Goal: Task Accomplishment & Management: Manage account settings

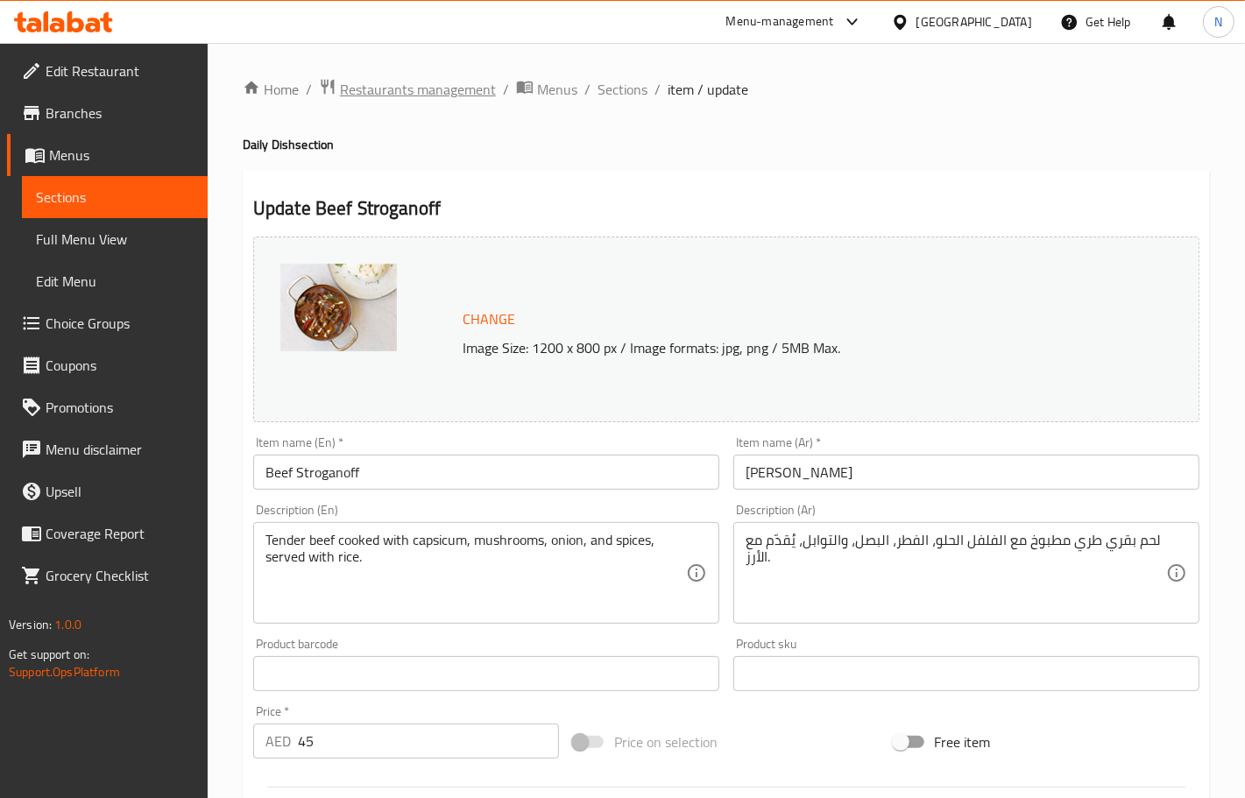
click at [383, 98] on span "Restaurants management" at bounding box center [418, 89] width 156 height 21
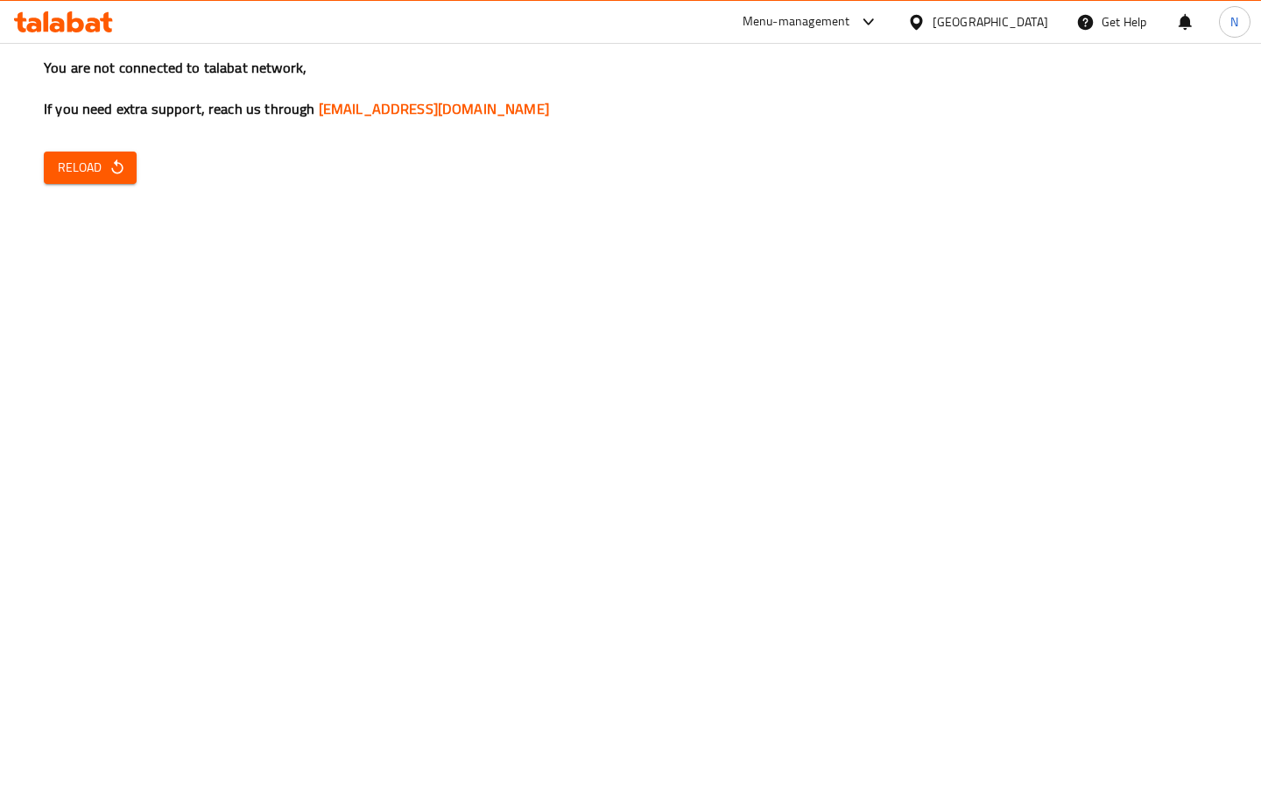
click at [117, 163] on icon "button" at bounding box center [116, 166] width 11 height 15
click at [89, 164] on span "Reload" at bounding box center [90, 168] width 65 height 22
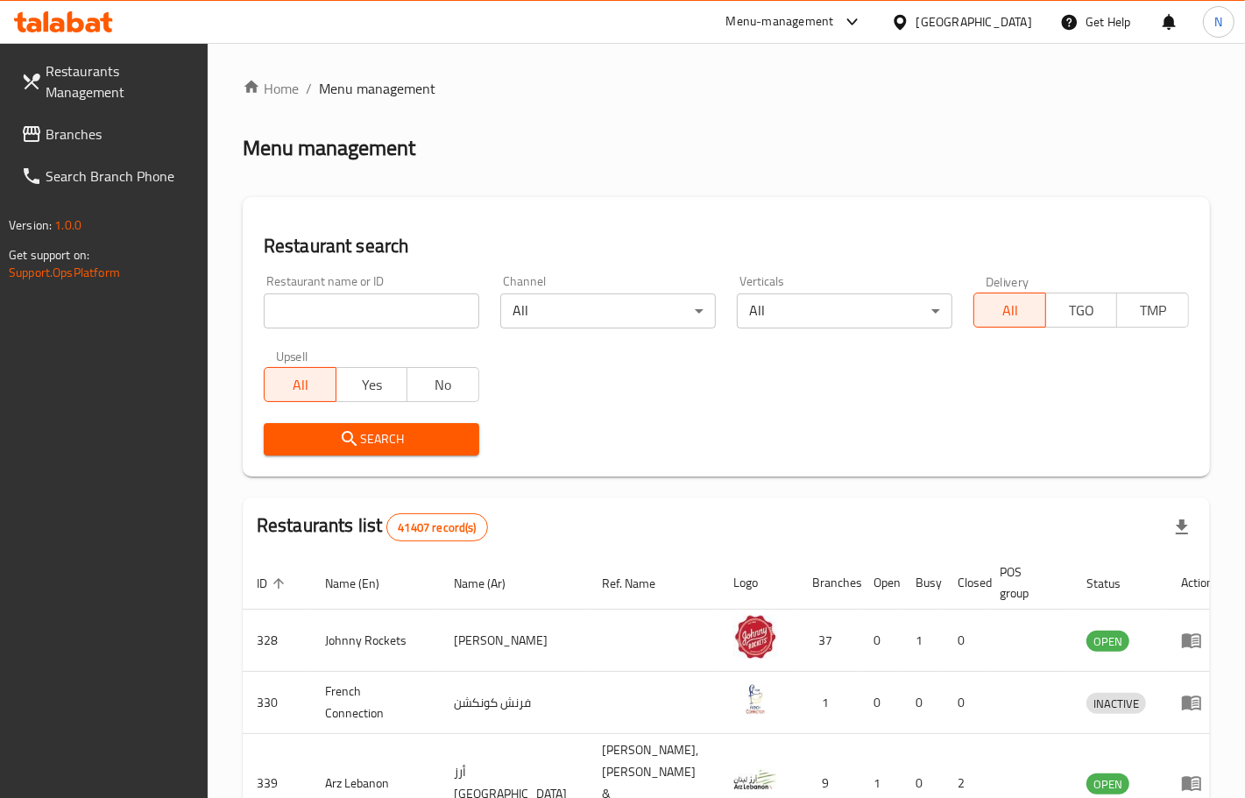
click at [116, 141] on span "Branches" at bounding box center [120, 134] width 148 height 21
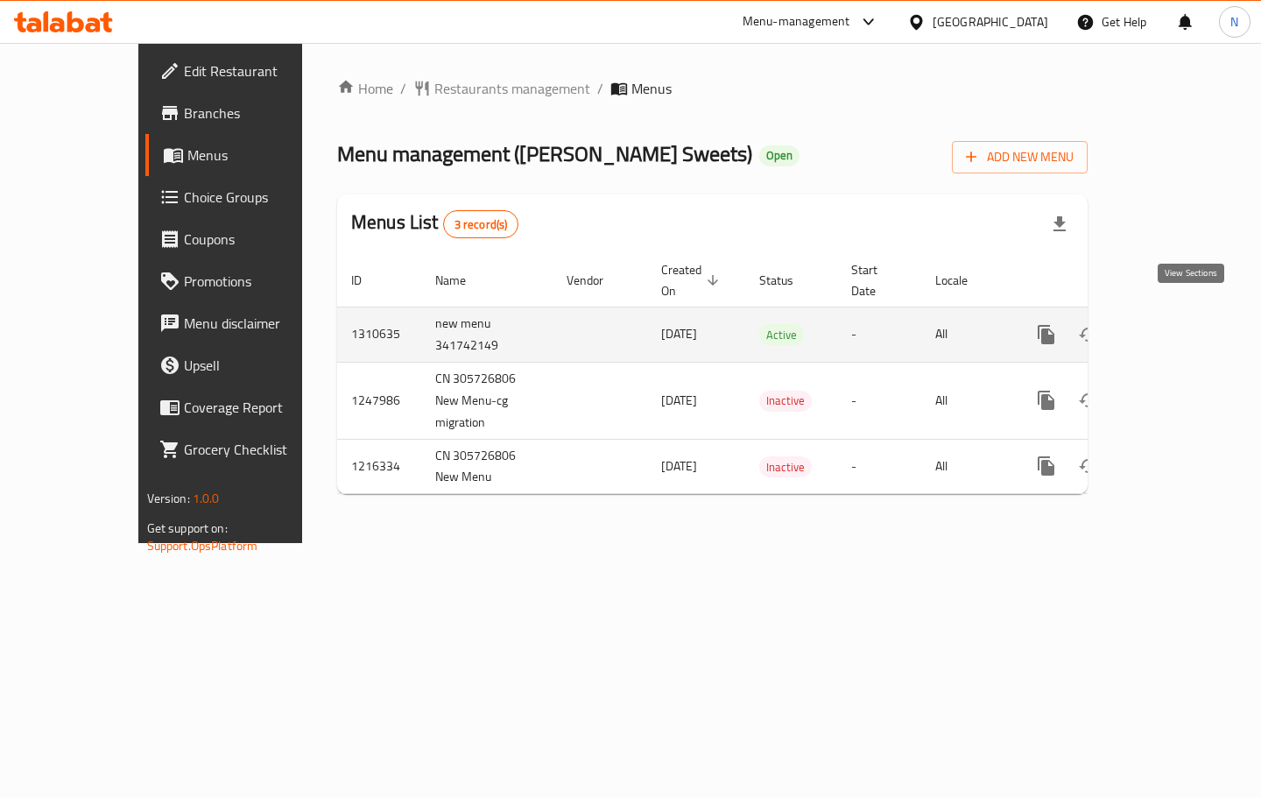
click at [1183, 324] on icon "enhanced table" at bounding box center [1172, 334] width 21 height 21
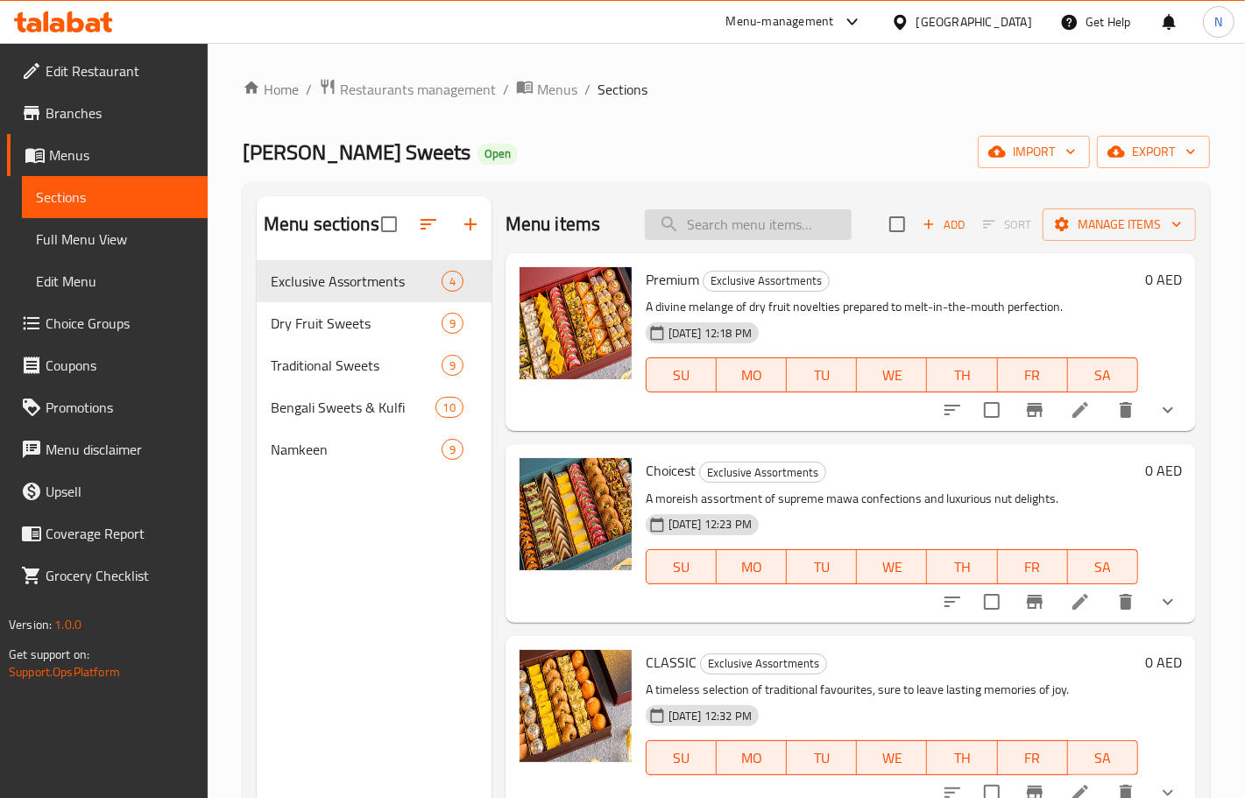
drag, startPoint x: 775, startPoint y: 195, endPoint x: 778, endPoint y: 222, distance: 26.4
click at [774, 199] on div "Menu items Add Sort Manage items" at bounding box center [850, 224] width 690 height 57
click at [778, 222] on input "search" at bounding box center [748, 224] width 207 height 31
paste input "KAJU KATLI"
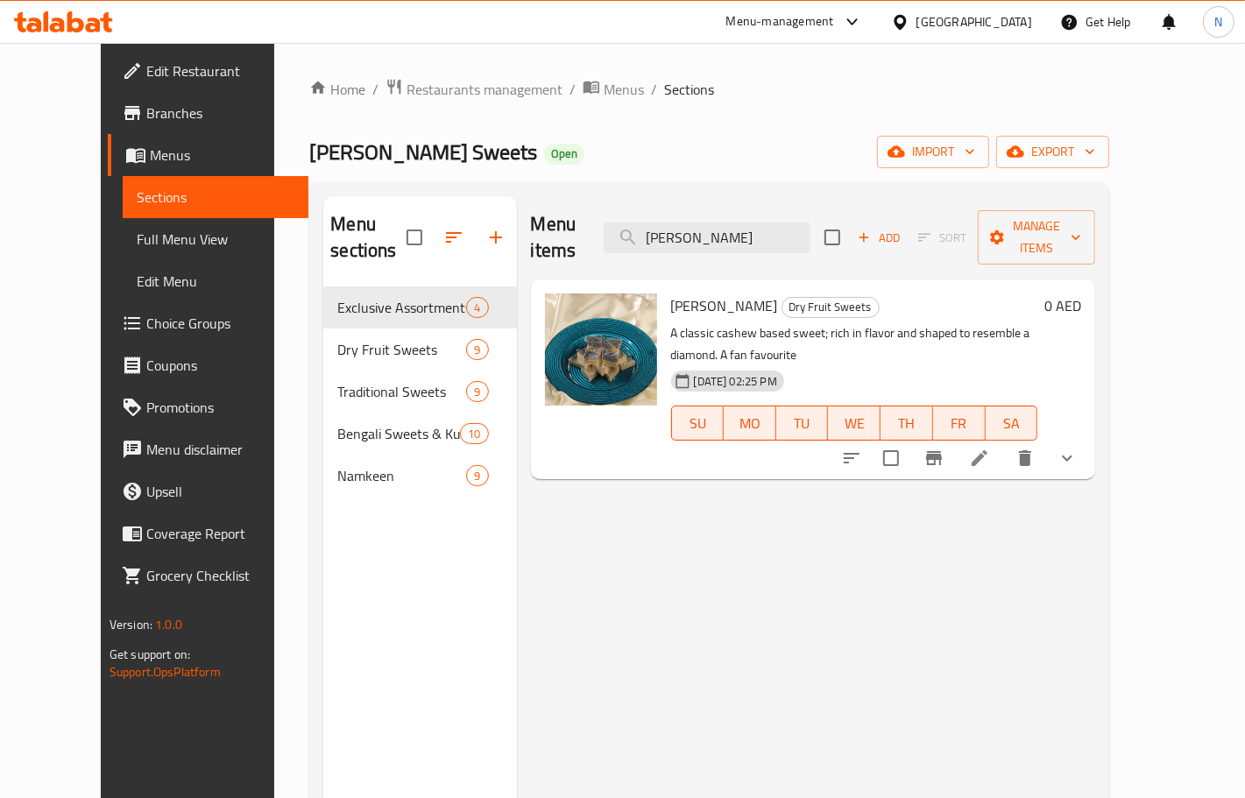
type input "KAJU KATLI"
click at [1004, 442] on li at bounding box center [979, 458] width 49 height 32
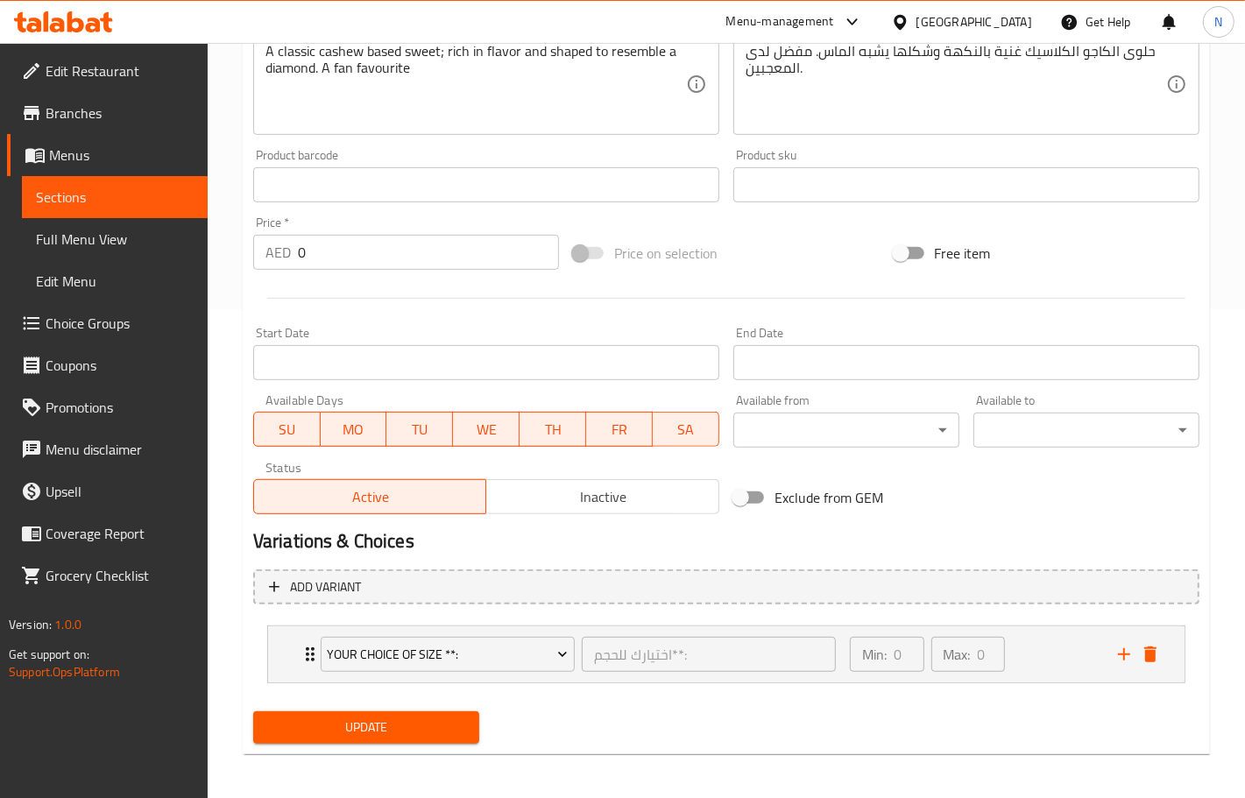
scroll to position [493, 0]
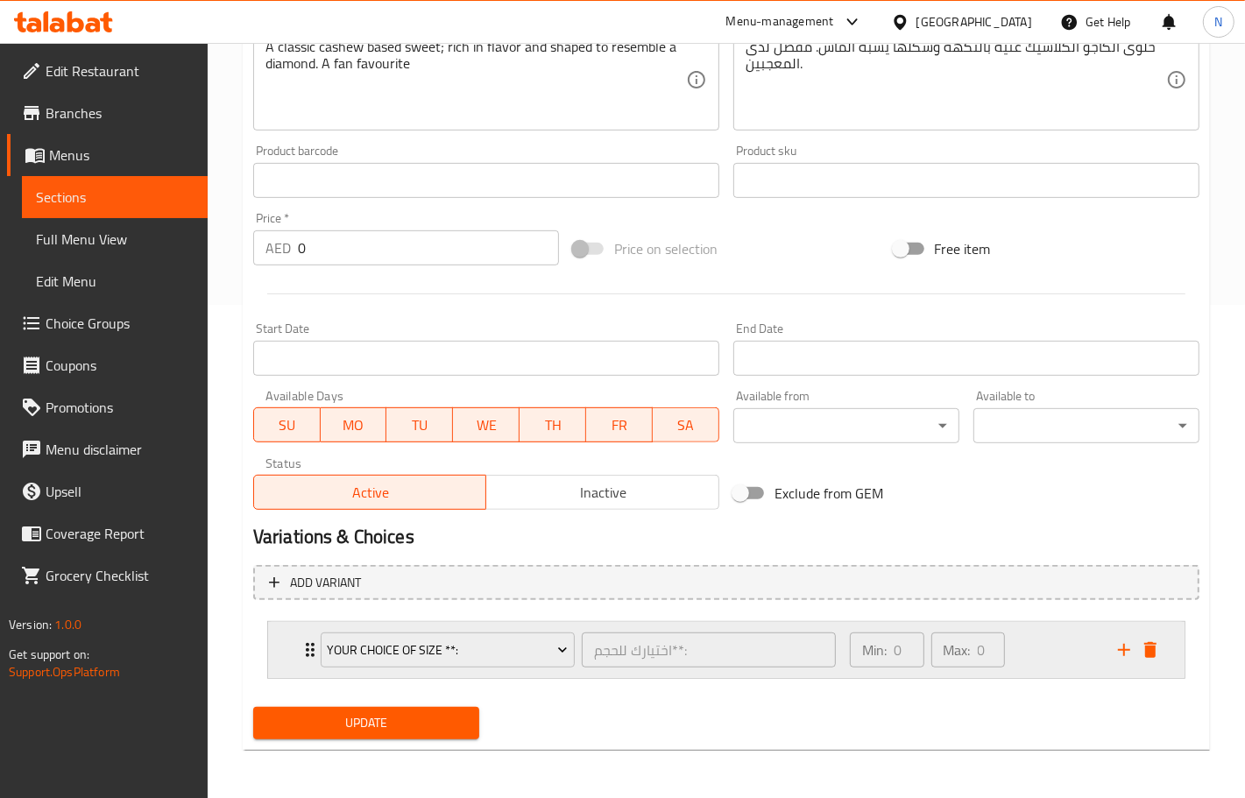
click at [290, 644] on div "your choice of size **: اختيارك للحجم**: ​ Min: 0 ​ Max: 0 ​" at bounding box center [726, 650] width 916 height 56
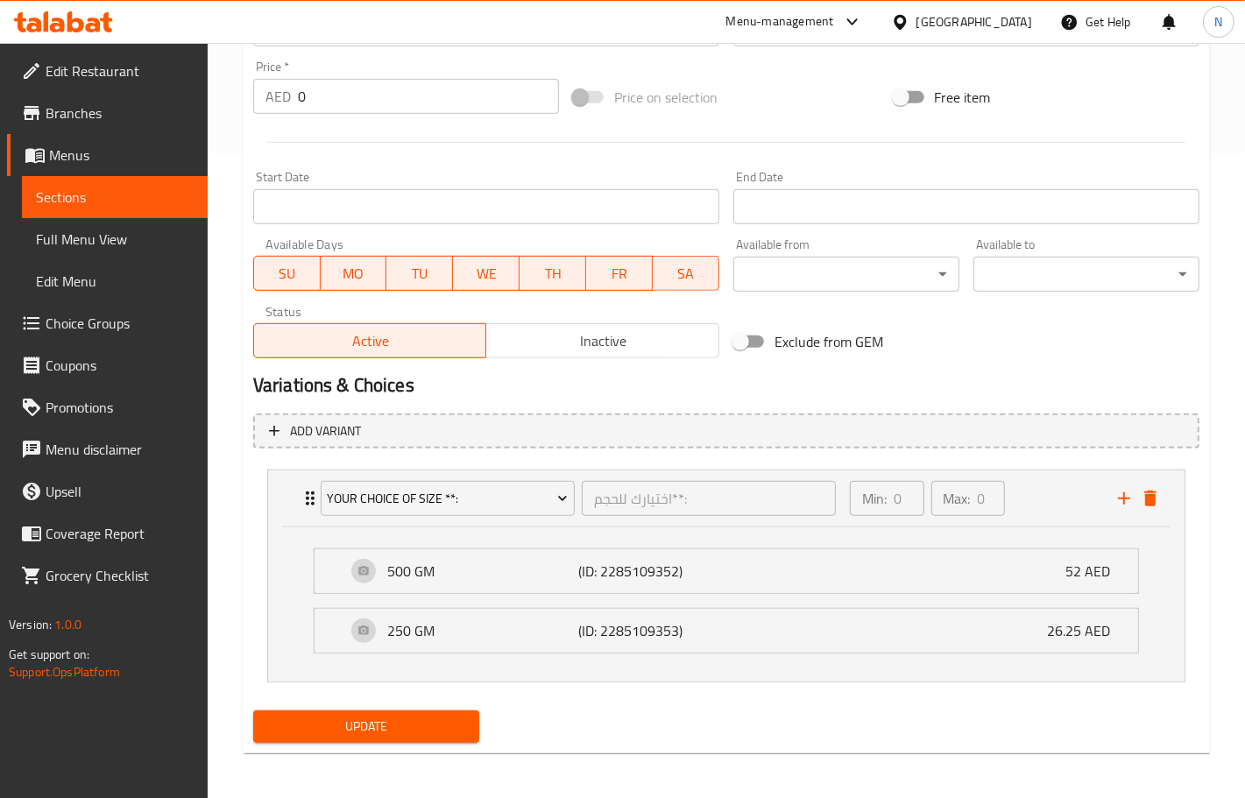
scroll to position [649, 0]
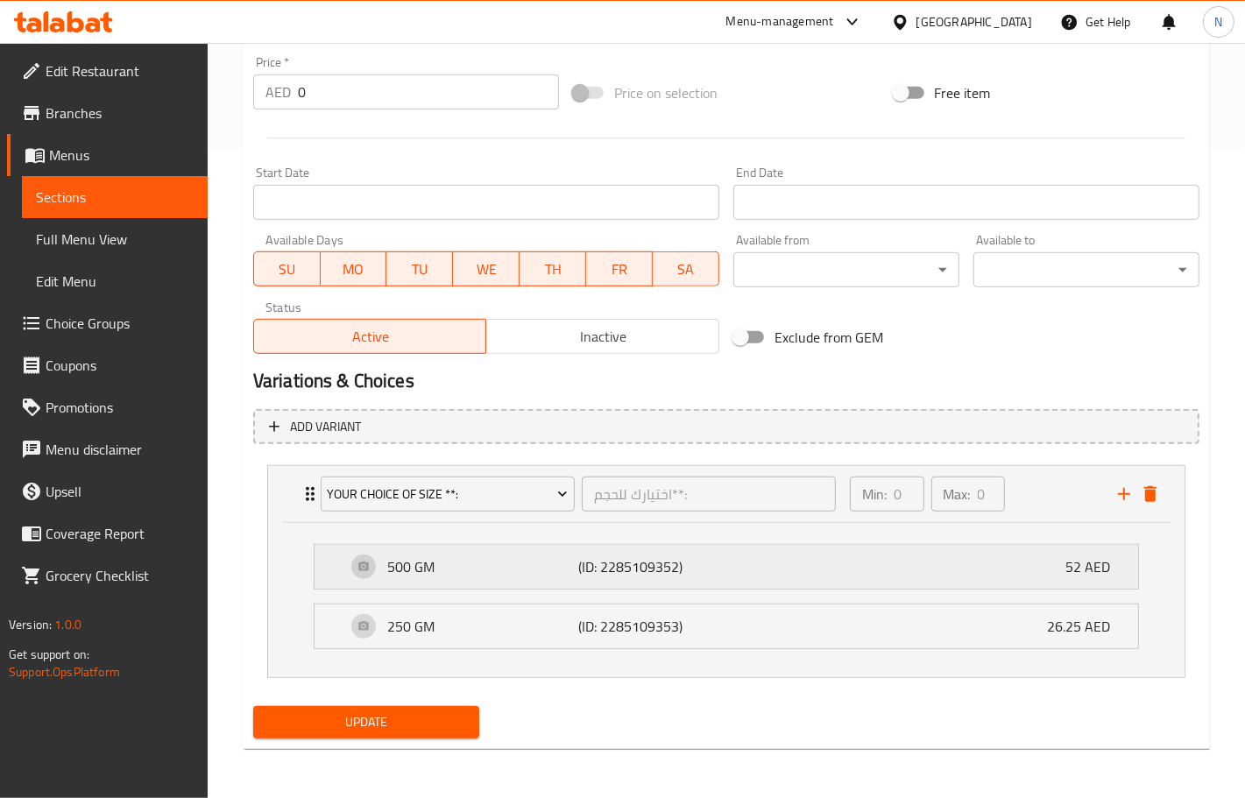
click at [676, 588] on div "500 GM (ID: 2285109352) 52 AED" at bounding box center [731, 567] width 771 height 44
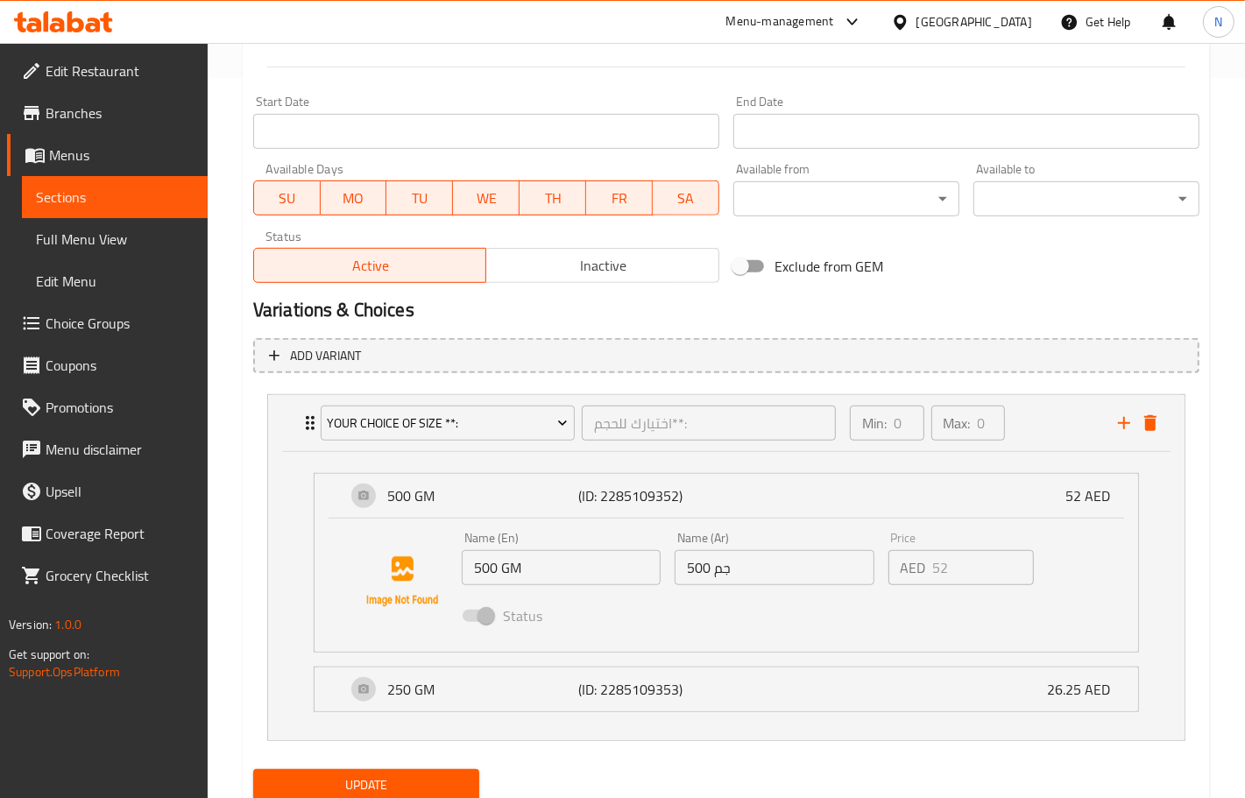
scroll to position [759, 0]
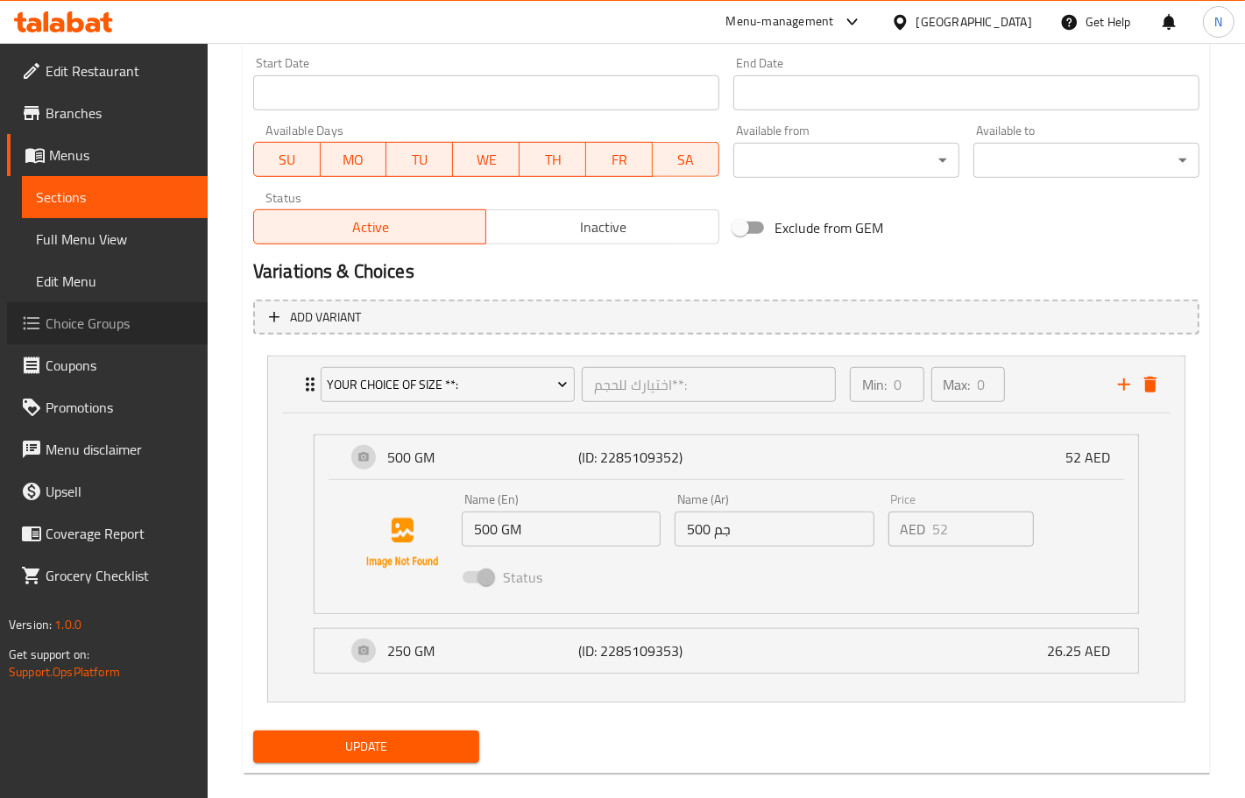
click at [115, 316] on span "Choice Groups" at bounding box center [120, 323] width 148 height 21
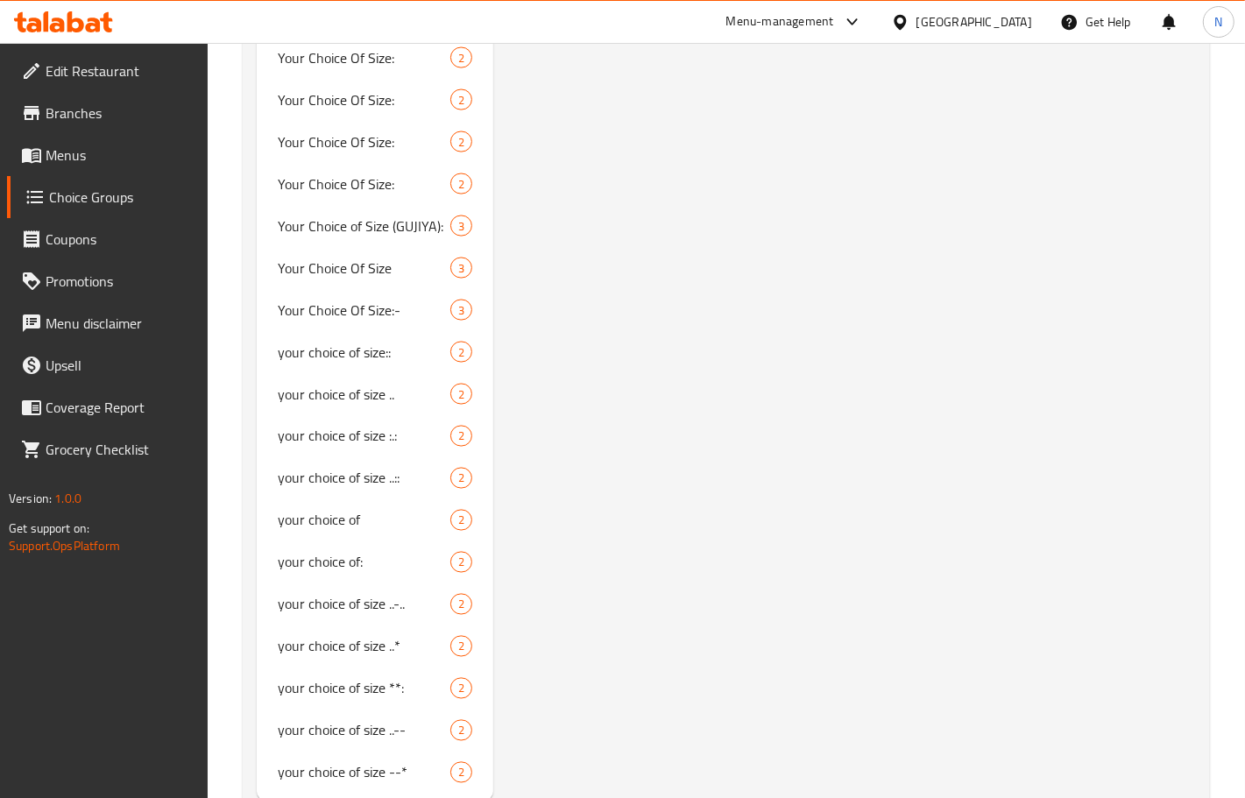
scroll to position [2109, 0]
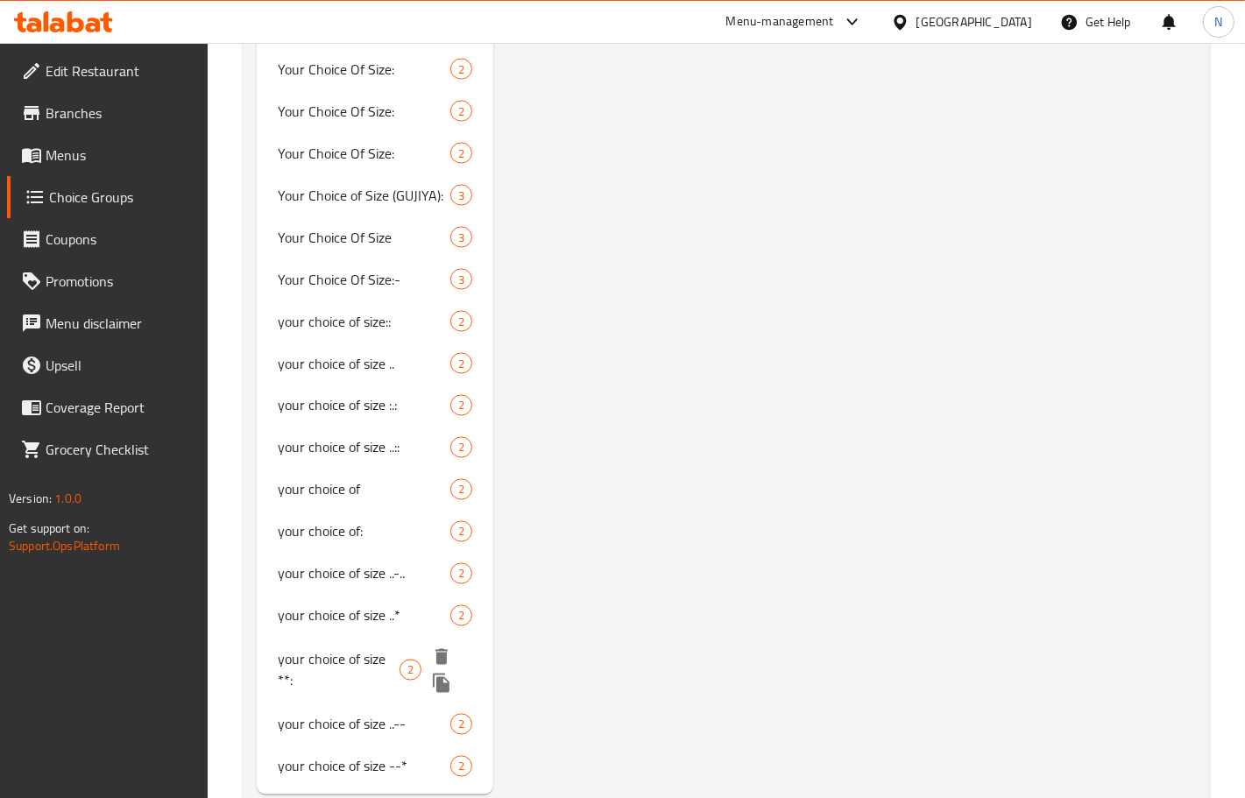
click at [349, 662] on span "your choice of size **:" at bounding box center [339, 670] width 122 height 42
type input "your choice of size **:"
type input "اختيارك للحجم**:"
type input "0"
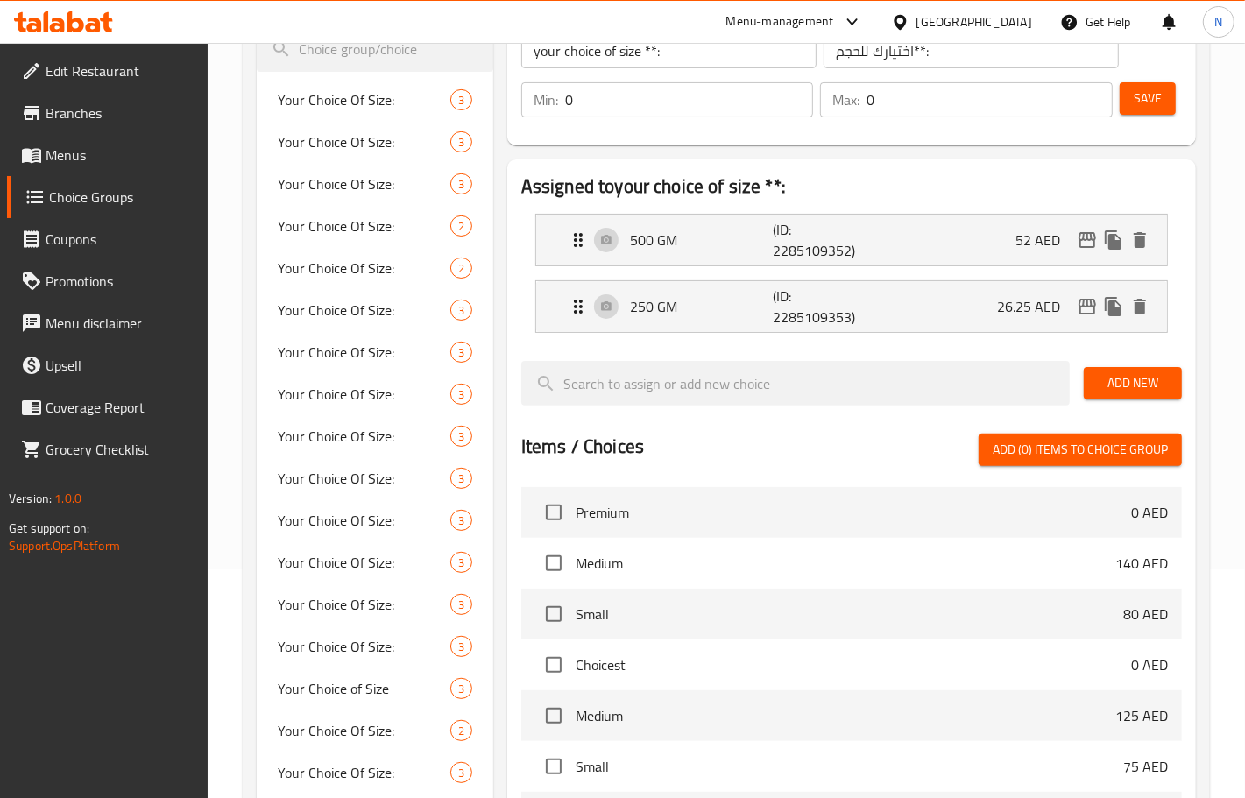
scroll to position [29, 0]
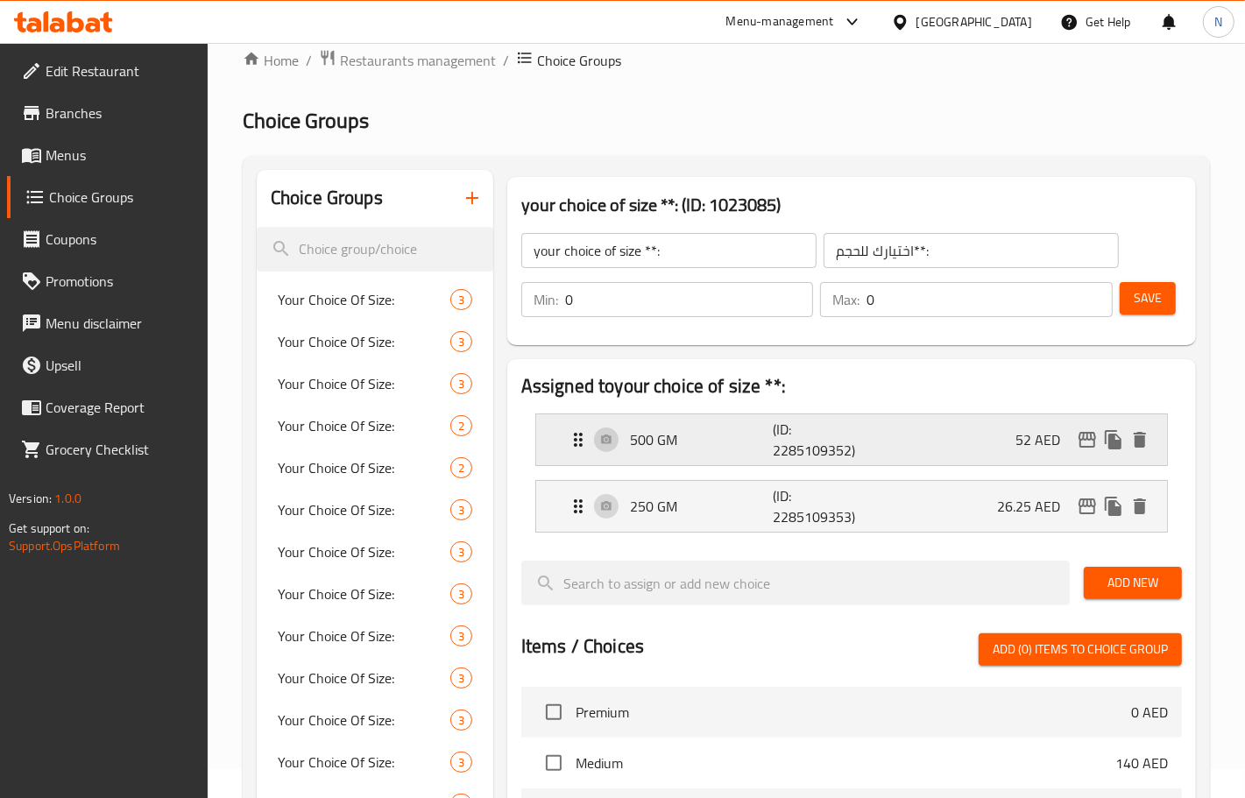
click at [791, 442] on p "(ID: 2285109352)" at bounding box center [821, 440] width 95 height 42
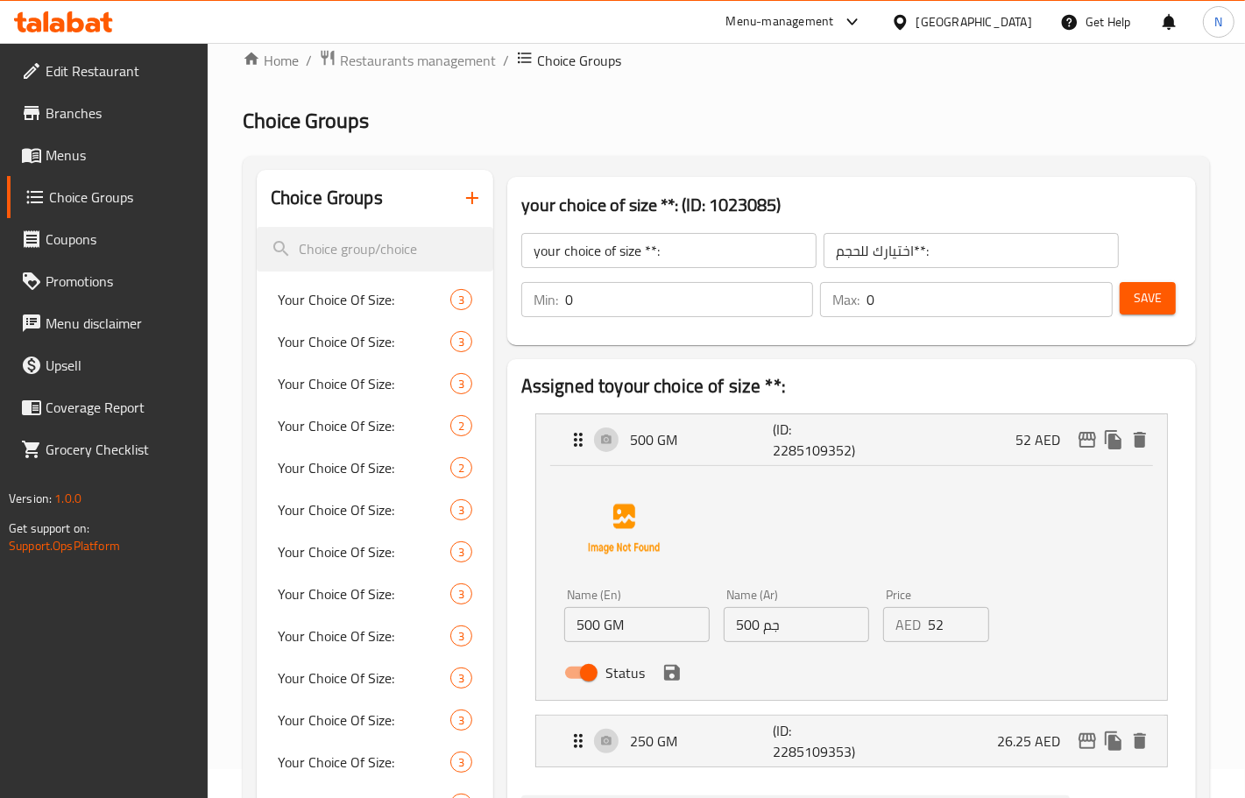
click at [957, 625] on input "52" at bounding box center [958, 624] width 61 height 35
paste input ".50"
click at [1039, 556] on div "Name (En) 500 GM Name (En) Name (Ar) 500 جم Name (Ar) Price AED 52.50 Price Sta…" at bounding box center [851, 580] width 575 height 220
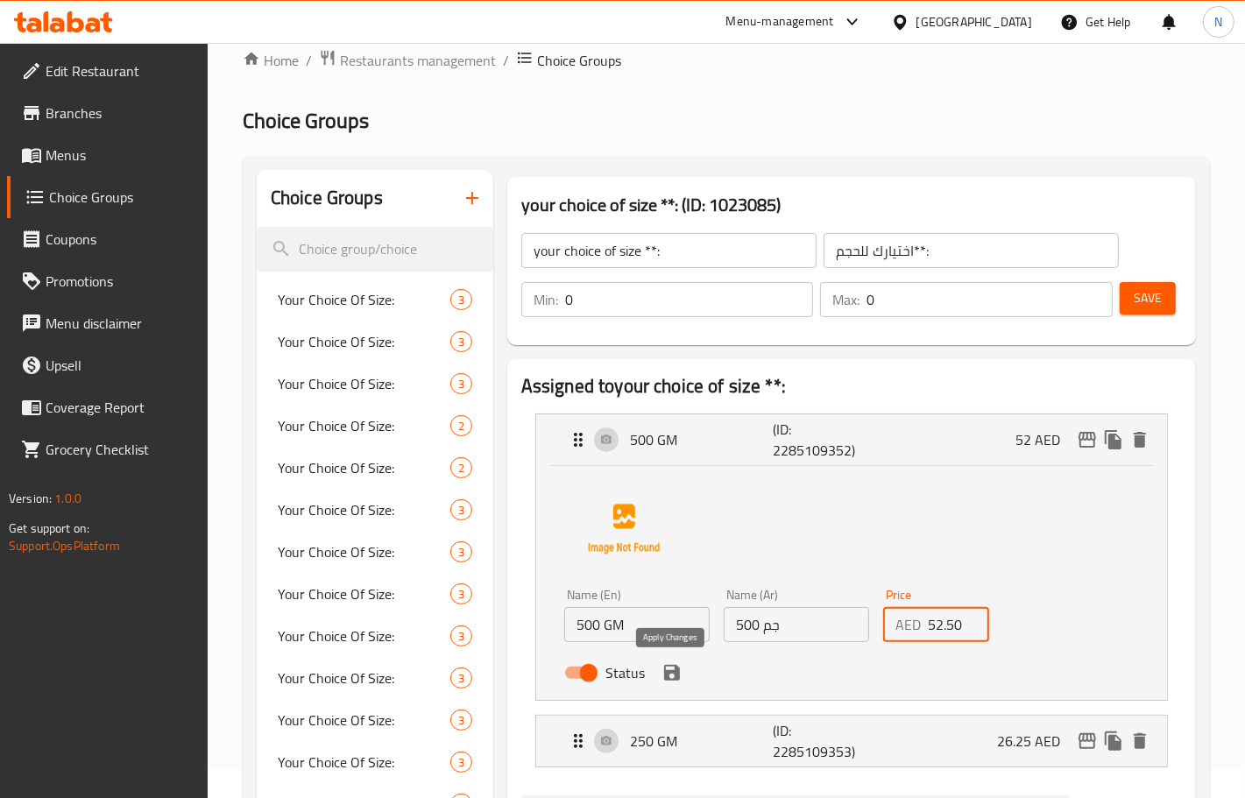
click at [673, 676] on icon "save" at bounding box center [671, 672] width 21 height 21
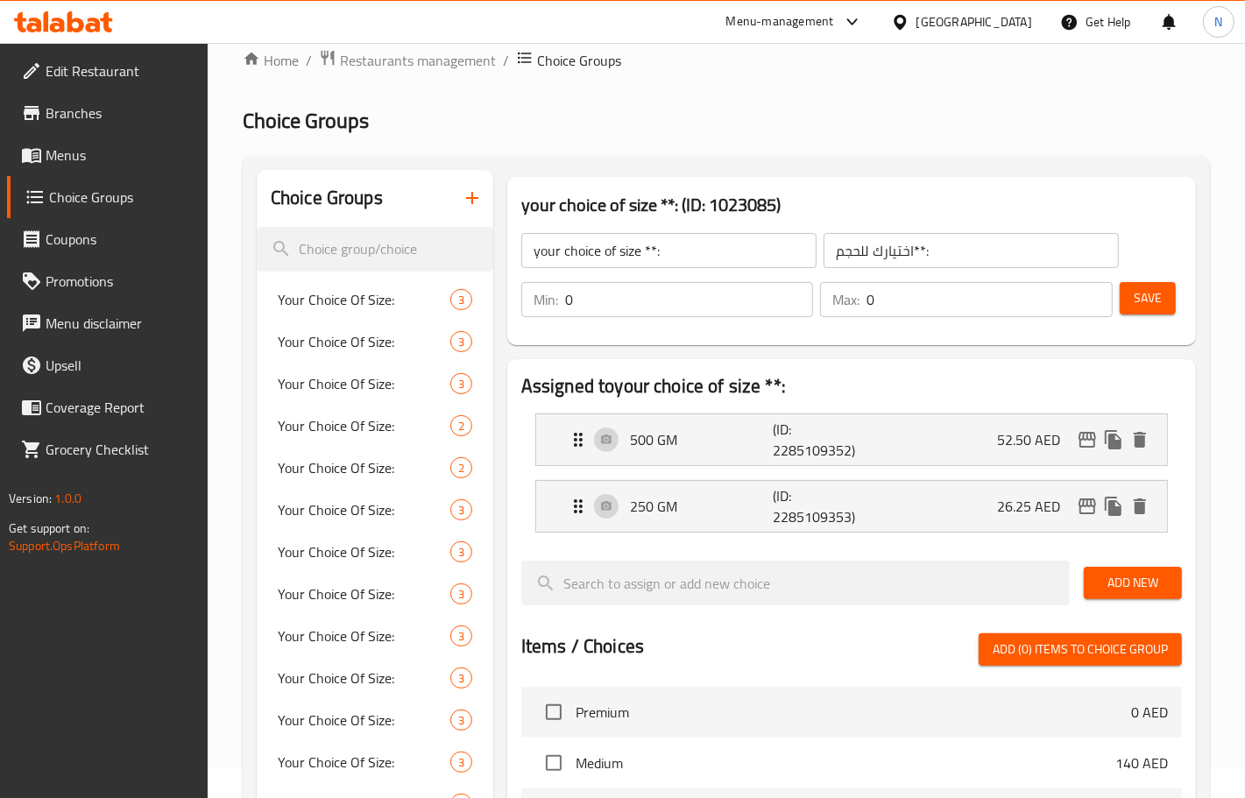
type input "52.50"
click at [1146, 303] on span "Save" at bounding box center [1148, 298] width 28 height 22
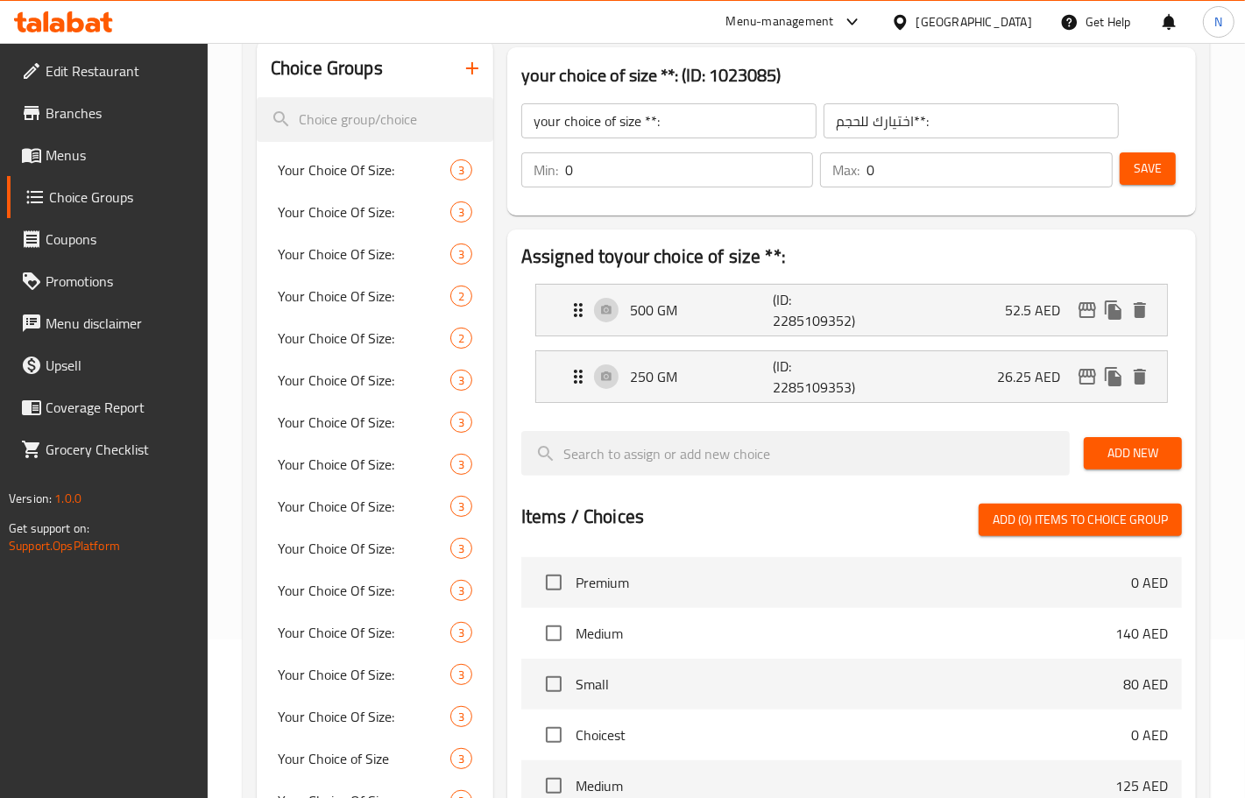
scroll to position [0, 0]
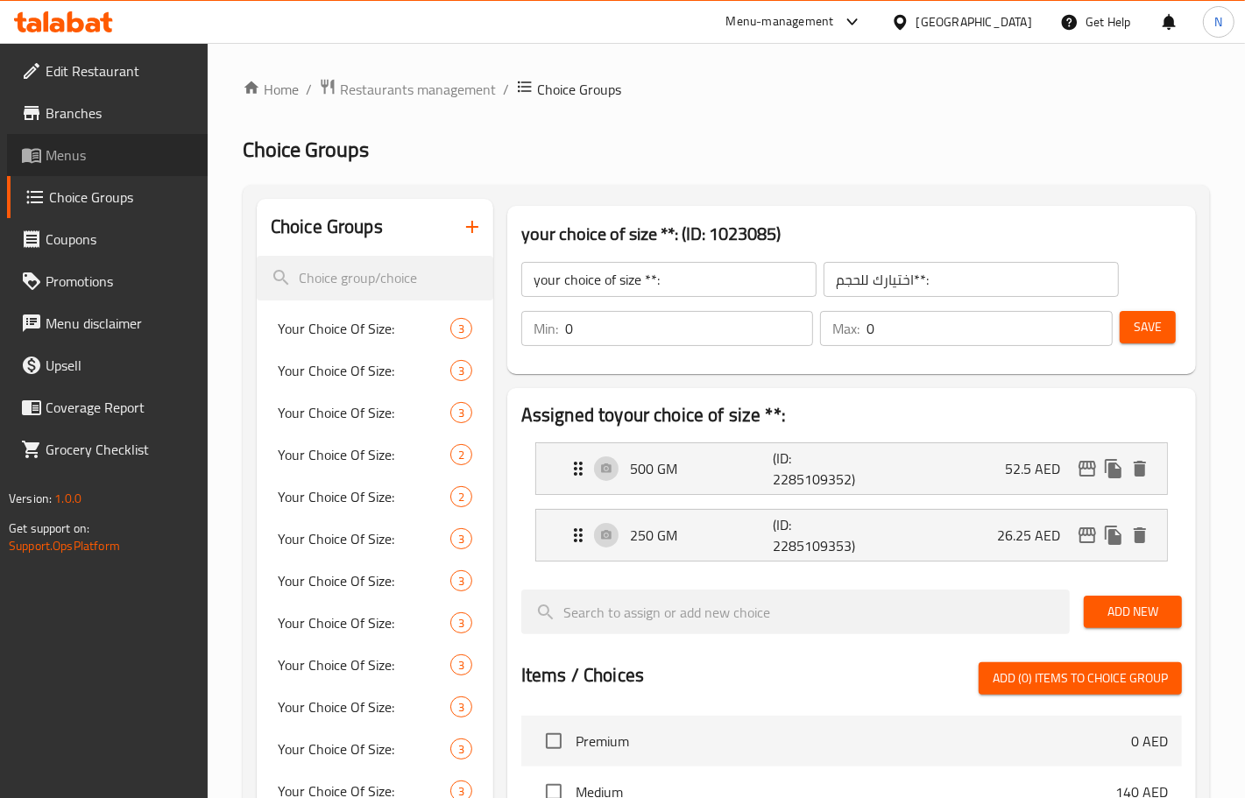
click at [105, 145] on span "Menus" at bounding box center [120, 155] width 148 height 21
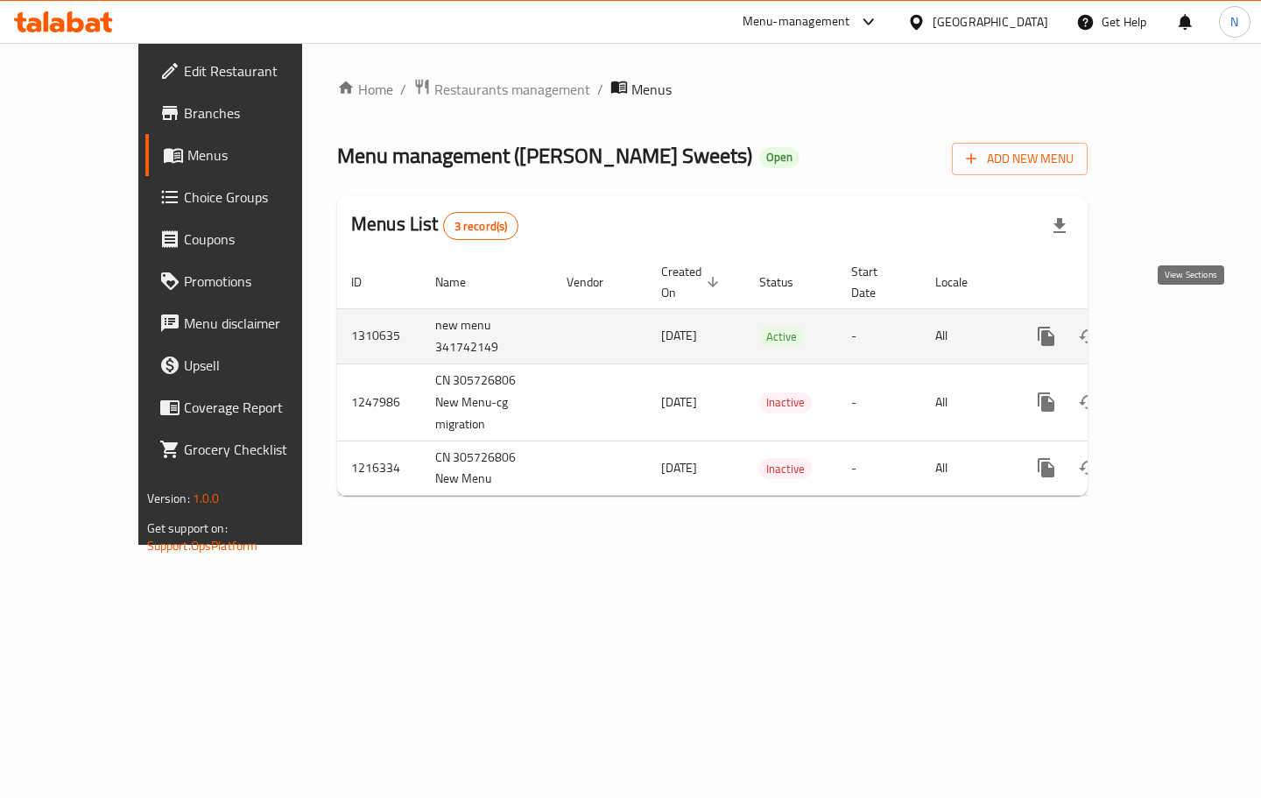
click at [1181, 326] on icon "enhanced table" at bounding box center [1172, 336] width 21 height 21
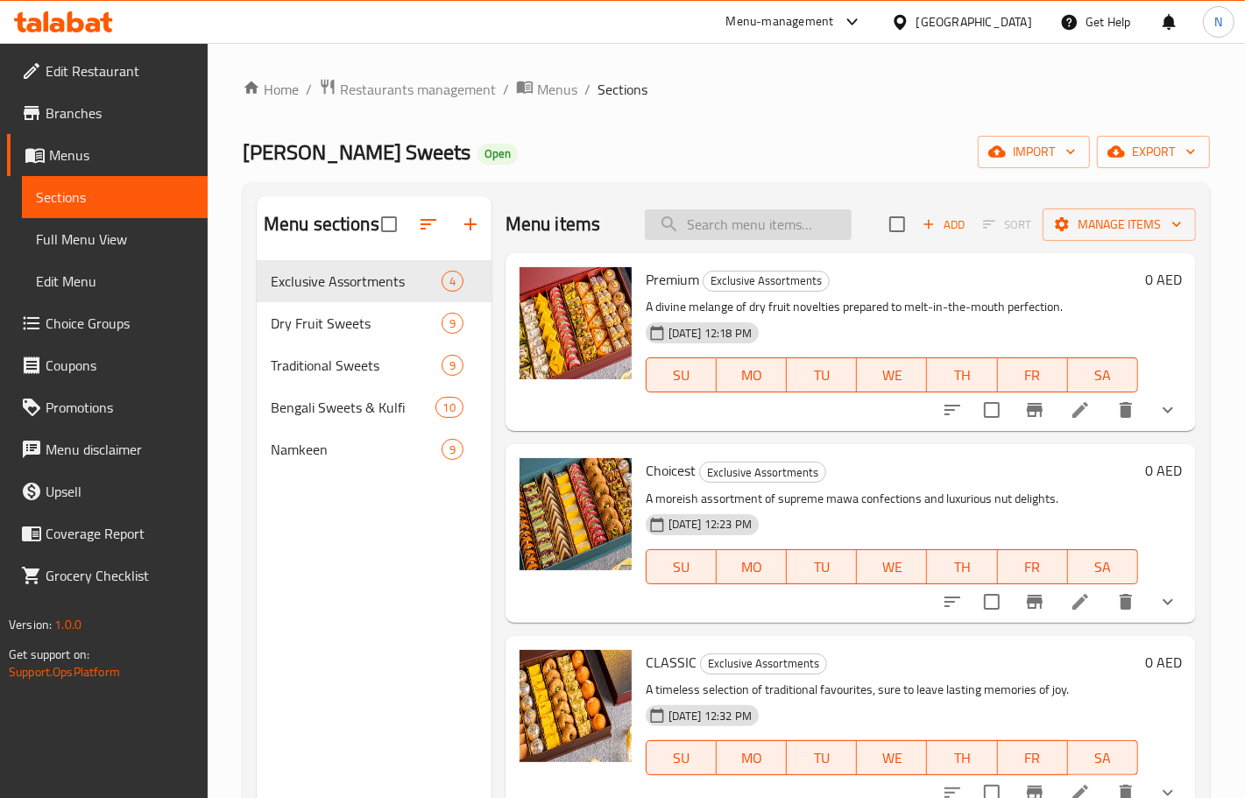
click at [774, 232] on input "search" at bounding box center [748, 224] width 207 height 31
paste input "CLASSIC"
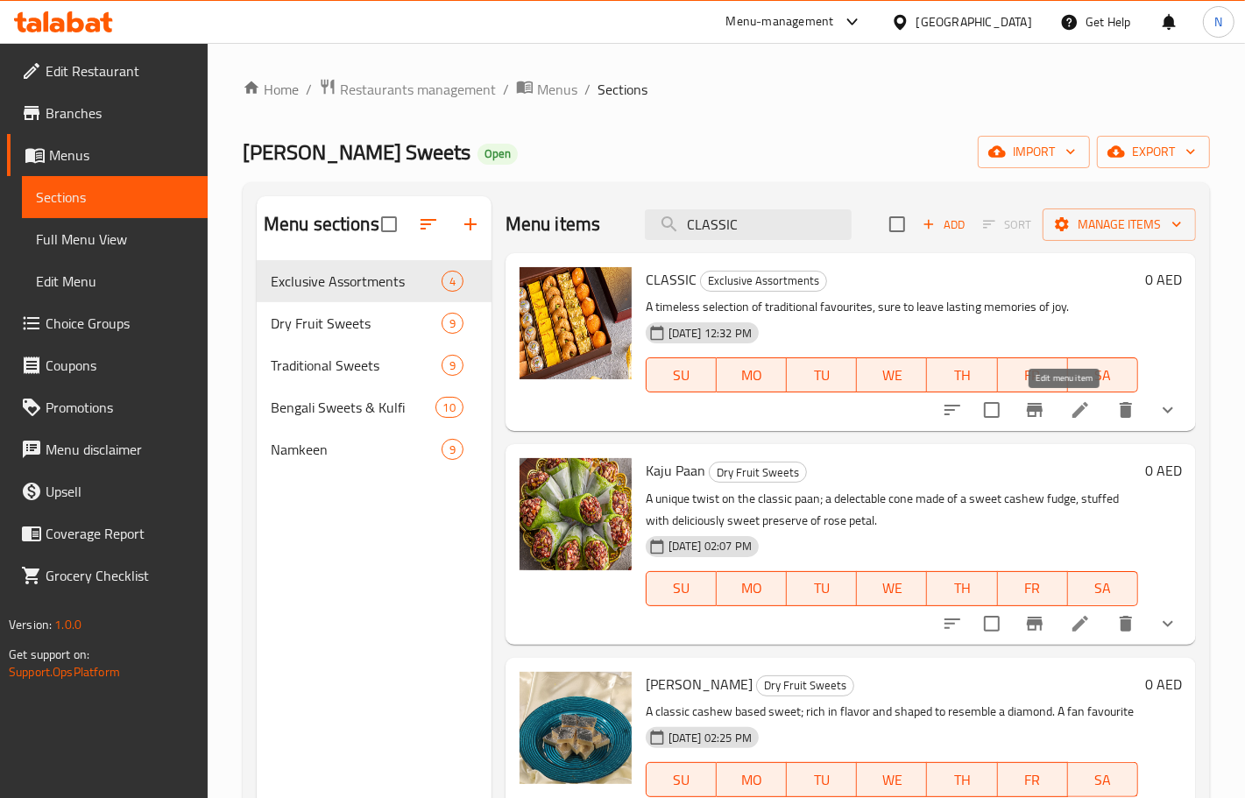
type input "CLASSIC"
click at [1070, 416] on icon at bounding box center [1080, 409] width 21 height 21
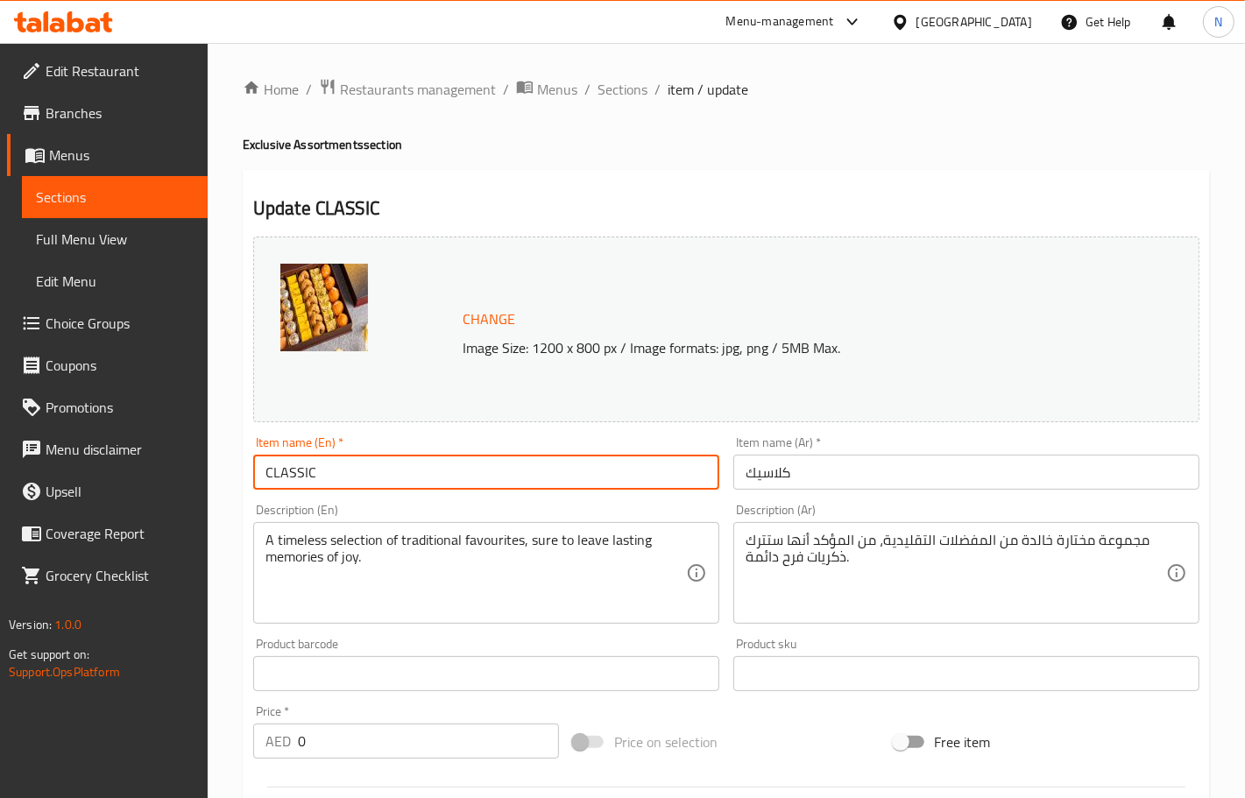
click at [388, 479] on input "CLASSIC" at bounding box center [486, 472] width 466 height 35
paste input "lassic"
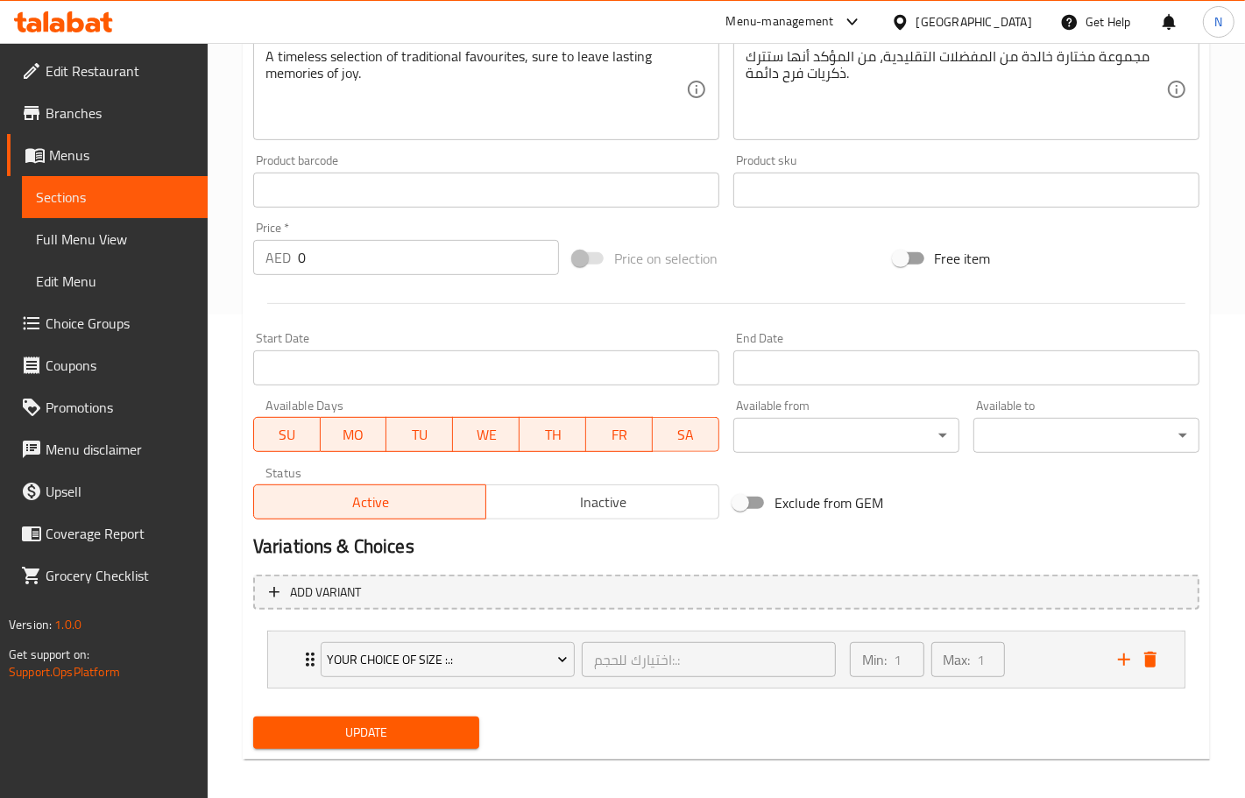
scroll to position [493, 0]
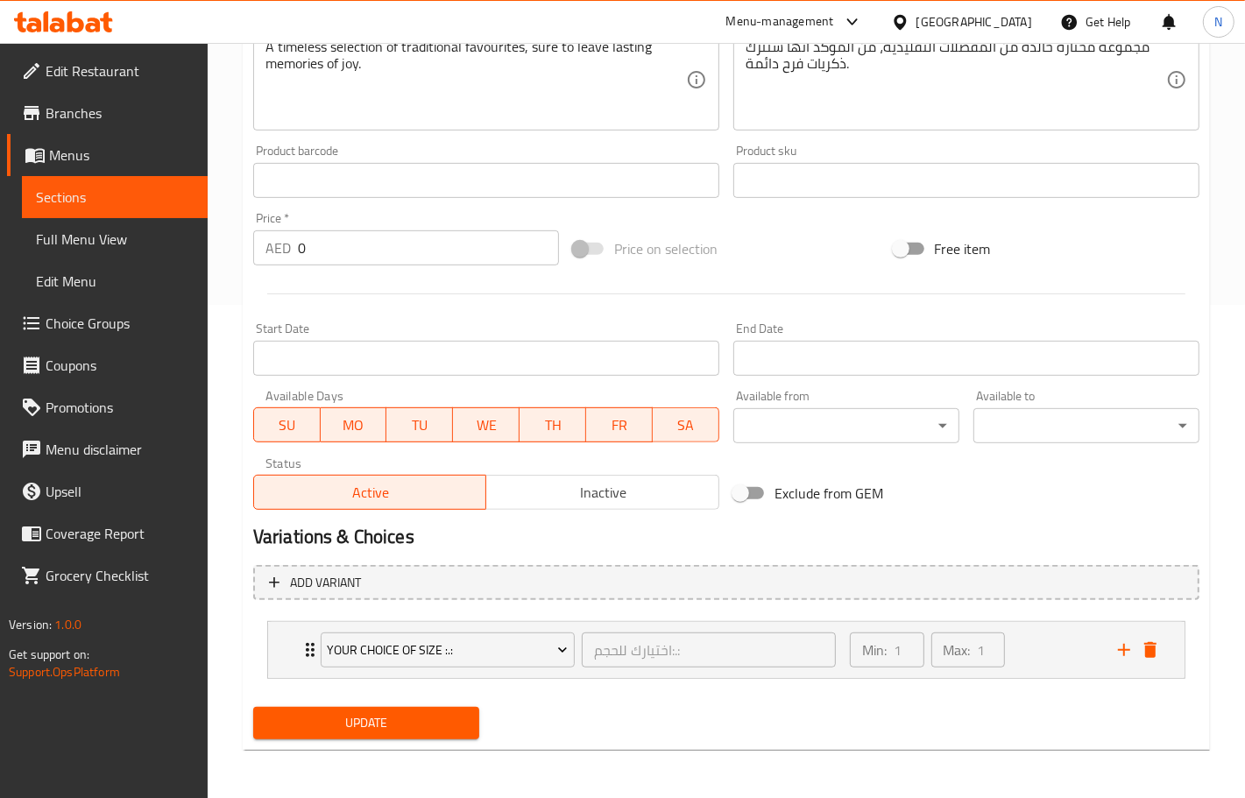
type input "Classic"
click at [392, 723] on span "Update" at bounding box center [366, 723] width 198 height 22
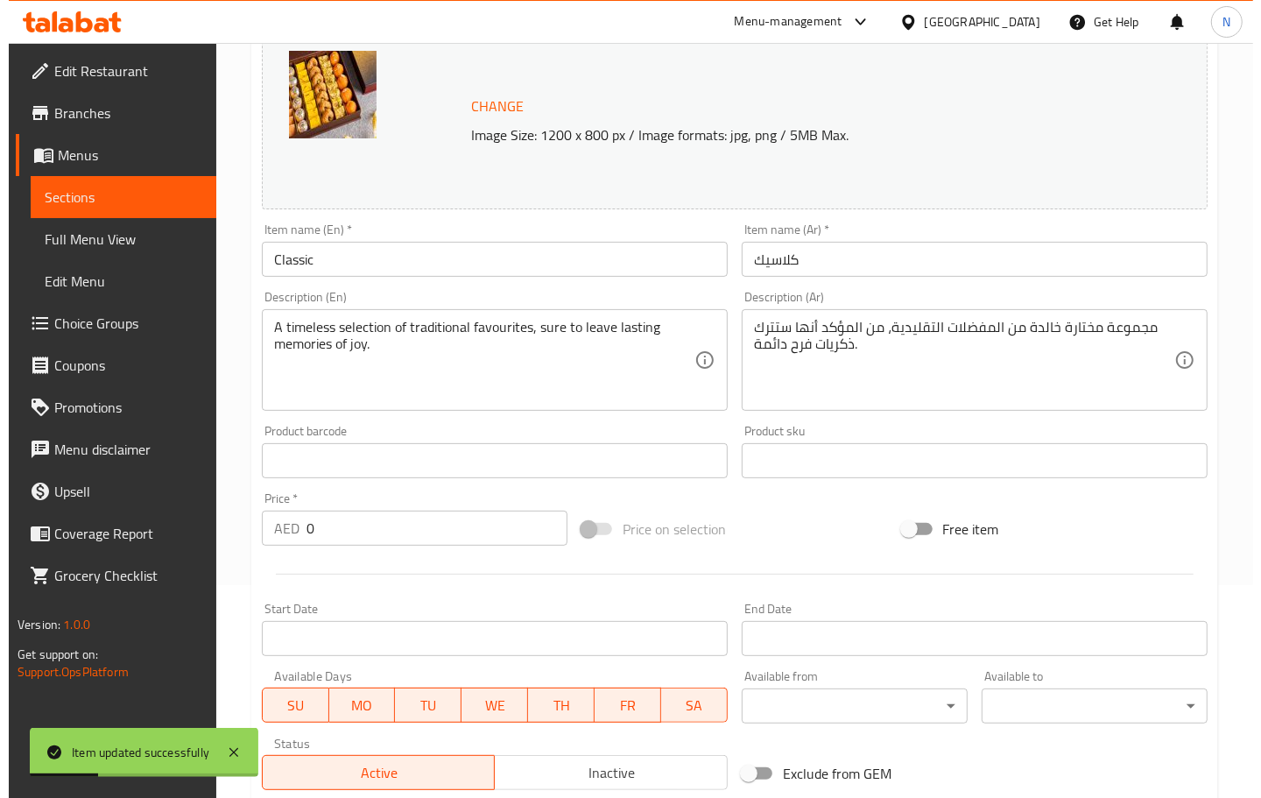
scroll to position [0, 0]
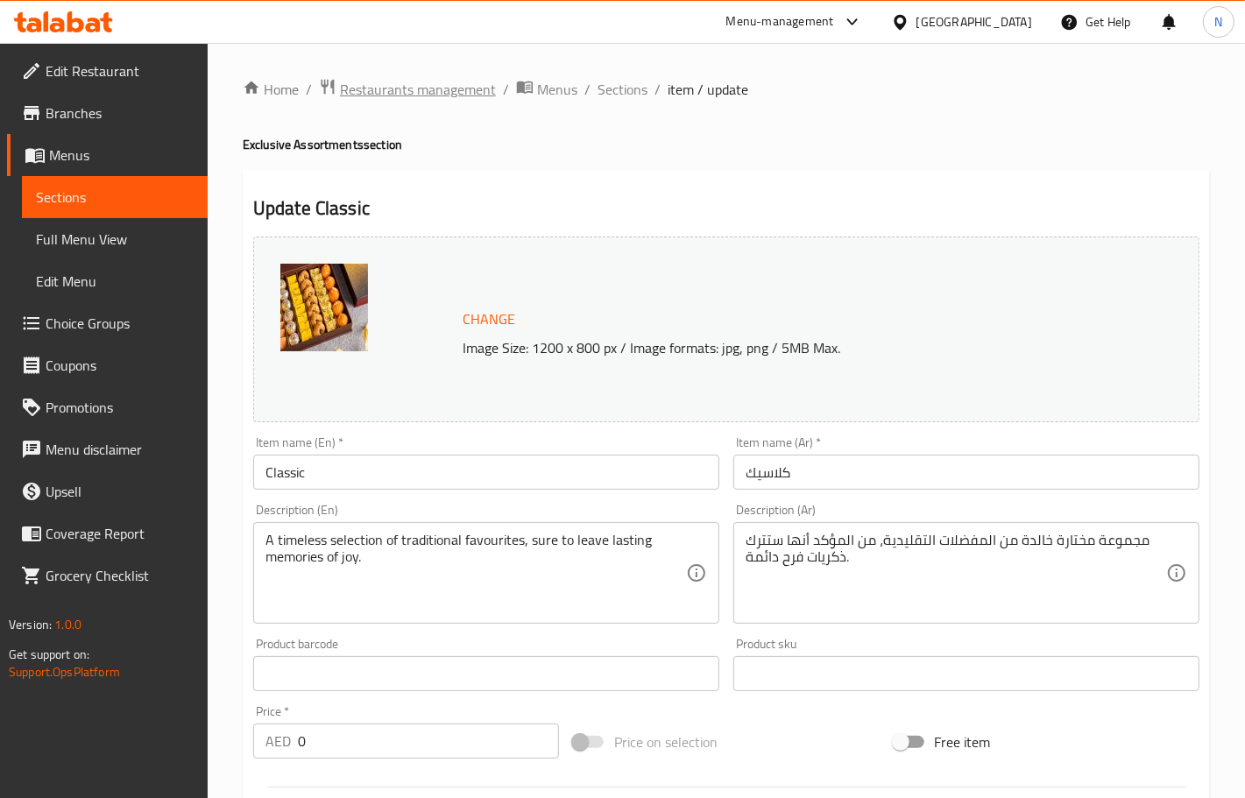
click at [441, 86] on span "Restaurants management" at bounding box center [418, 89] width 156 height 21
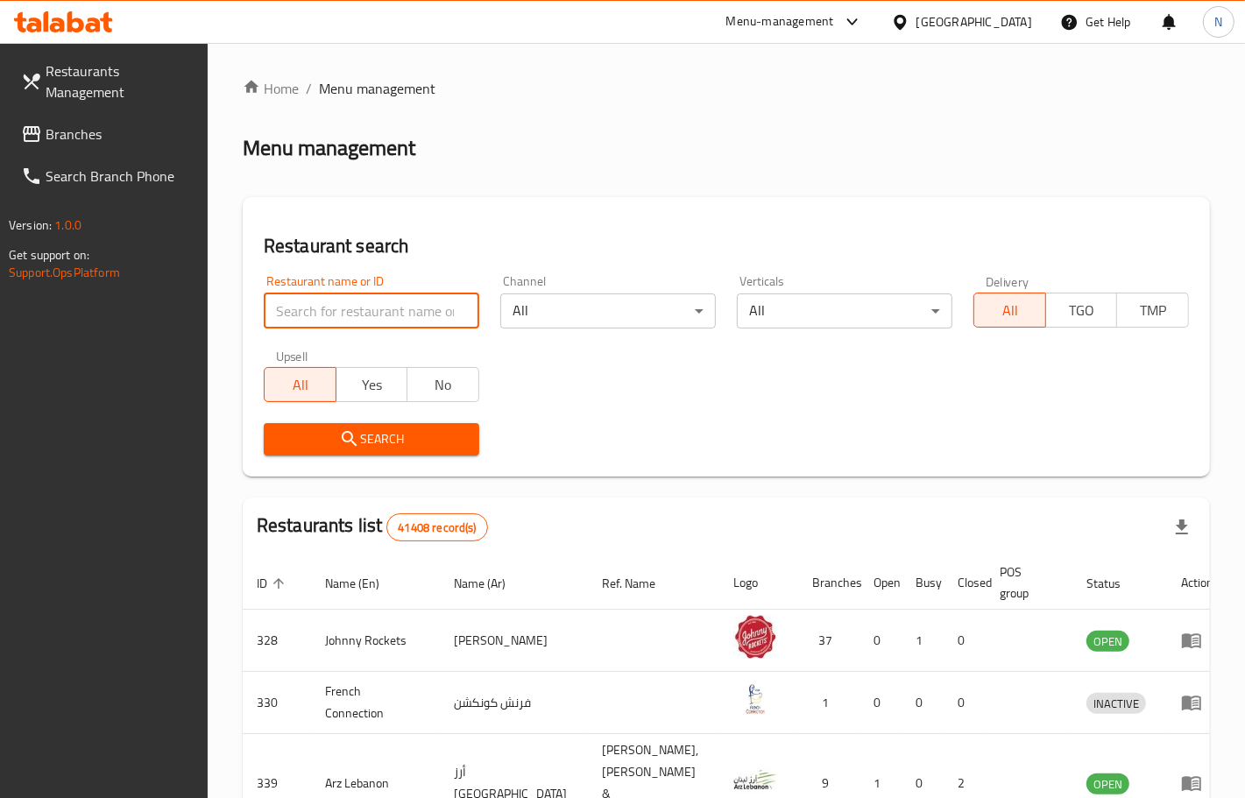
paste input "758720"
type input "758720"
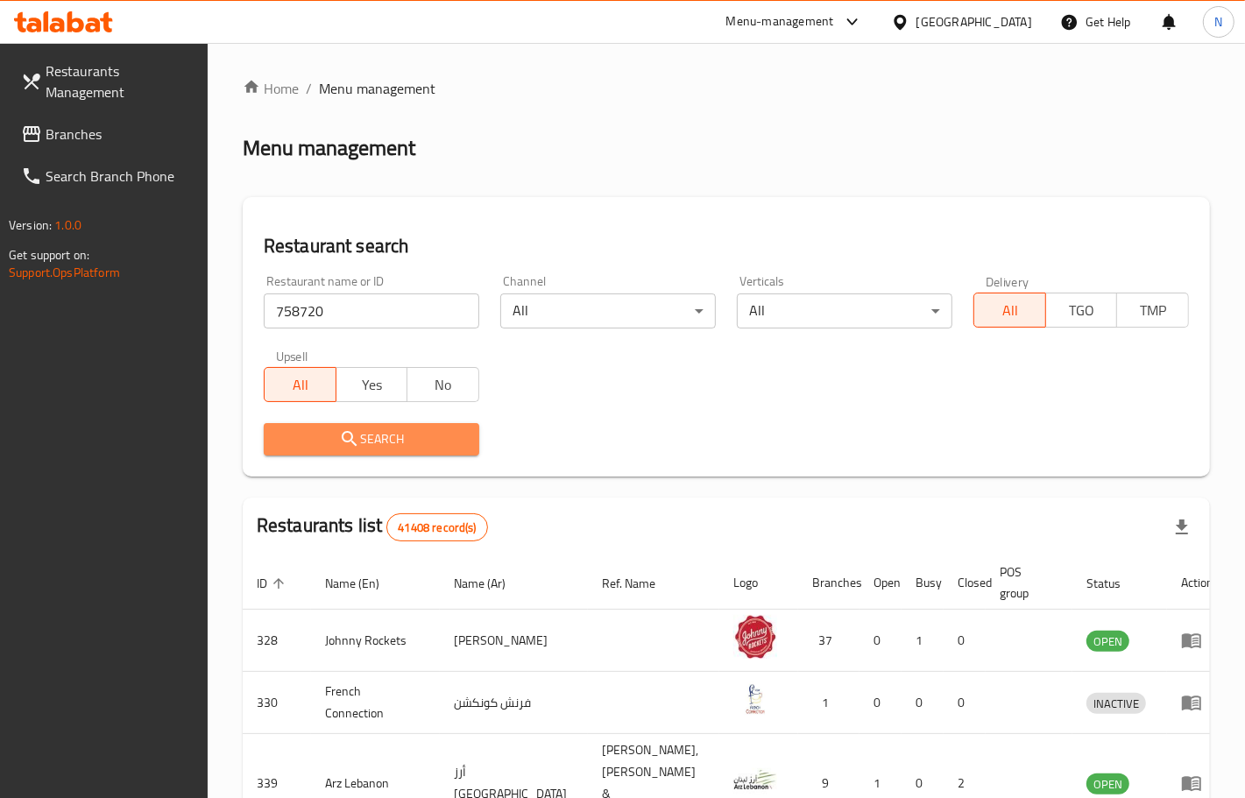
click at [470, 448] on button "Search" at bounding box center [371, 439] width 215 height 32
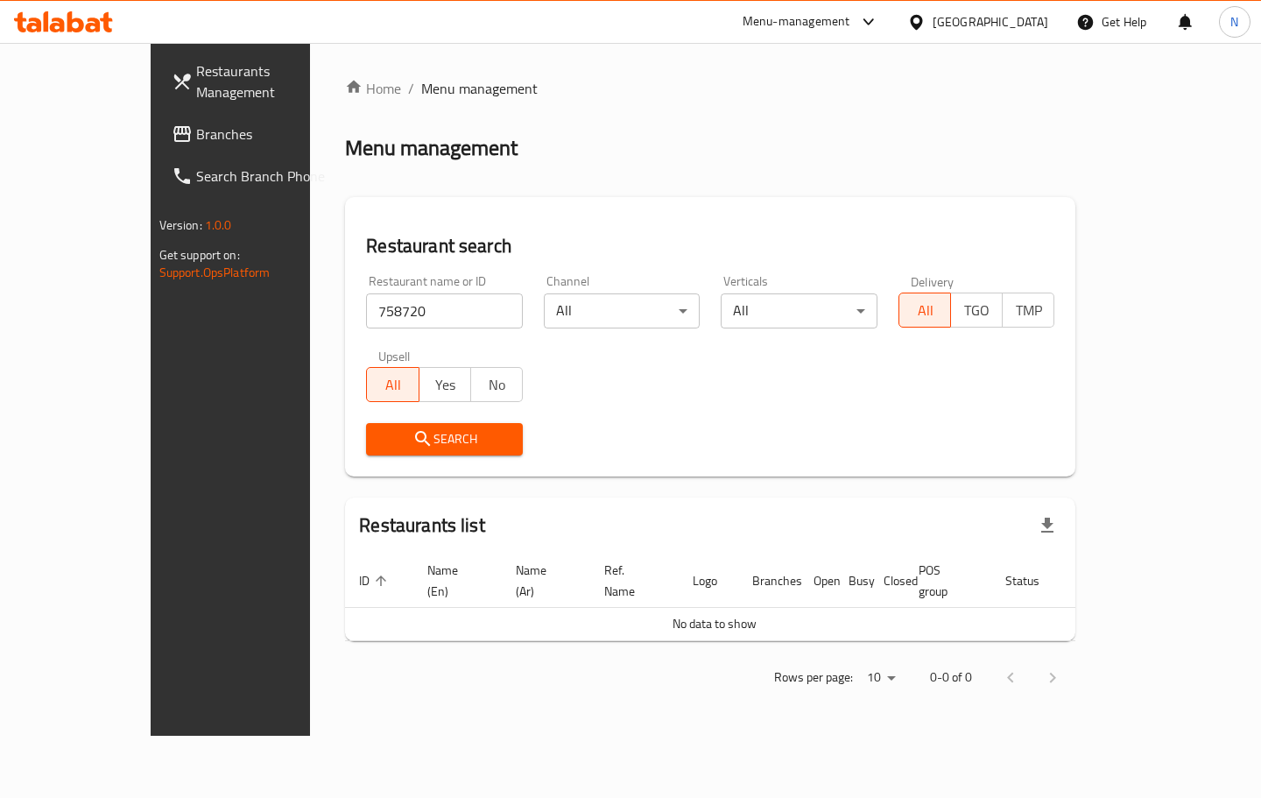
click at [196, 136] on span "Branches" at bounding box center [271, 134] width 151 height 21
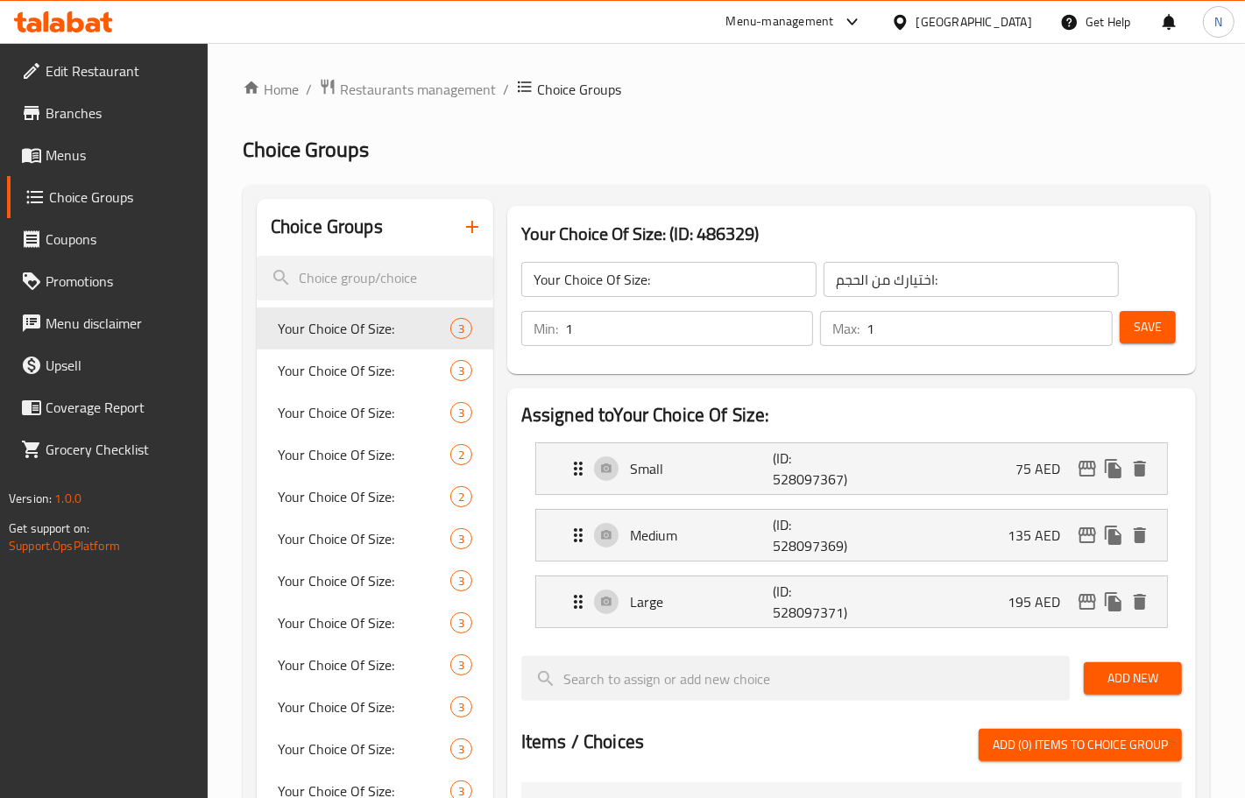
click at [77, 153] on div at bounding box center [622, 399] width 1245 height 798
click at [88, 154] on span "Menus" at bounding box center [120, 155] width 148 height 21
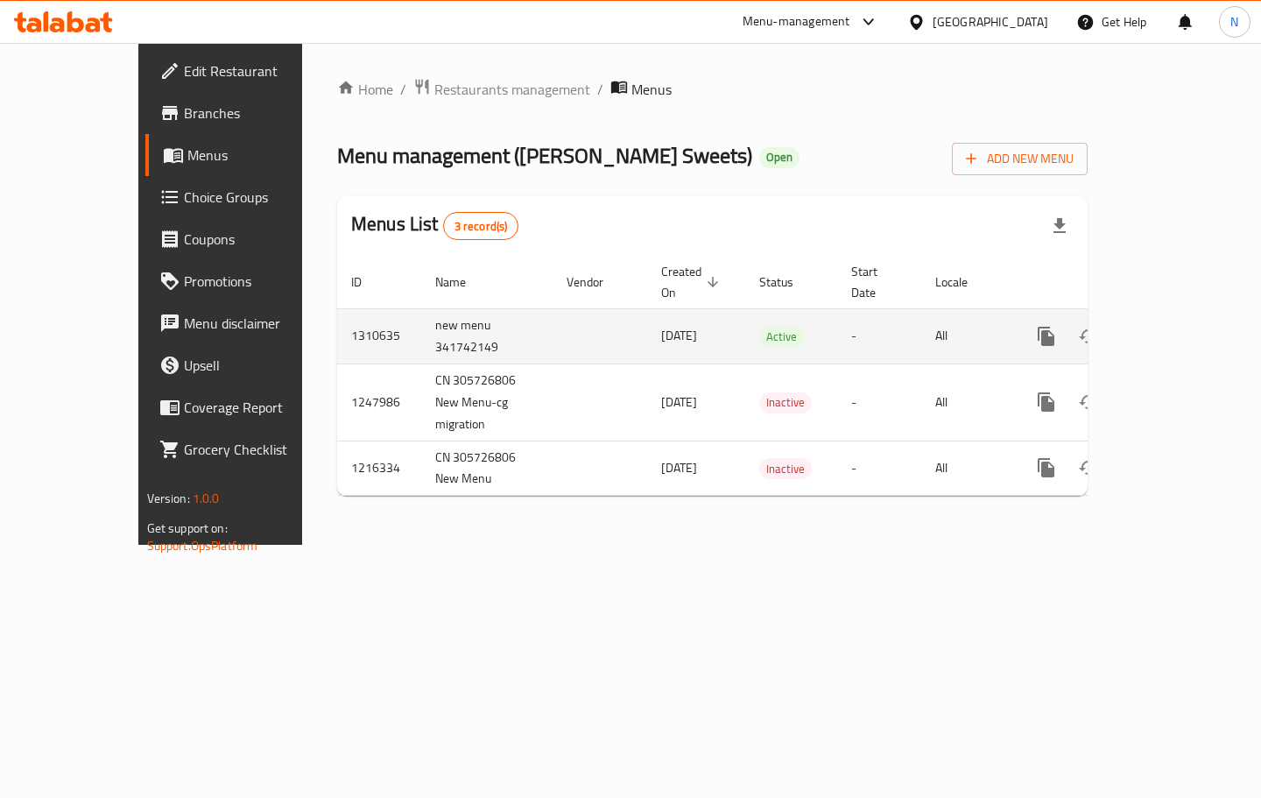
click at [1183, 329] on icon "enhanced table" at bounding box center [1172, 336] width 21 height 21
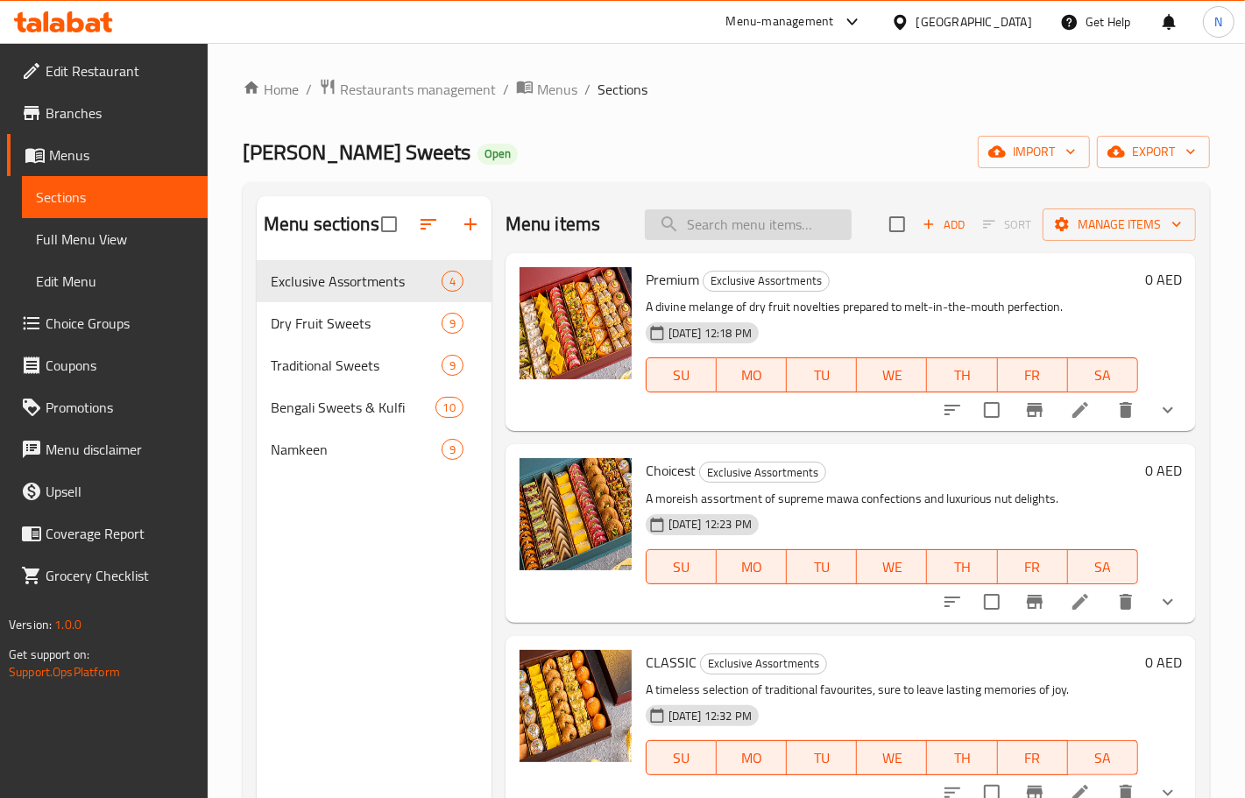
click at [784, 223] on input "search" at bounding box center [748, 224] width 207 height 31
paste input "KAJU KATLI"
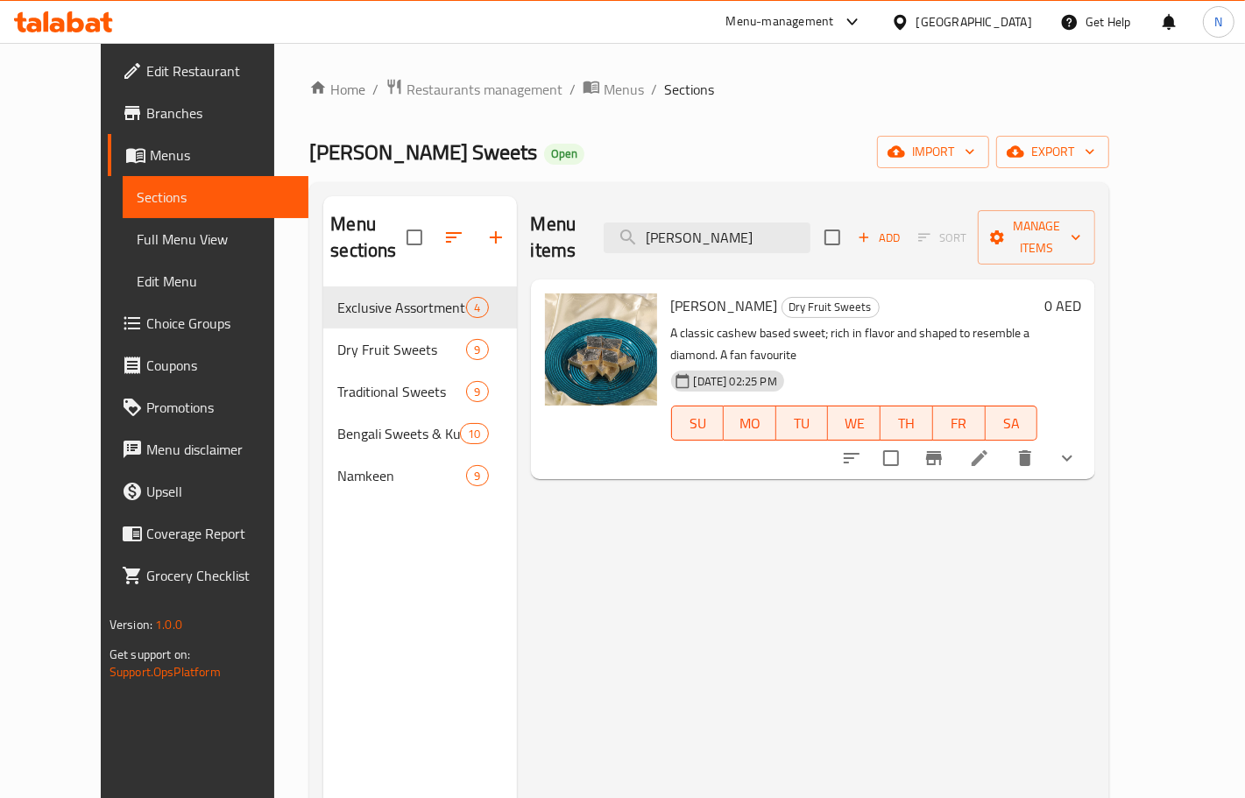
type input "KAJU KATLI"
click at [1004, 442] on li at bounding box center [979, 458] width 49 height 32
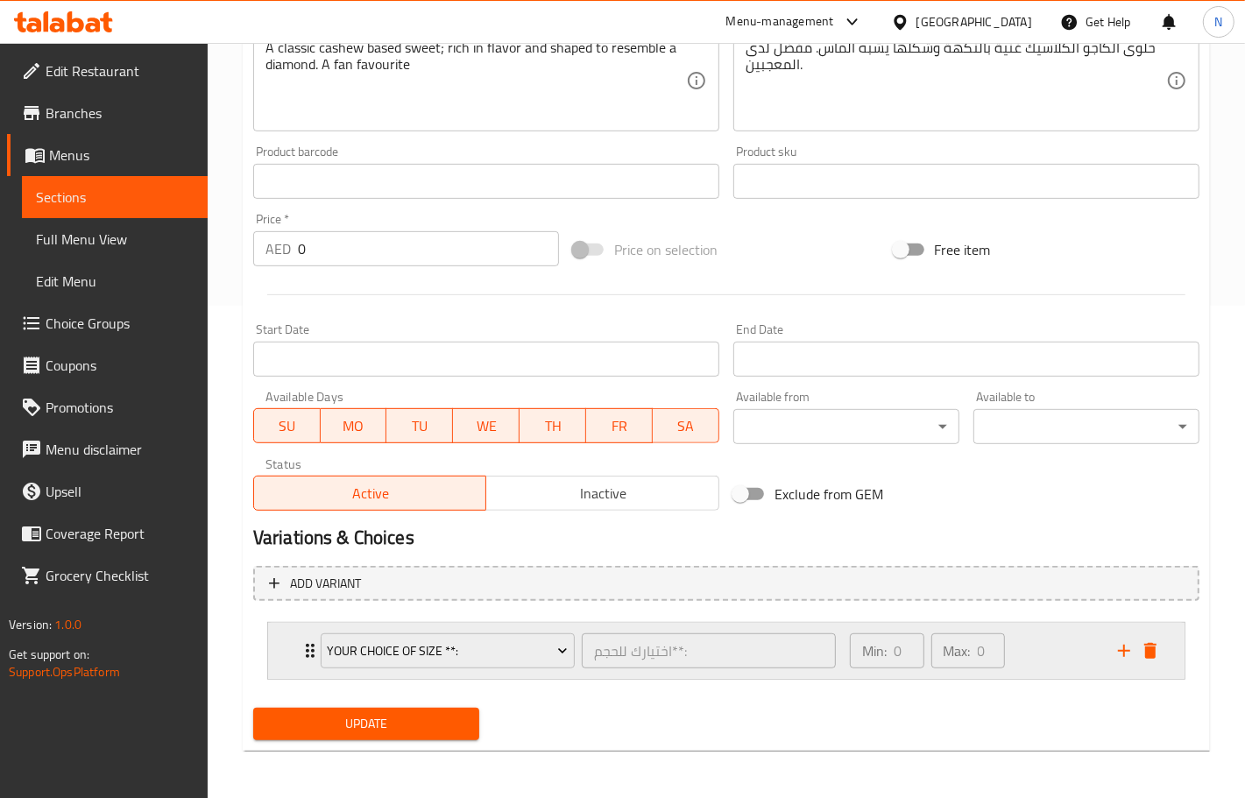
scroll to position [493, 0]
click at [1036, 651] on div "Min: 0 ​ Max: 0 ​" at bounding box center [973, 650] width 268 height 56
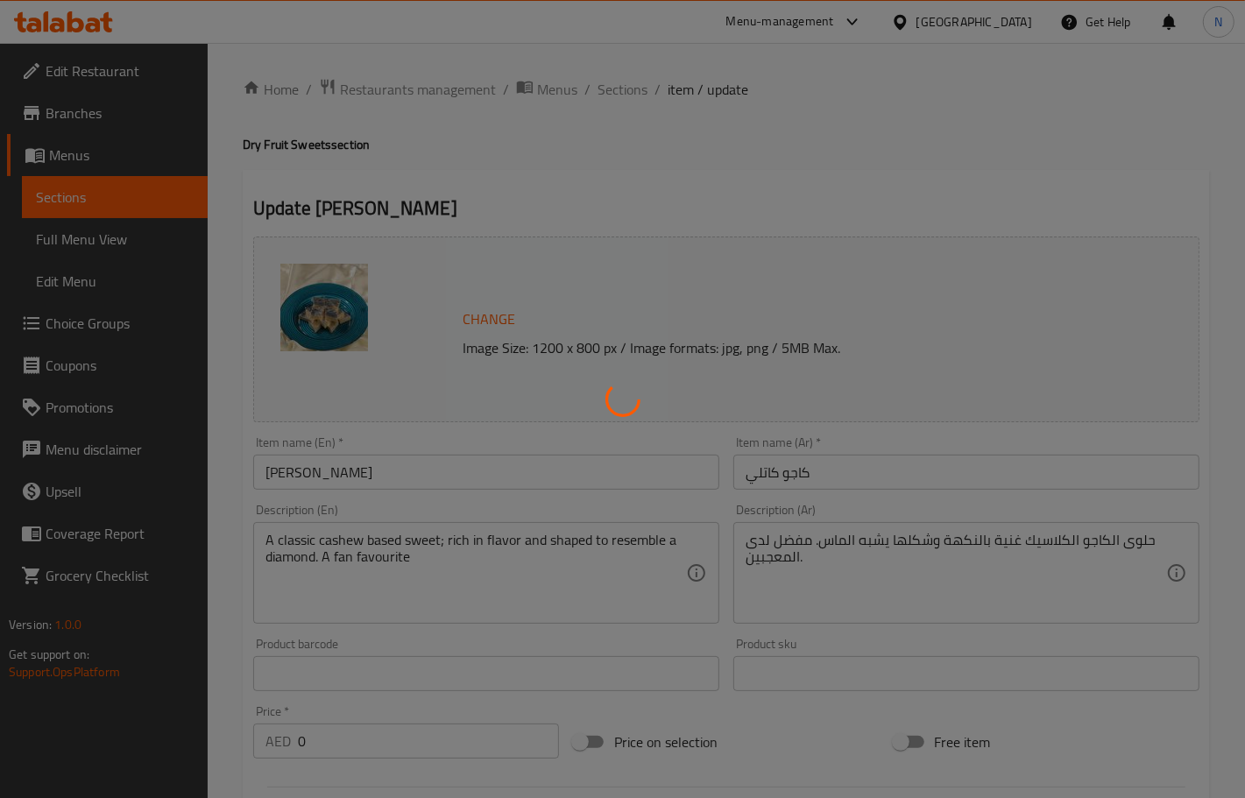
scroll to position [493, 0]
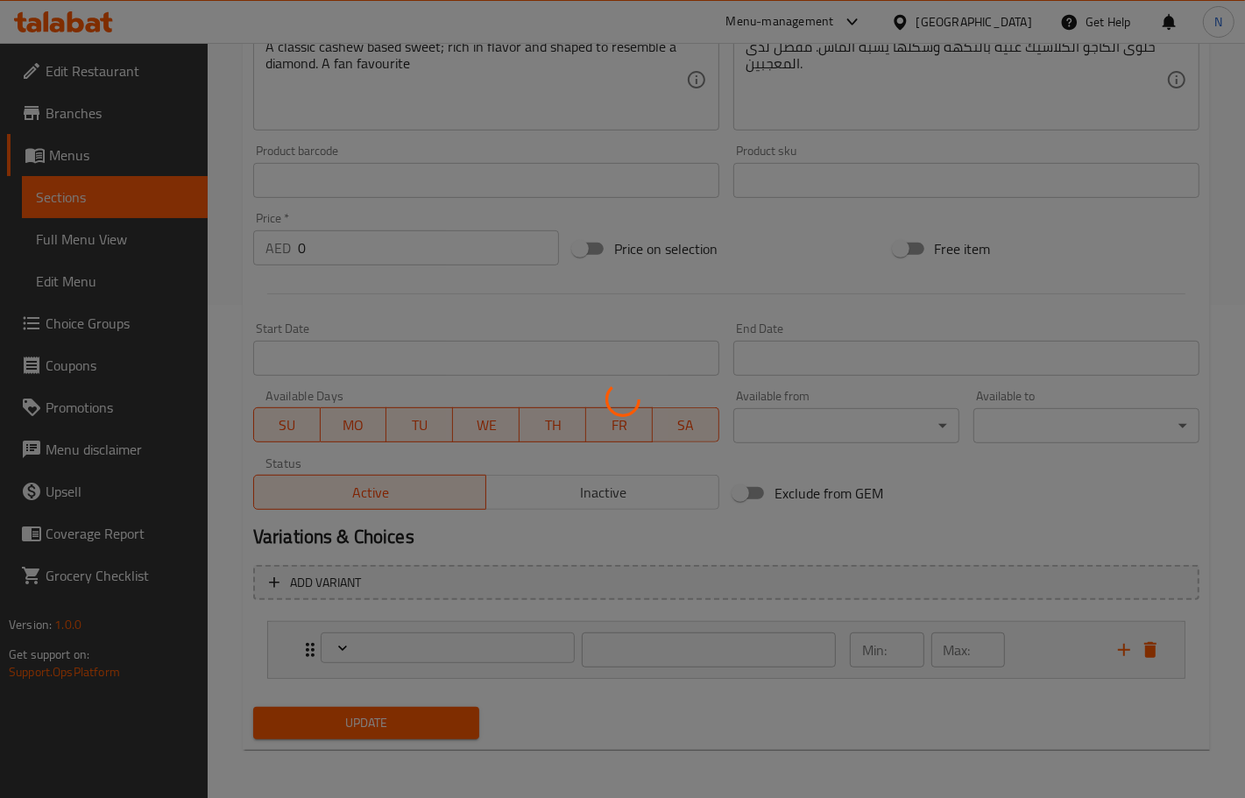
type input "اختيارك للحجم**:"
type input "0"
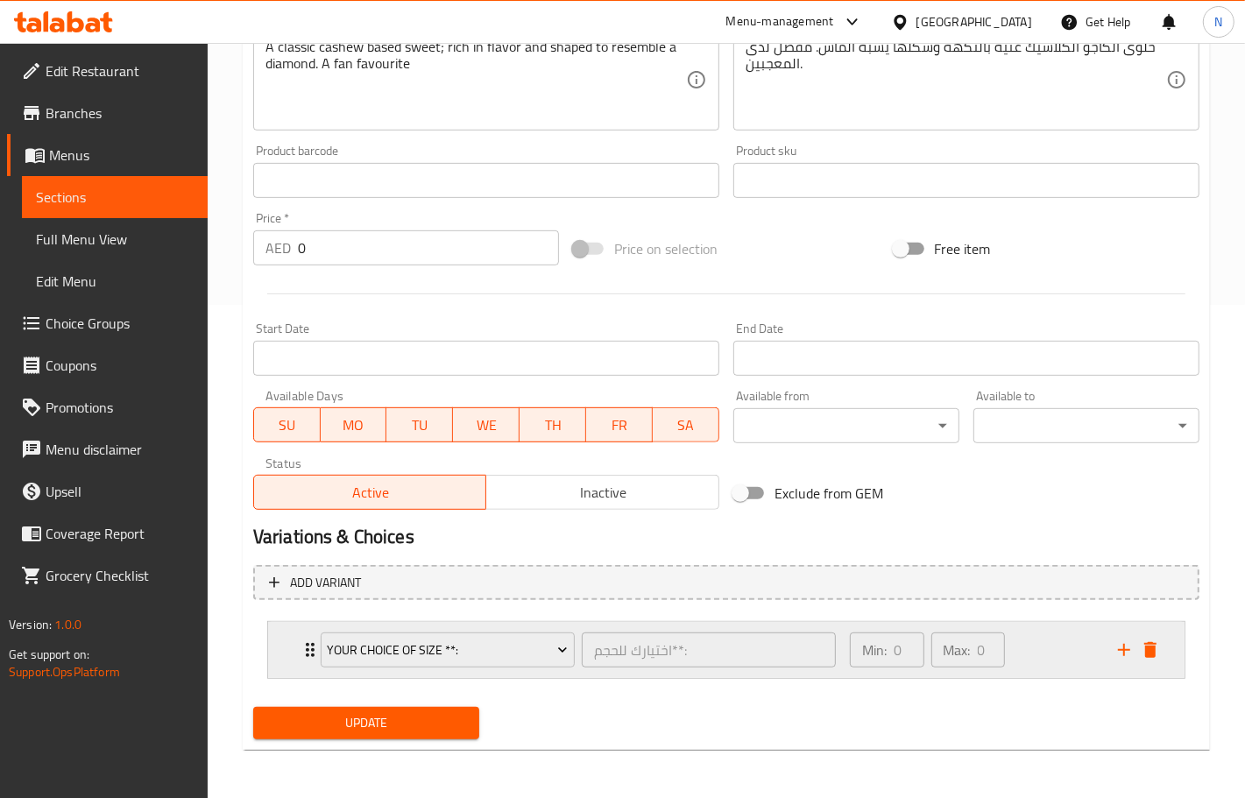
click at [1017, 646] on div "Min: 0 ​ Max: 0 ​" at bounding box center [973, 650] width 268 height 56
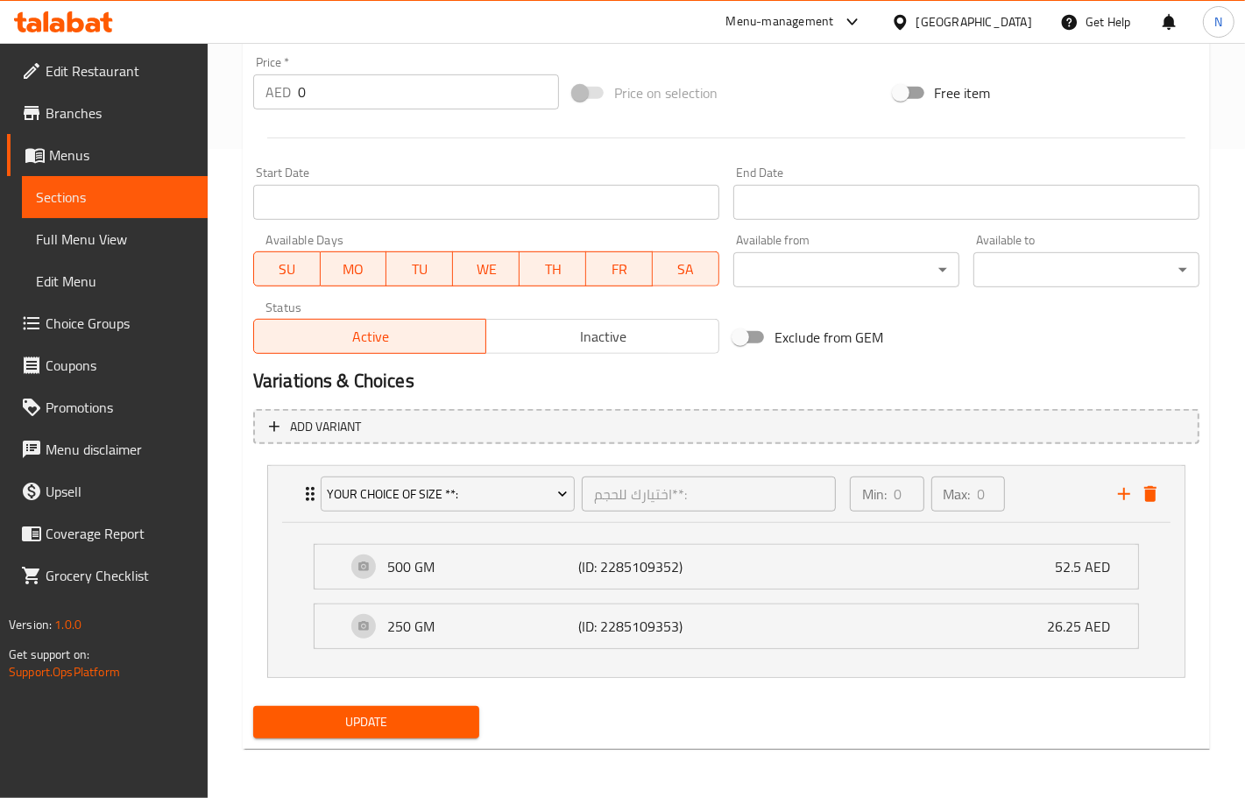
scroll to position [0, 0]
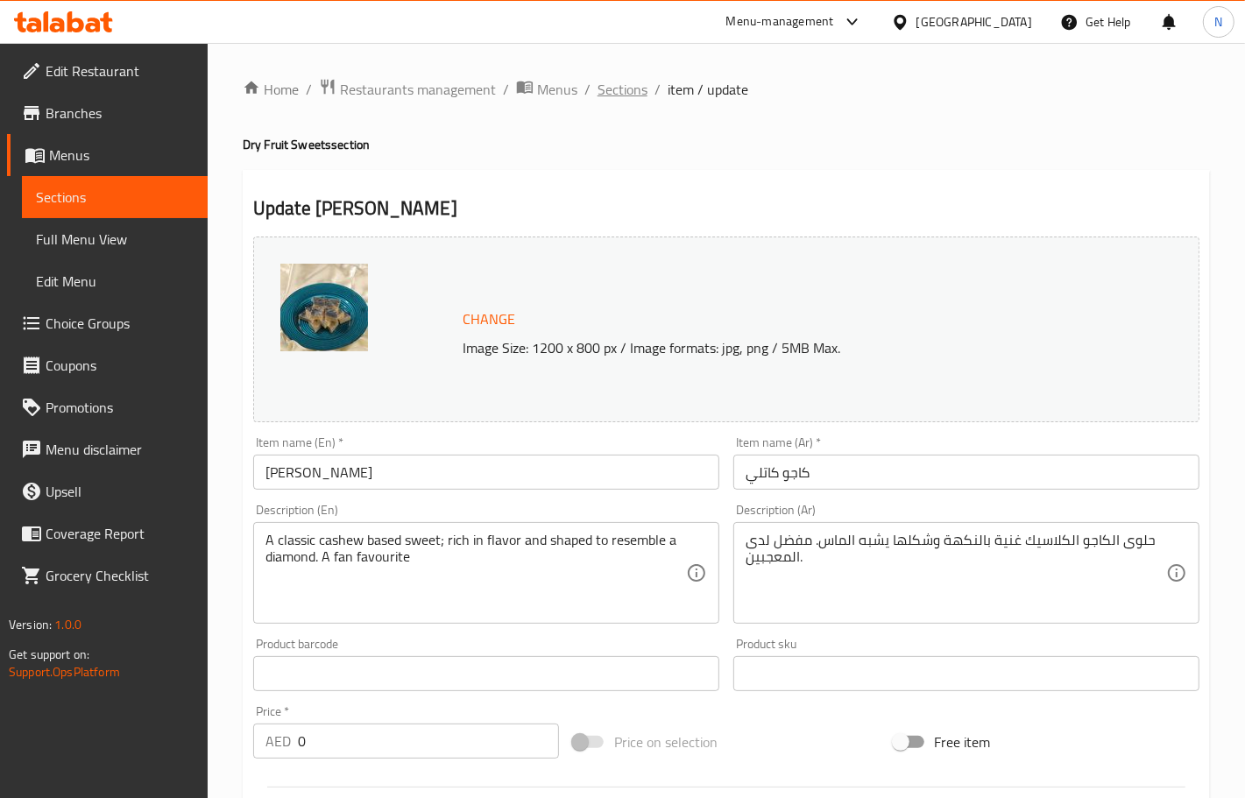
click at [614, 96] on span "Sections" at bounding box center [622, 89] width 50 height 21
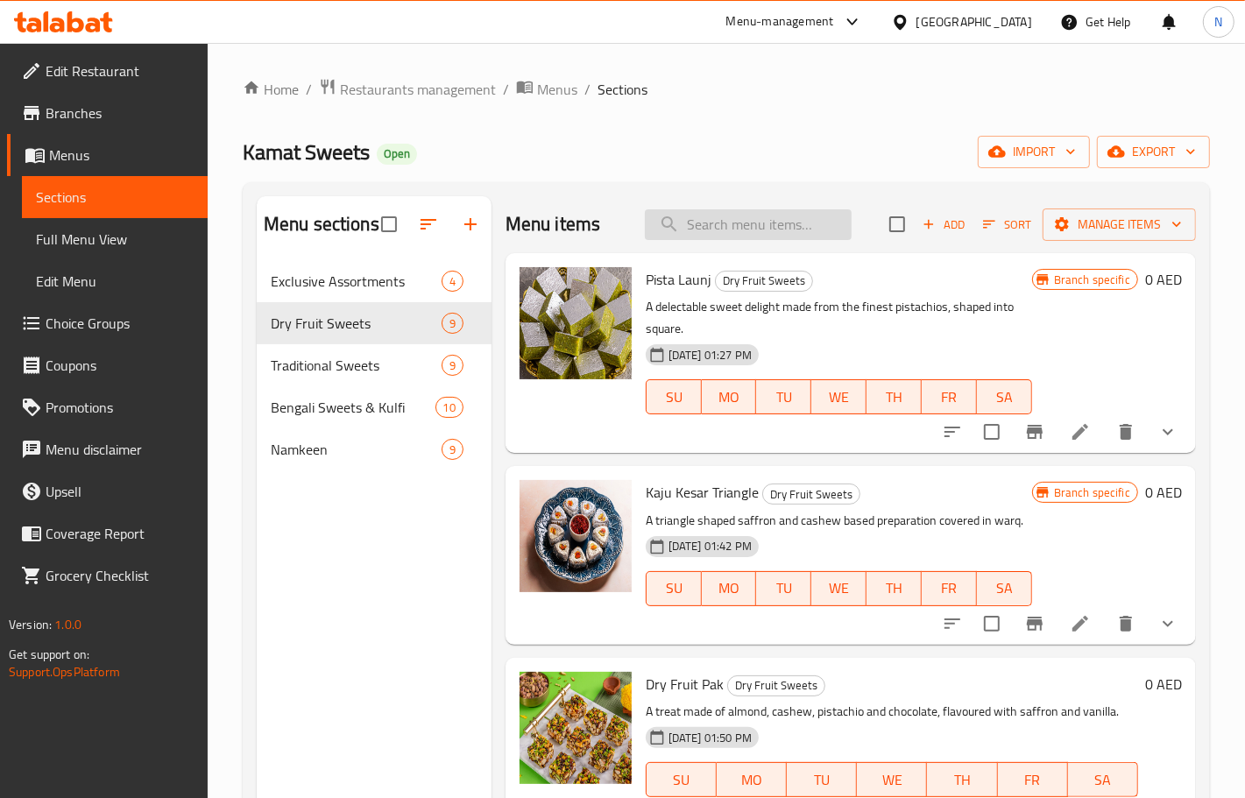
paste input "CLASSIC"
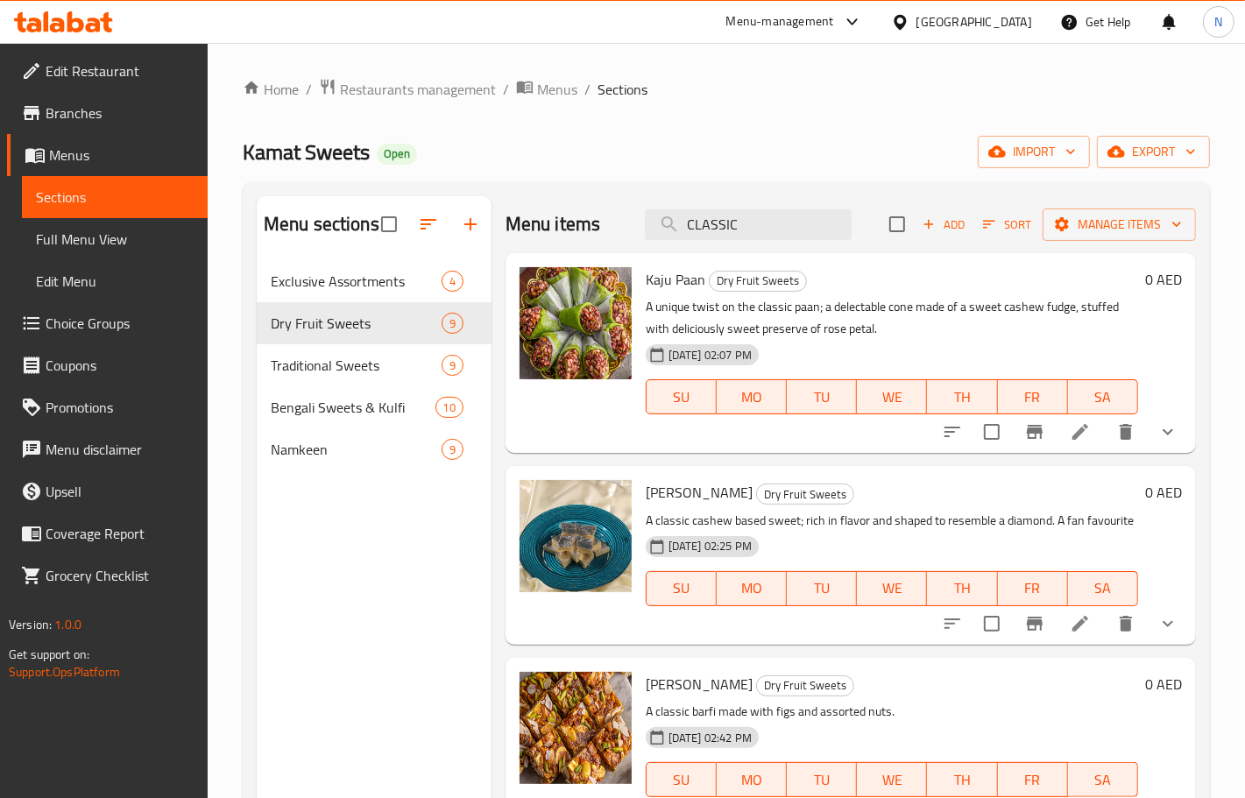
type input "CLASSIC"
click at [134, 242] on span "Full Menu View" at bounding box center [115, 239] width 158 height 21
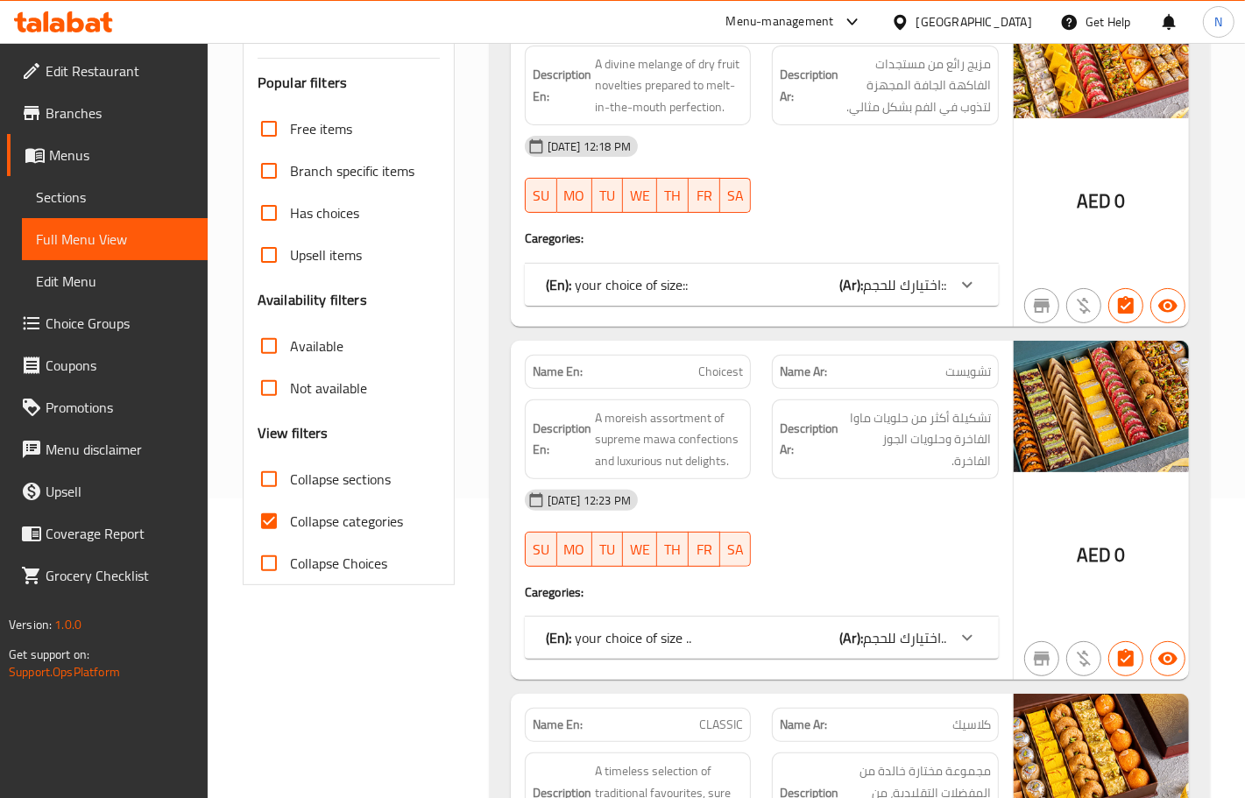
scroll to position [329, 0]
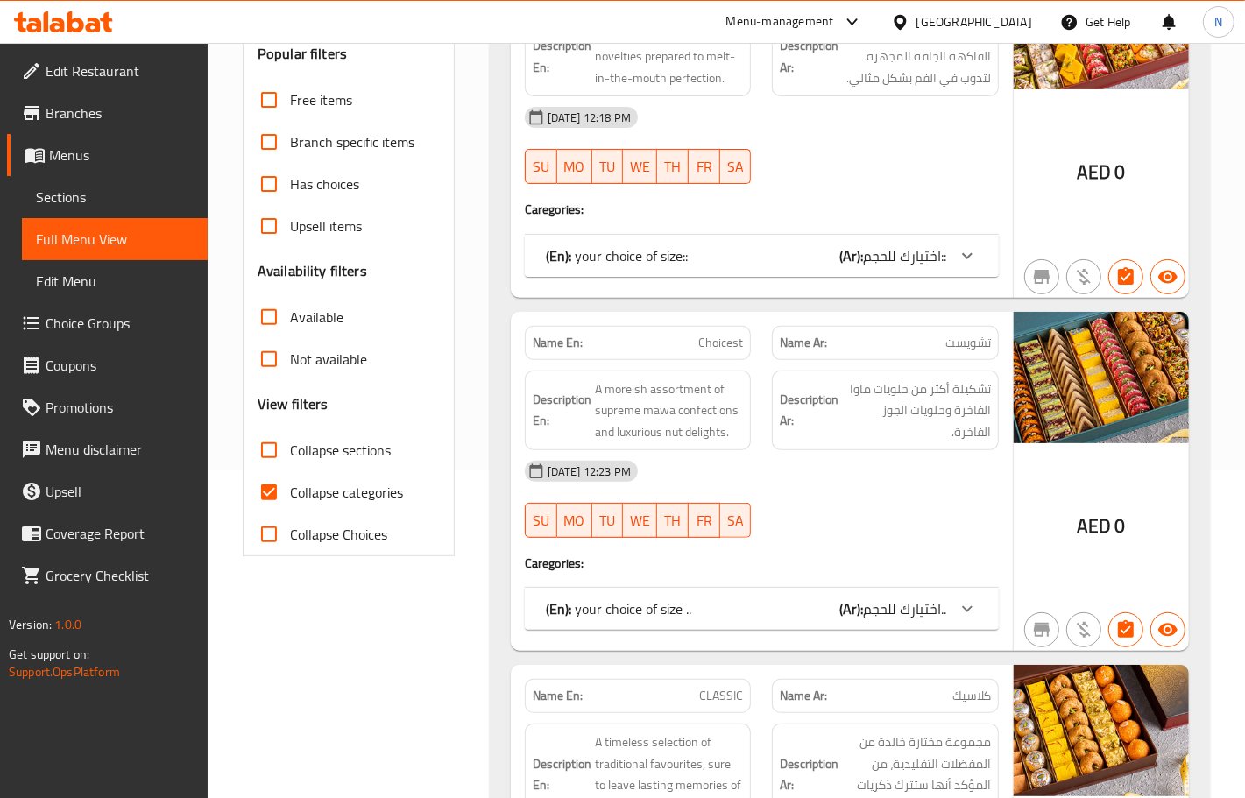
click at [267, 505] on input "Collapse categories" at bounding box center [269, 492] width 42 height 42
checkbox input "false"
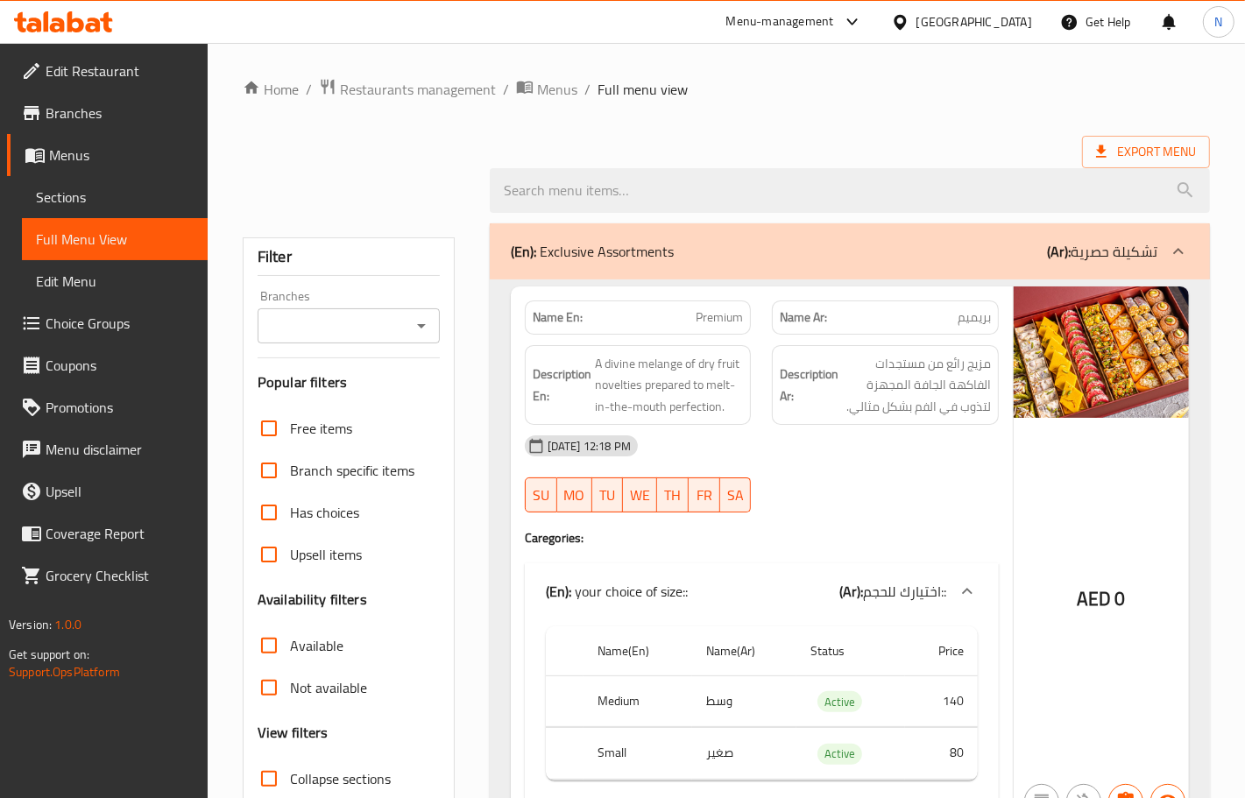
scroll to position [1023, 0]
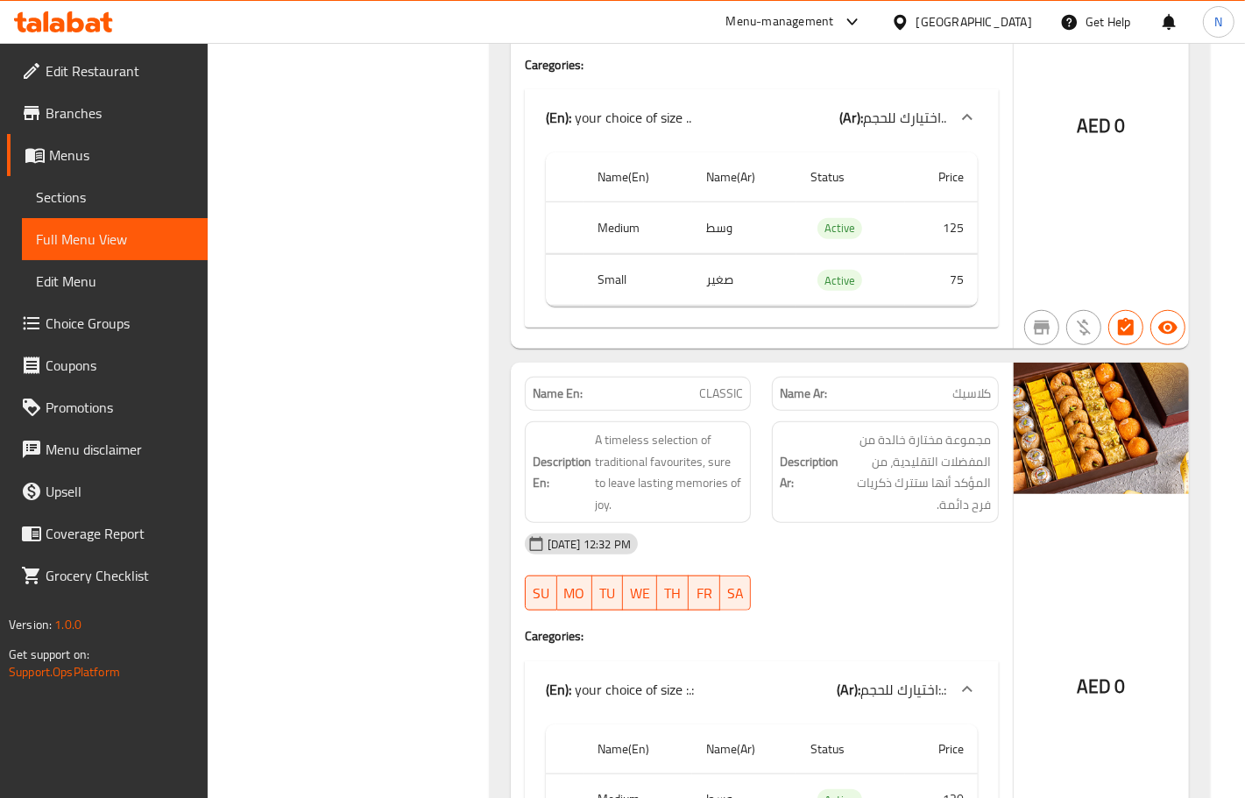
click at [710, 391] on span "CLASSIC" at bounding box center [721, 394] width 44 height 18
copy span "CLASSIC"
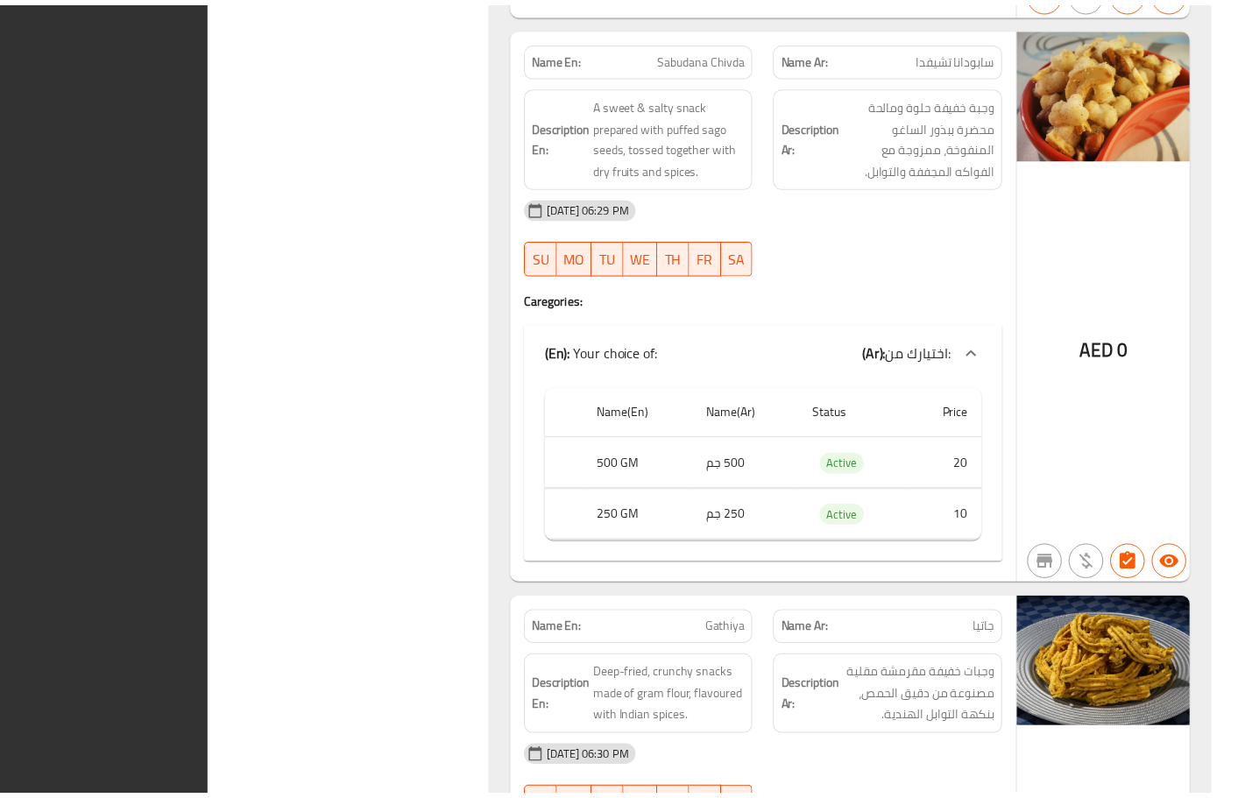
scroll to position [20348, 0]
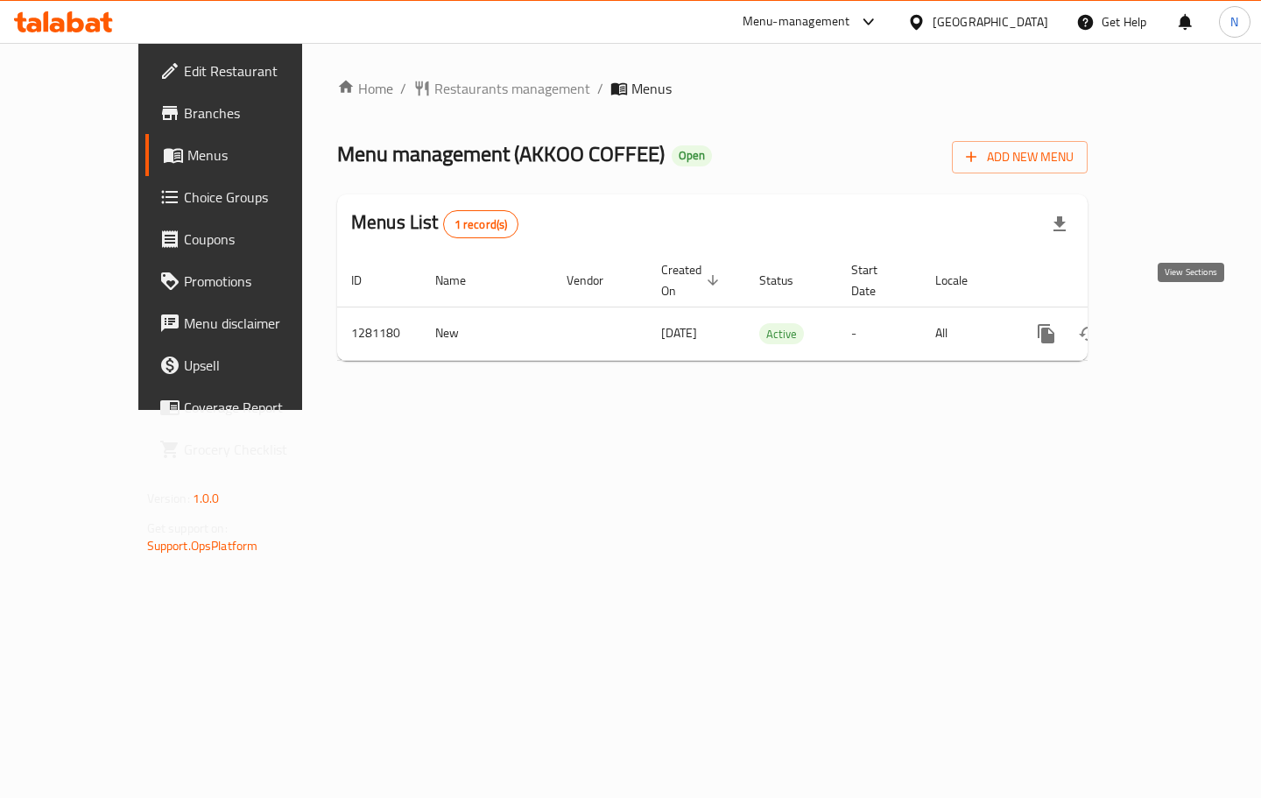
click at [1192, 313] on link "enhanced table" at bounding box center [1173, 334] width 42 height 42
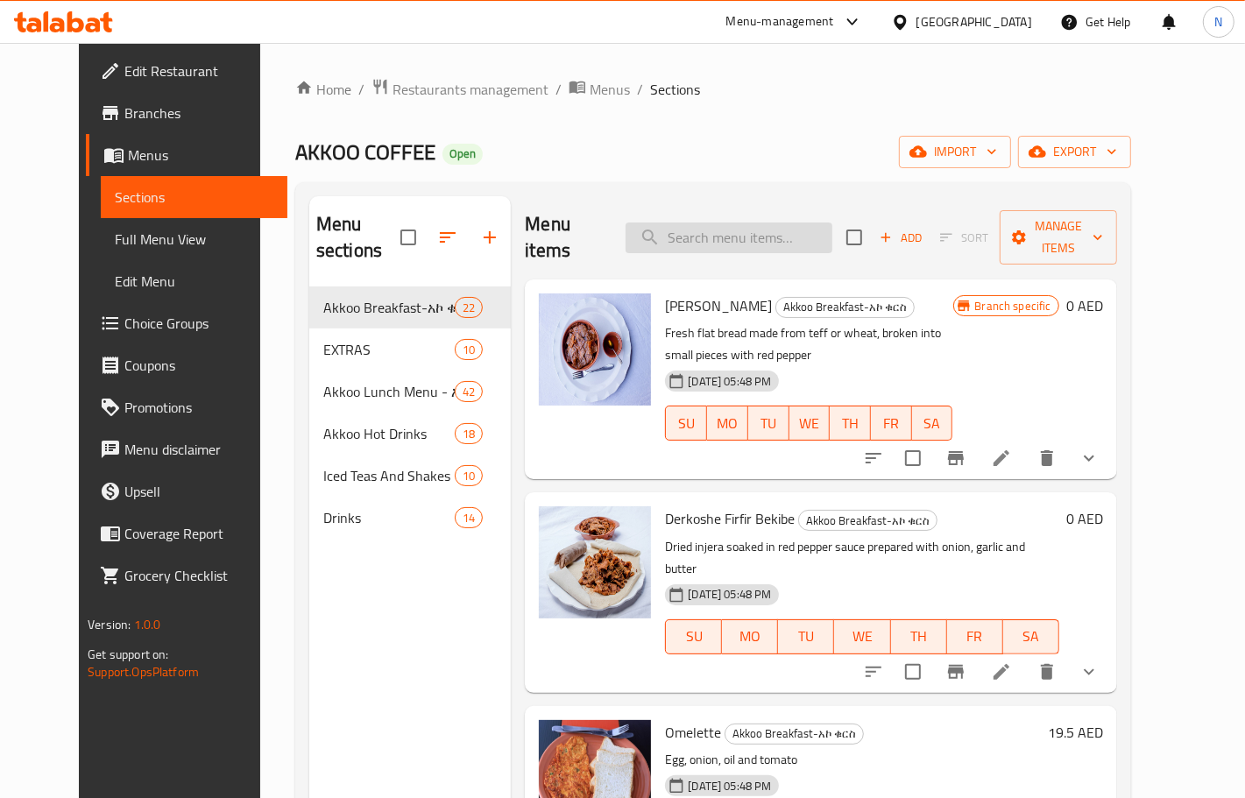
paste input "Keye Tibs Firfir Key Or [PERSON_NAME]"
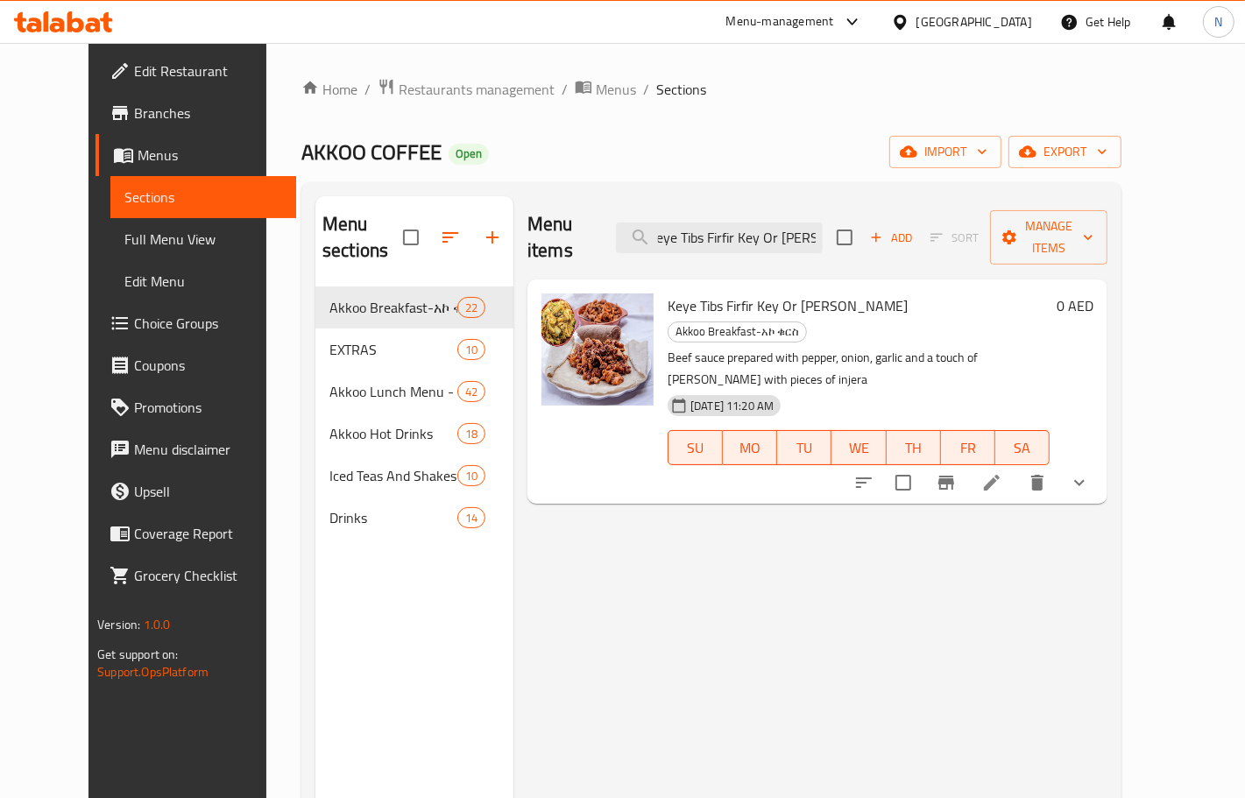
type input "Keye Tibs Firfir Key Or [PERSON_NAME]"
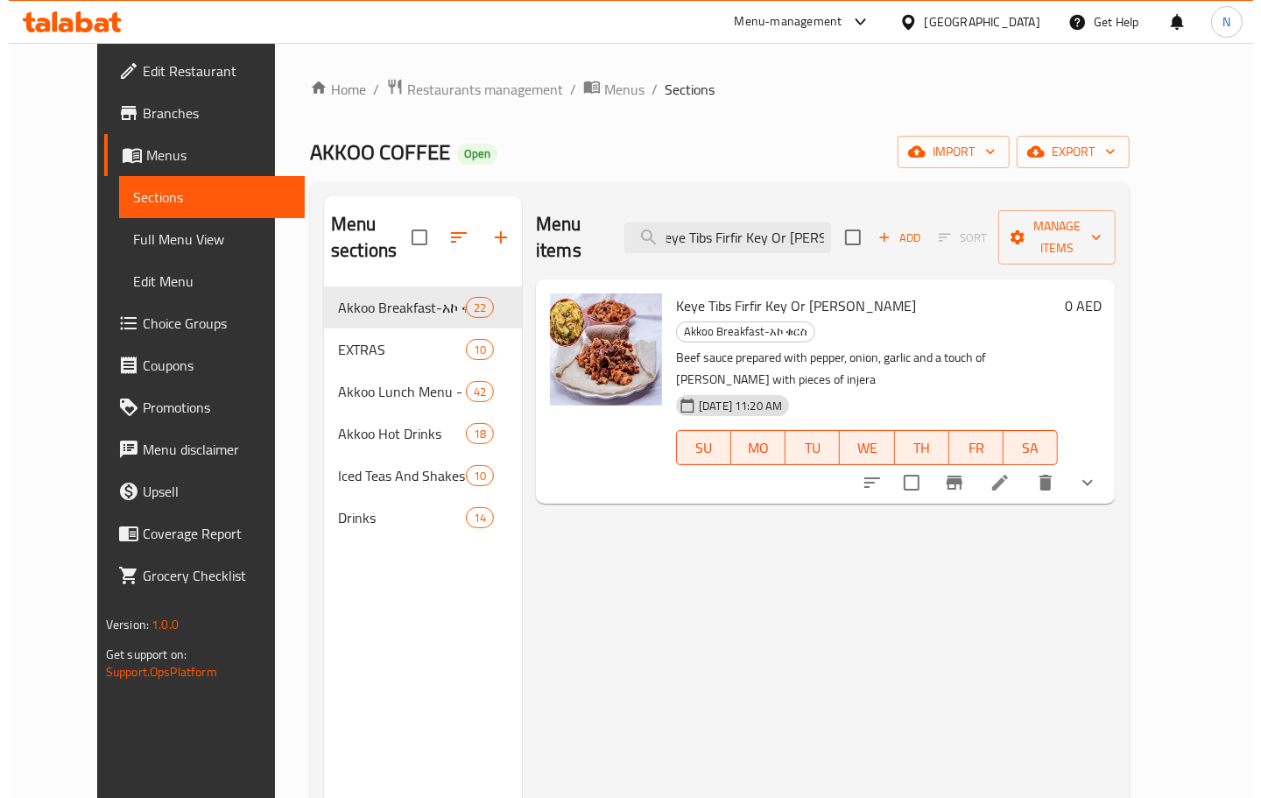
scroll to position [0, 0]
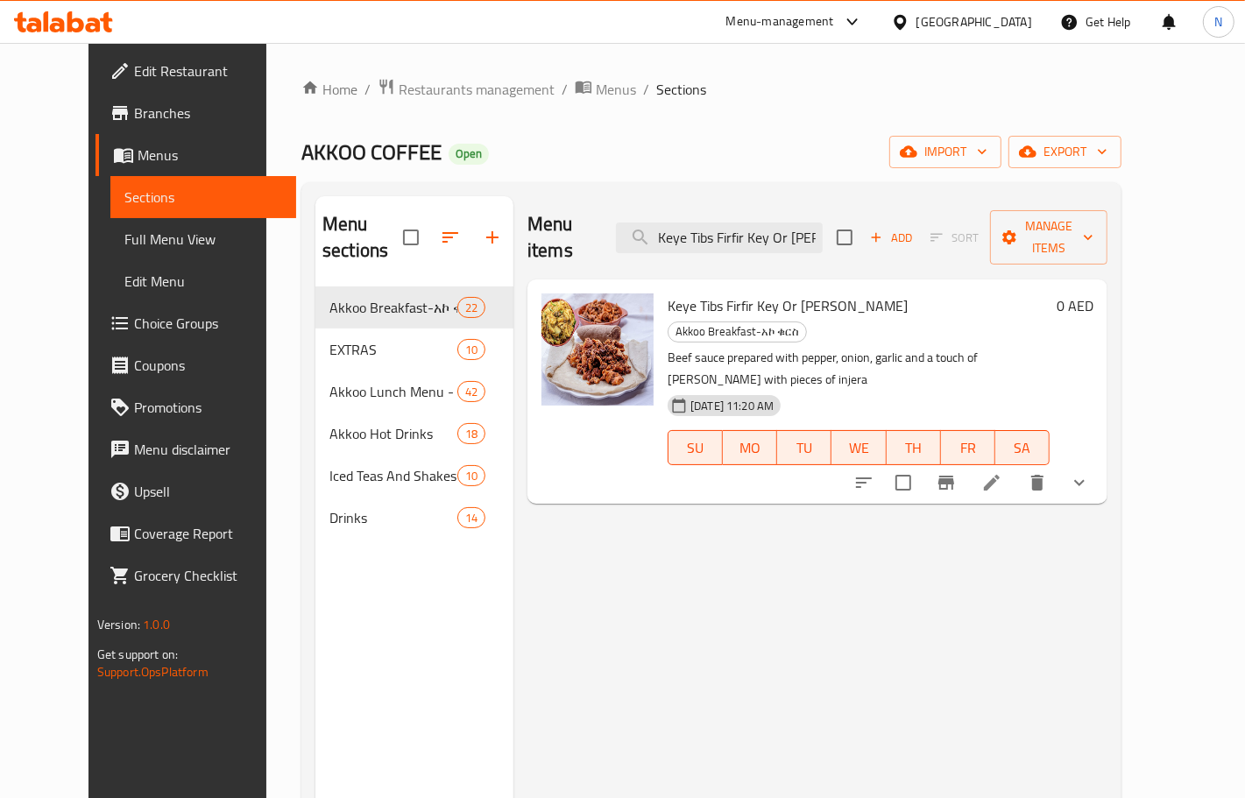
click at [1002, 472] on icon at bounding box center [991, 482] width 21 height 21
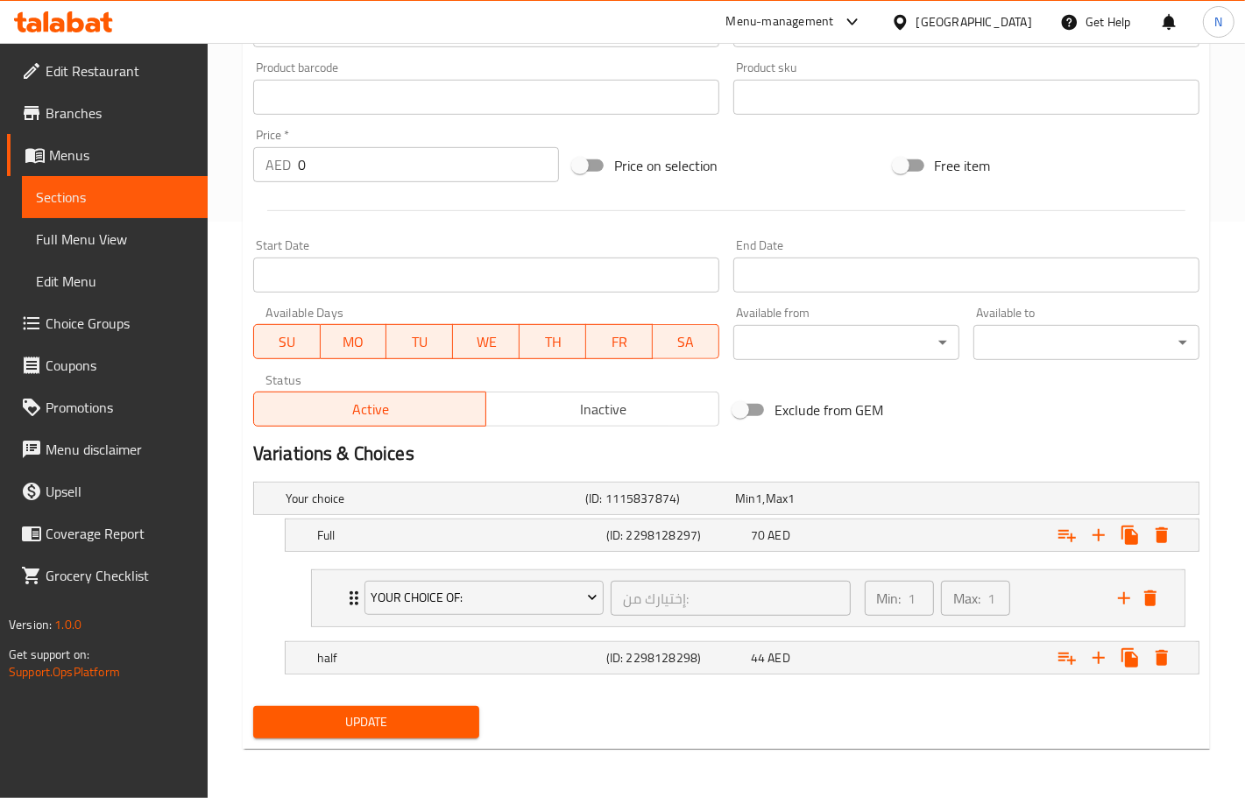
scroll to position [578, 0]
click at [804, 501] on div "Min 1 , Max 1" at bounding box center [806, 499] width 143 height 18
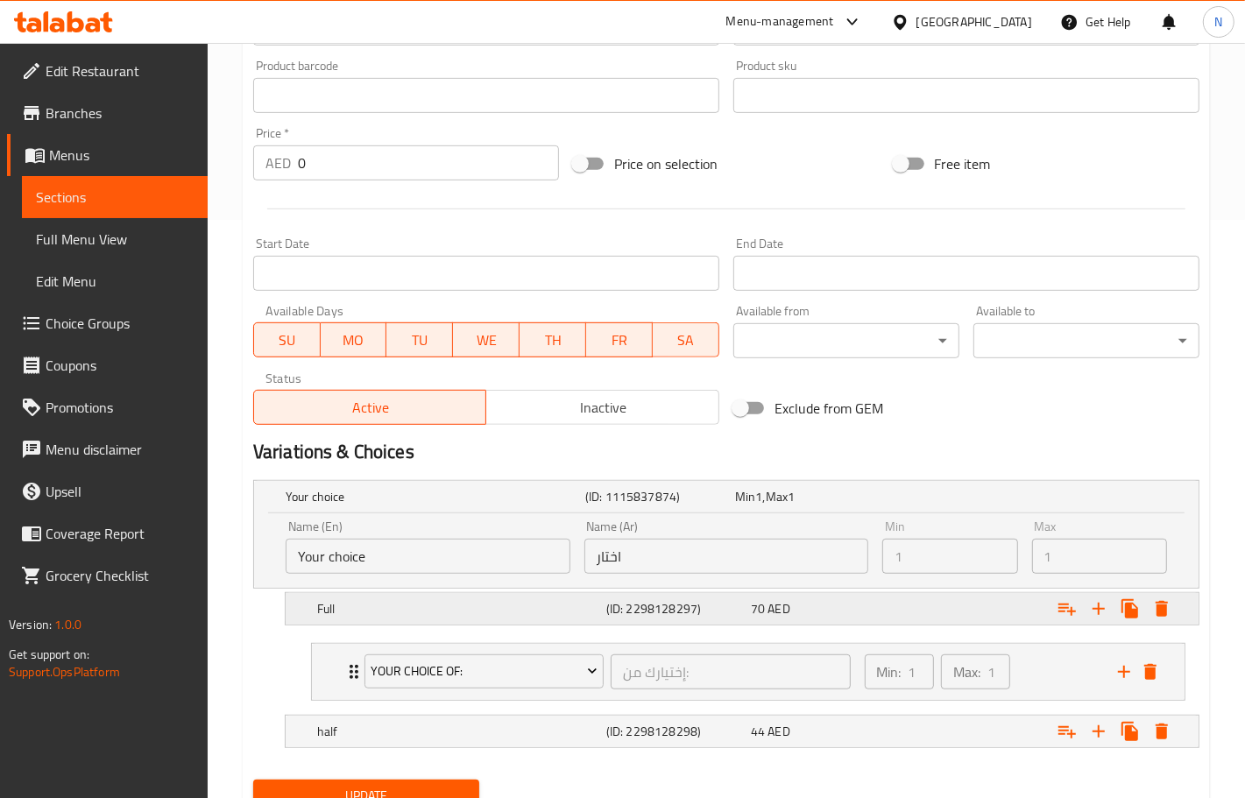
click at [825, 605] on div "70 AED" at bounding box center [820, 609] width 138 height 18
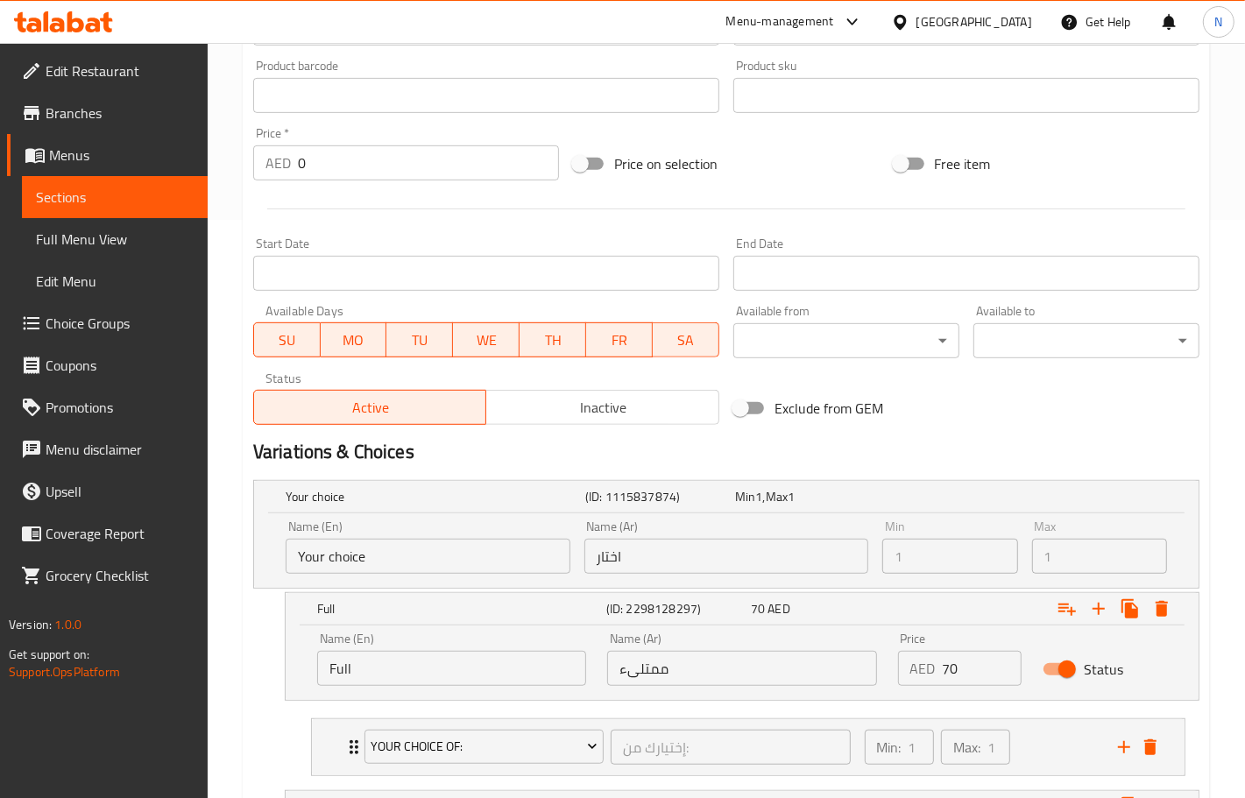
scroll to position [688, 0]
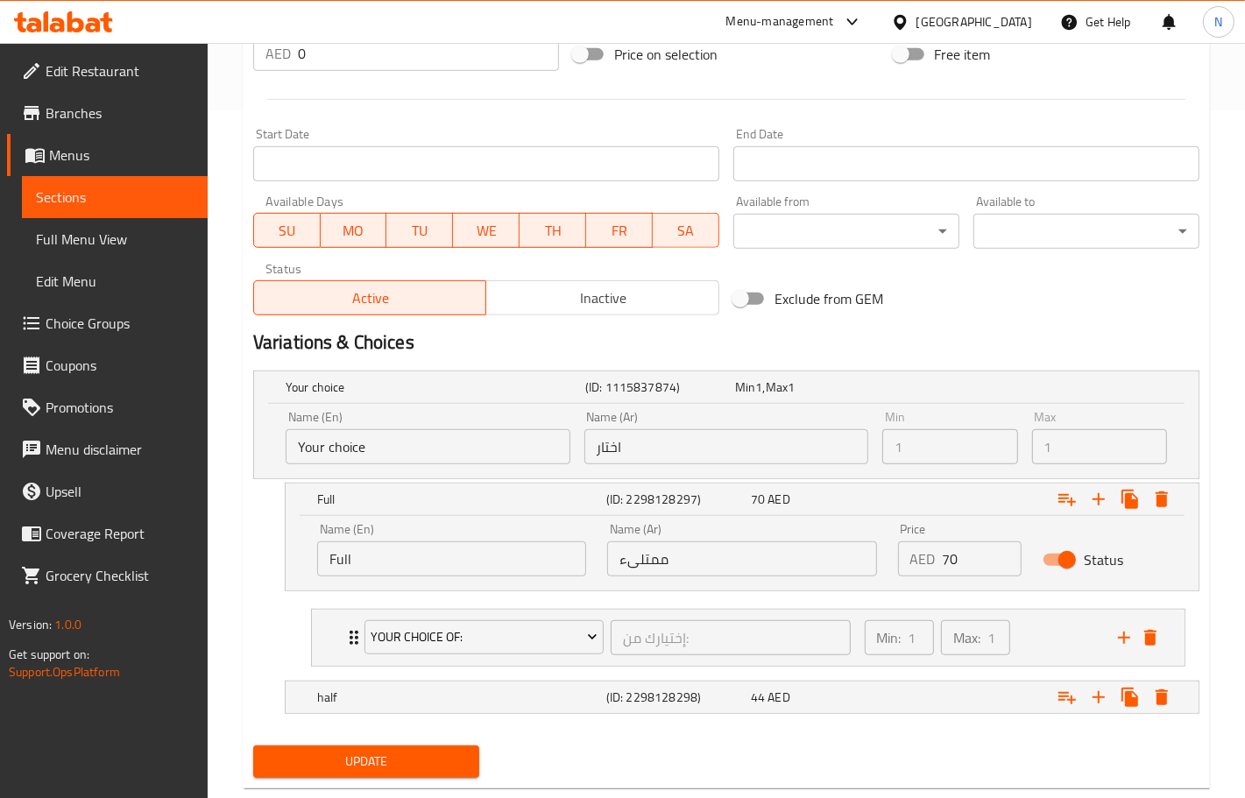
click at [703, 576] on div "Name (Ar) ممتلىء Name (Ar)" at bounding box center [742, 549] width 290 height 74
click at [695, 563] on input "ممتلىء" at bounding box center [741, 558] width 269 height 35
type input ";"
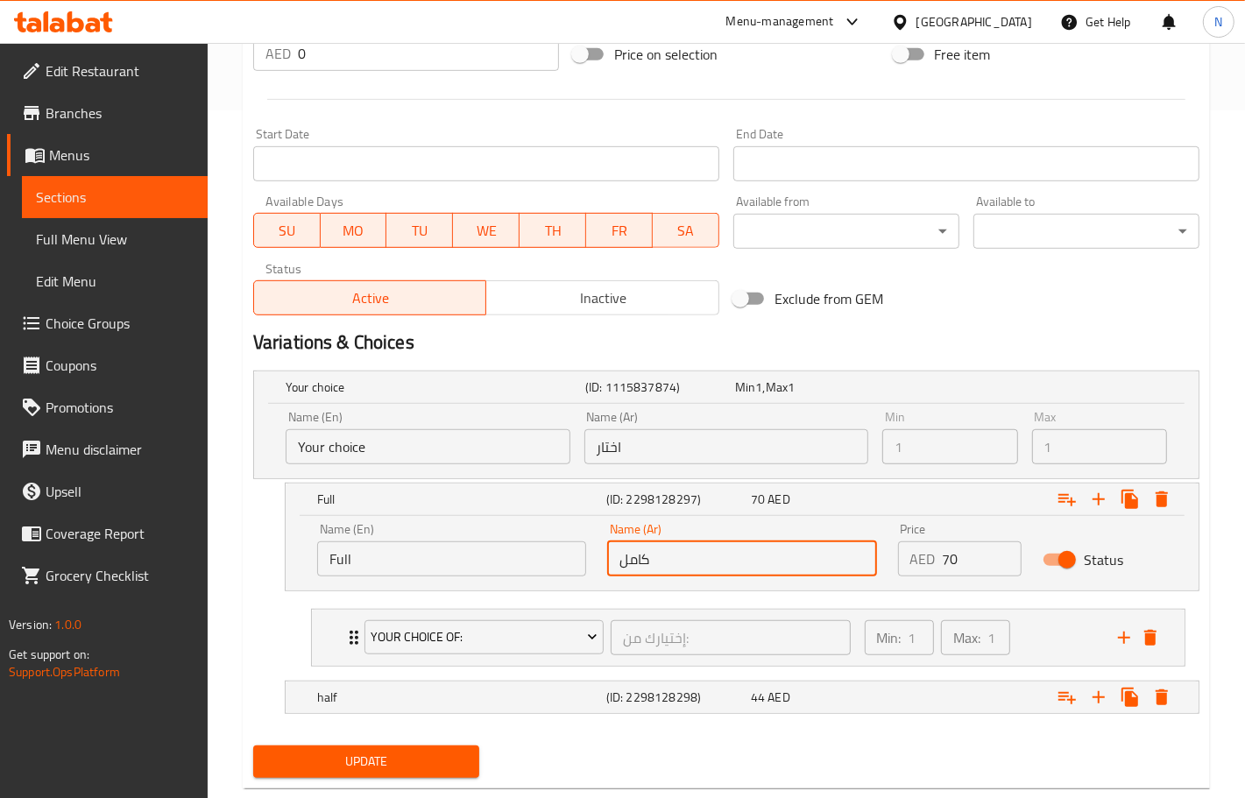
type input "كامل"
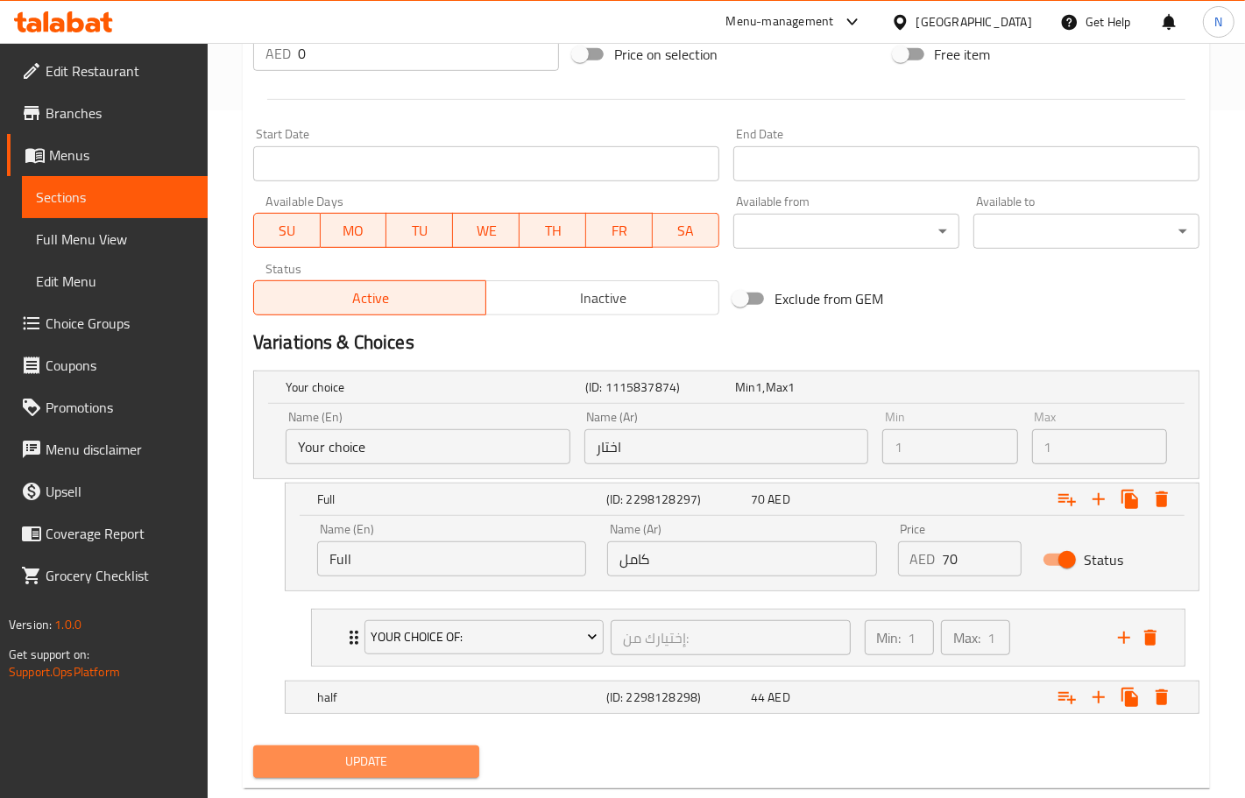
click at [441, 767] on span "Update" at bounding box center [366, 762] width 198 height 22
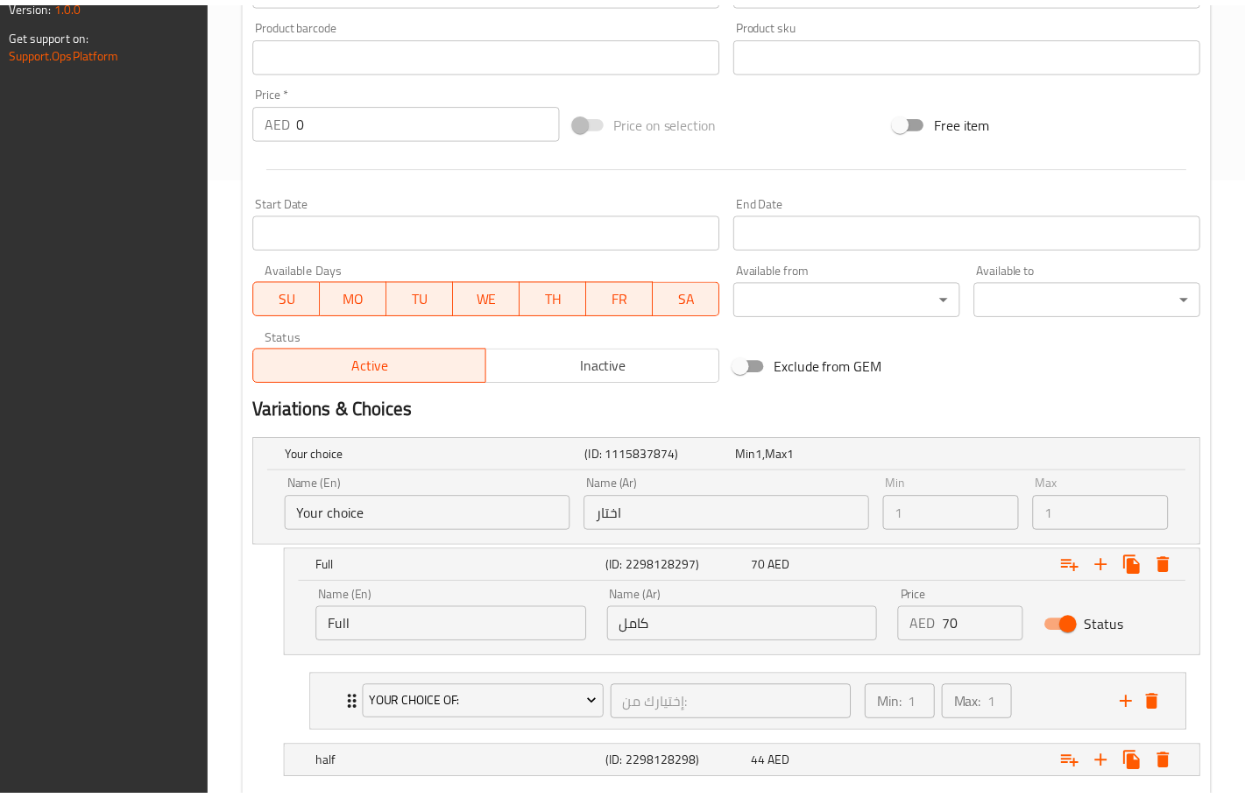
scroll to position [728, 0]
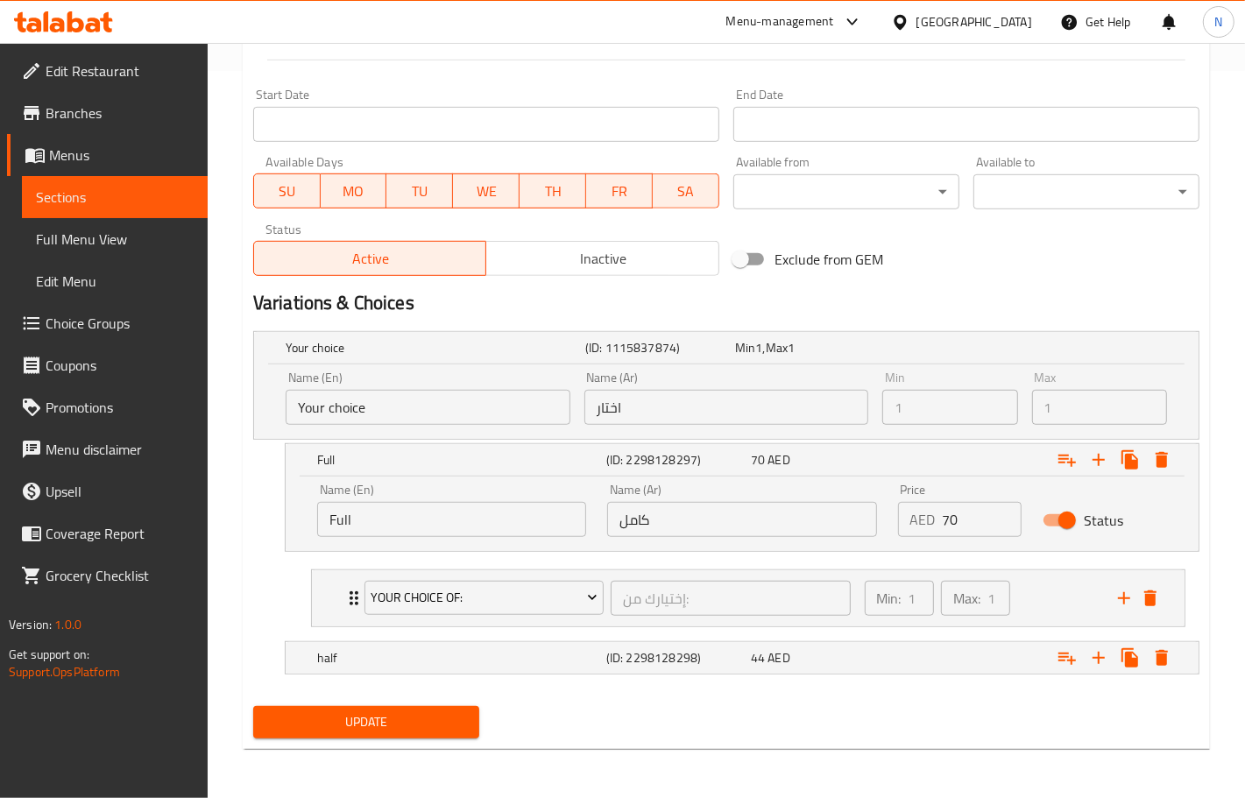
click at [935, 29] on div "United Arab Emirates" at bounding box center [974, 21] width 116 height 19
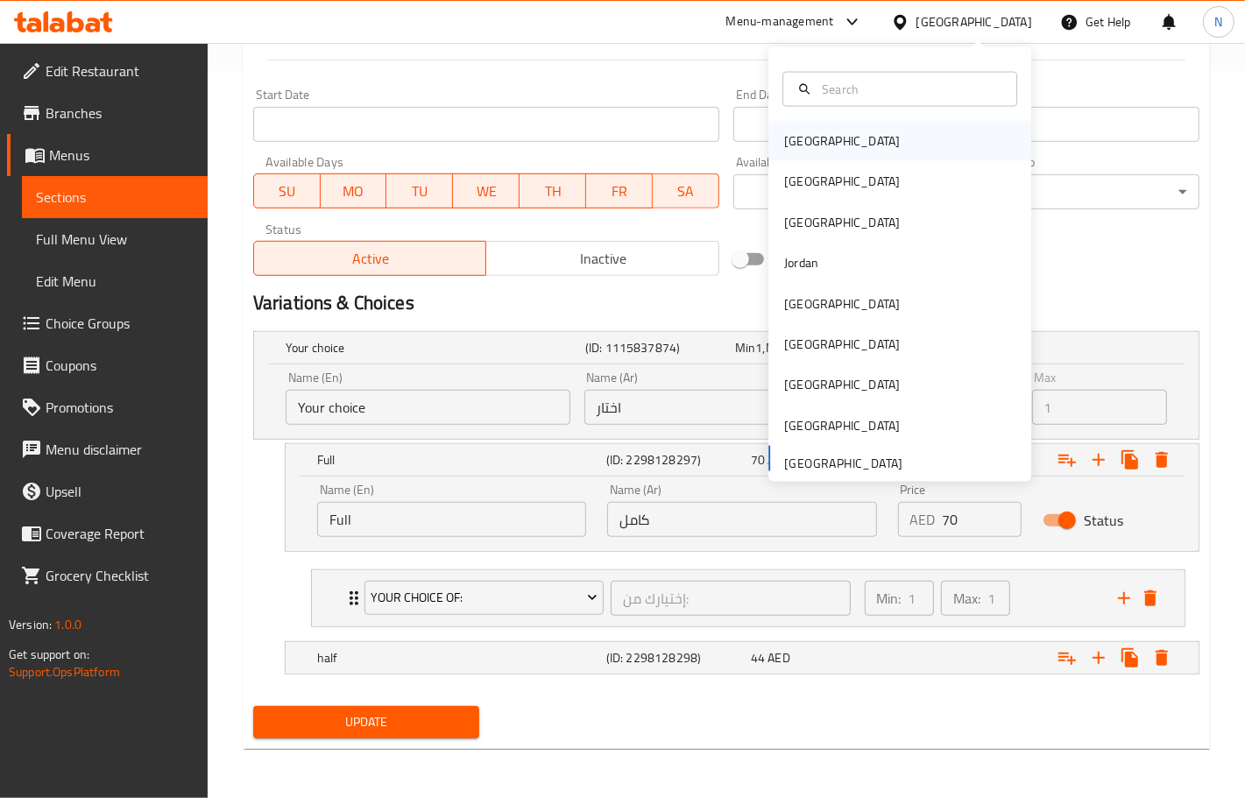
click at [865, 150] on div "[GEOGRAPHIC_DATA]" at bounding box center [899, 141] width 263 height 40
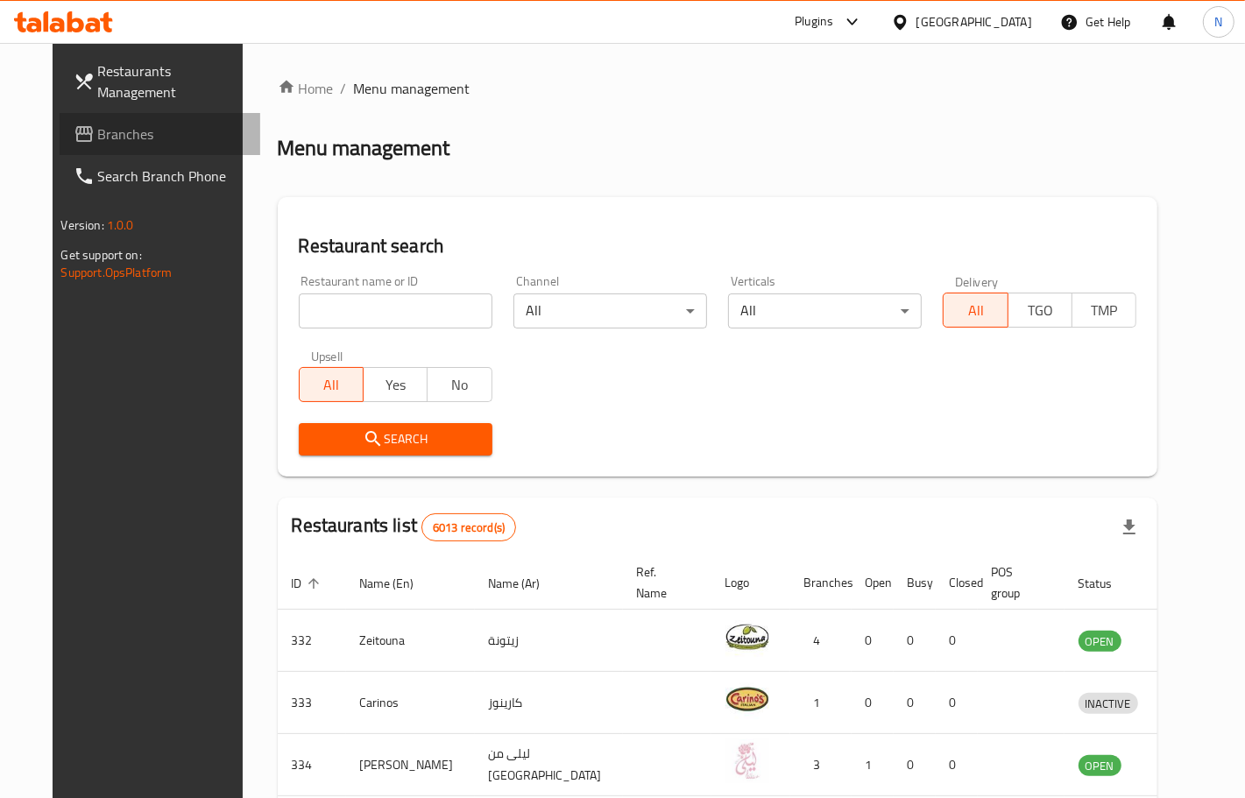
click at [102, 138] on span "Branches" at bounding box center [172, 134] width 148 height 21
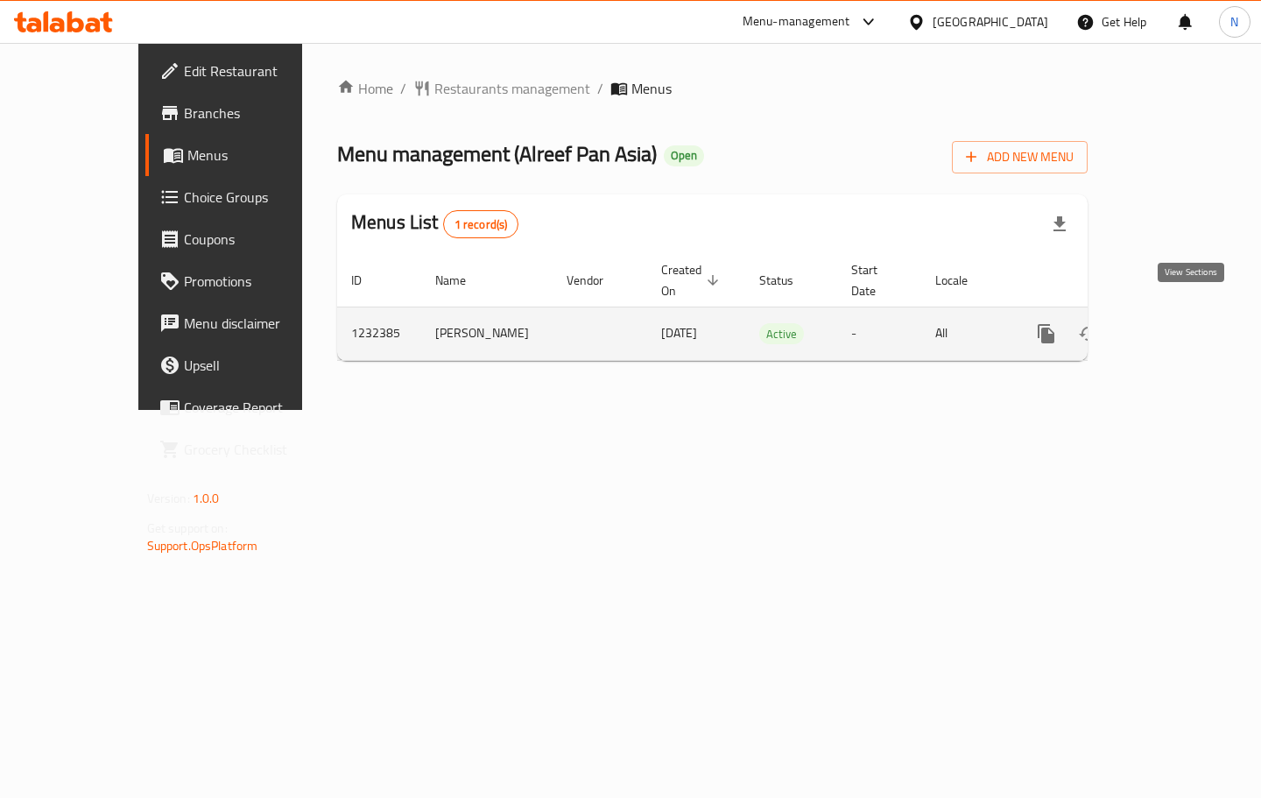
click at [1183, 323] on icon "enhanced table" at bounding box center [1172, 333] width 21 height 21
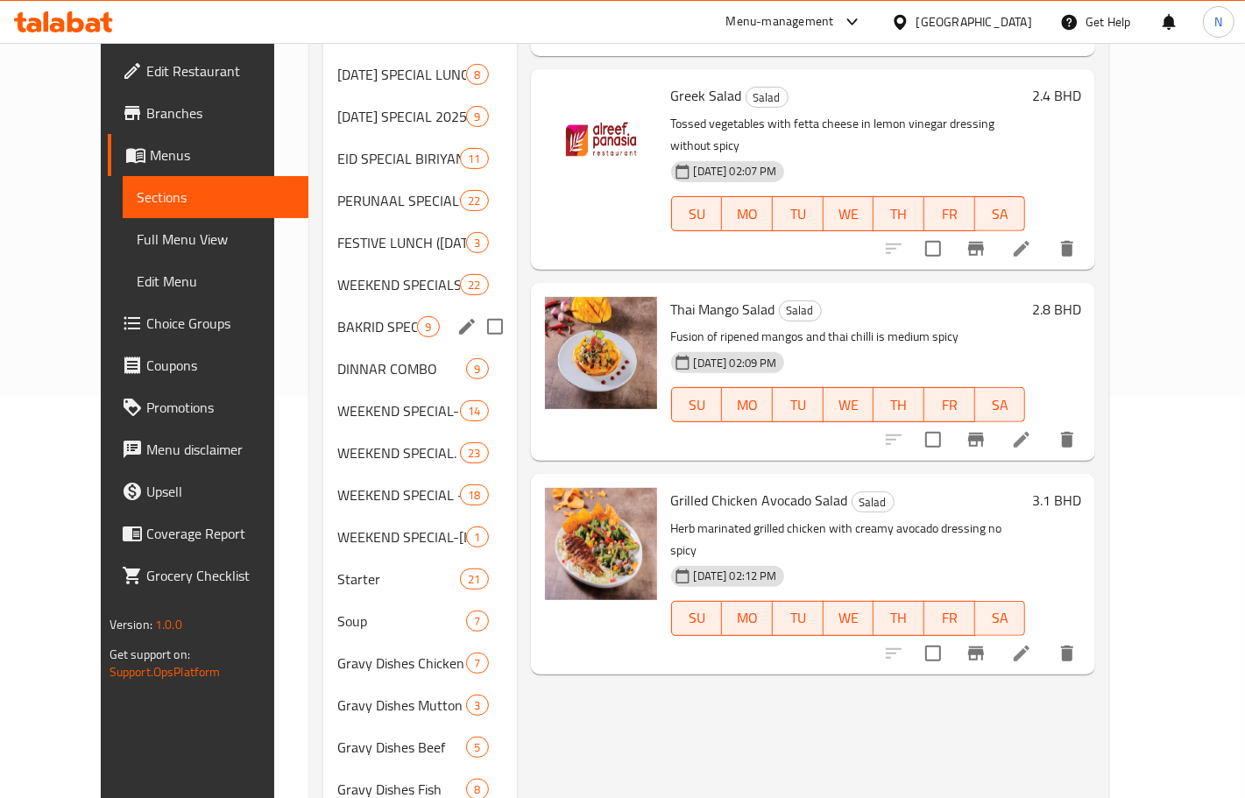
scroll to position [438, 0]
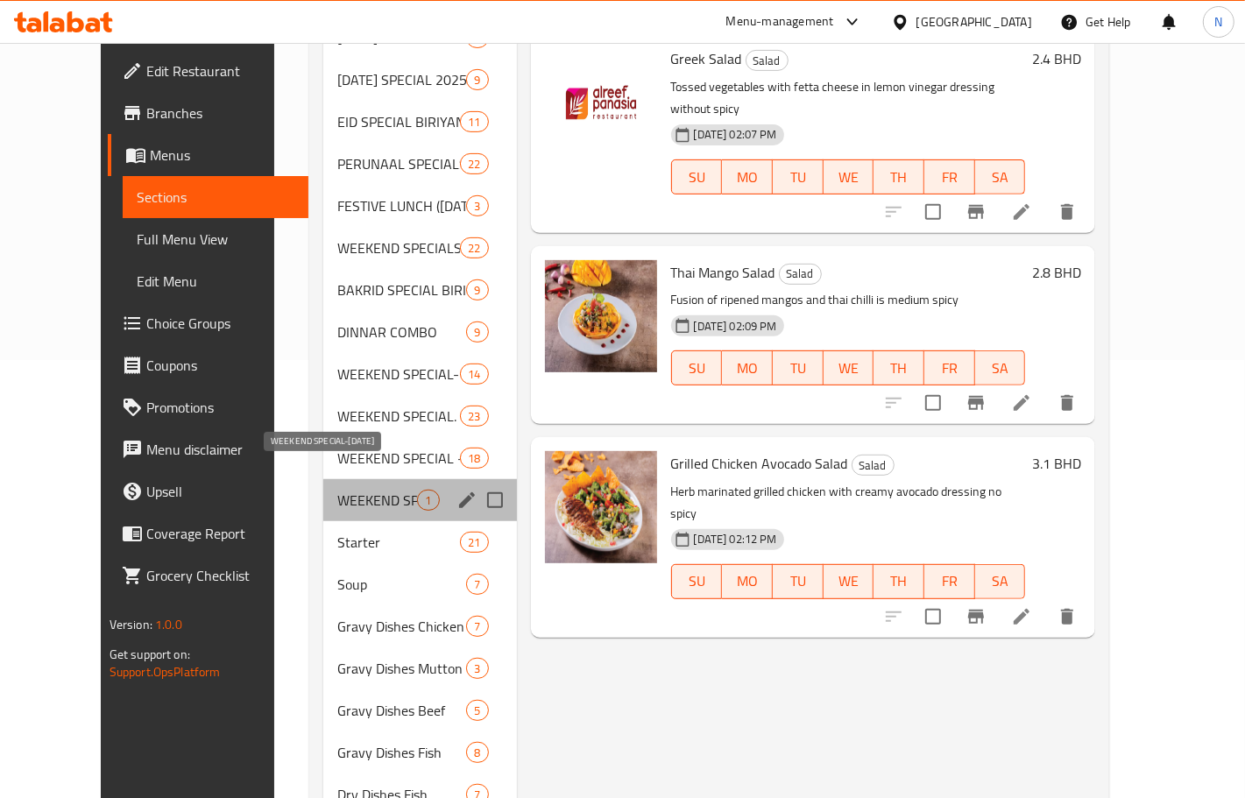
click at [370, 490] on span "WEEKEND SPECIAL-[DATE]" at bounding box center [377, 500] width 80 height 21
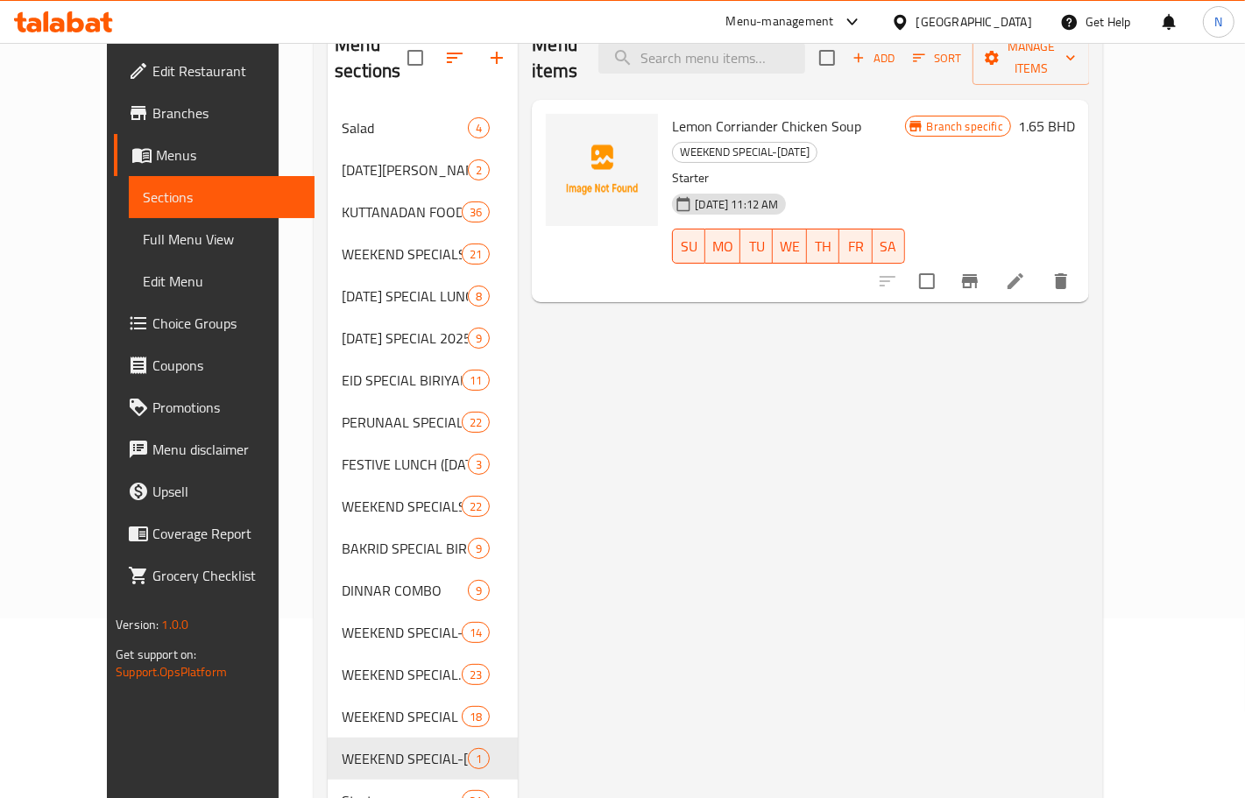
scroll to position [219, 0]
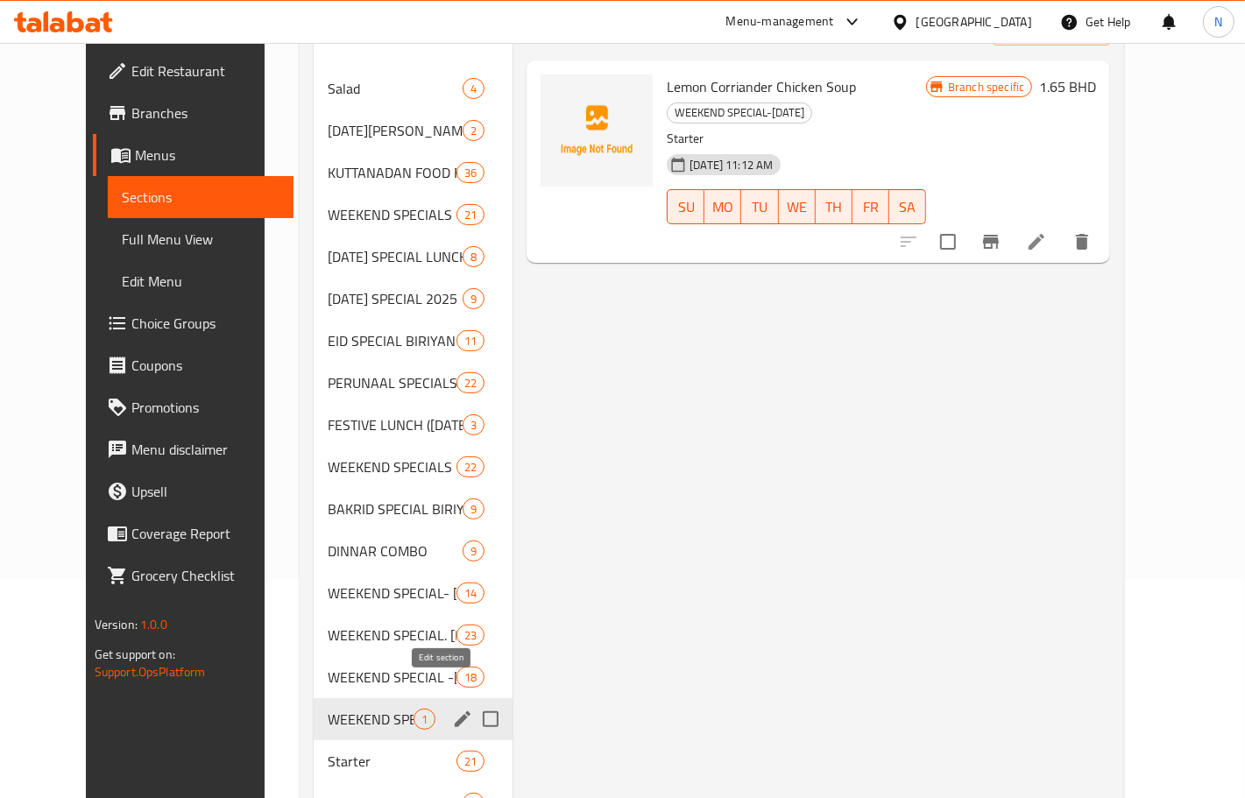
click at [452, 709] on icon "edit" at bounding box center [462, 719] width 21 height 21
click at [455, 711] on icon "edit" at bounding box center [463, 719] width 16 height 16
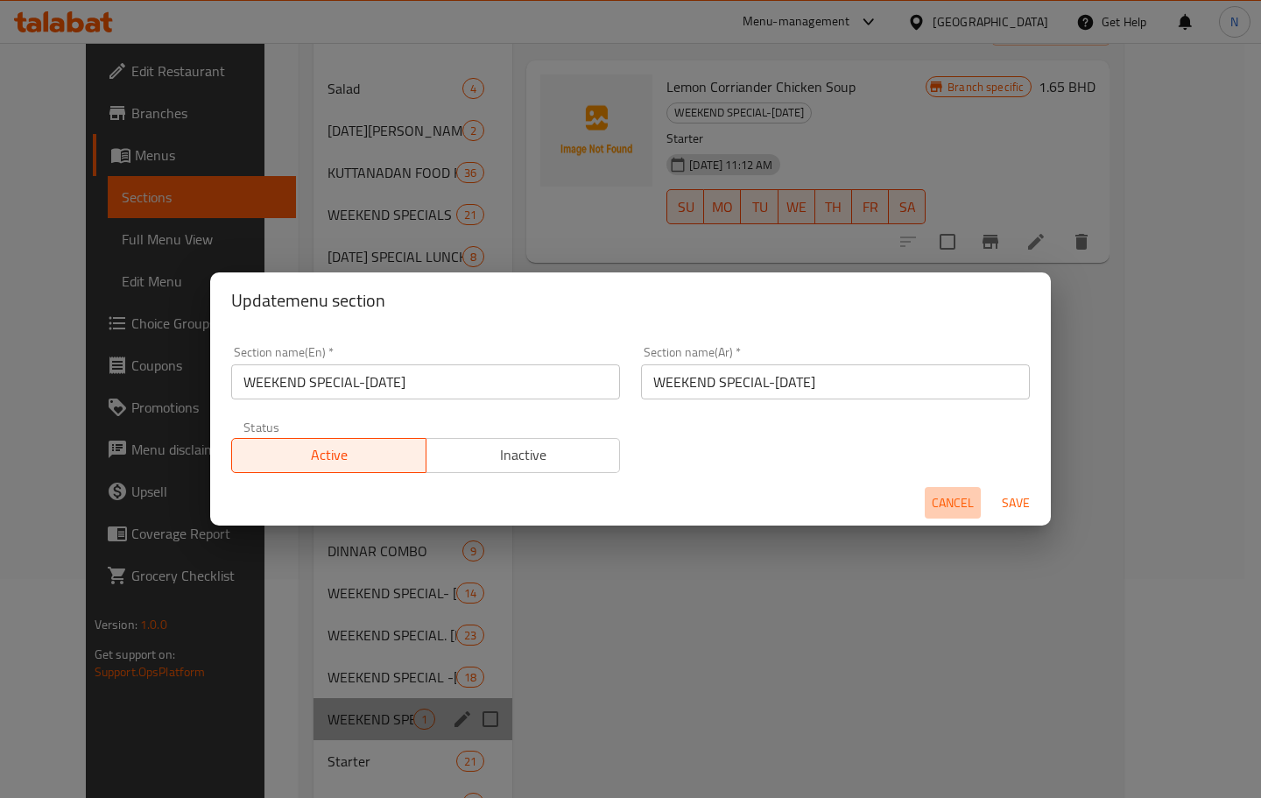
click at [953, 499] on span "Cancel" at bounding box center [953, 503] width 42 height 22
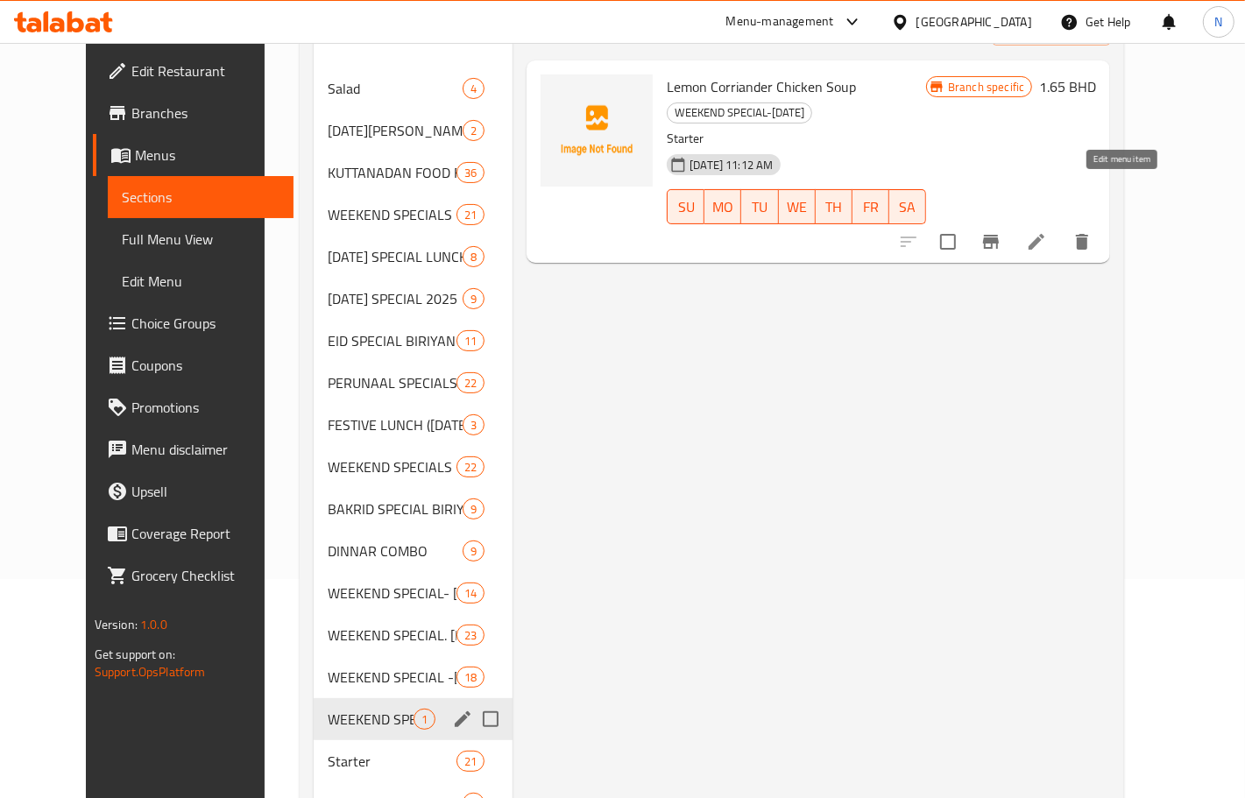
click at [1047, 231] on icon at bounding box center [1036, 241] width 21 height 21
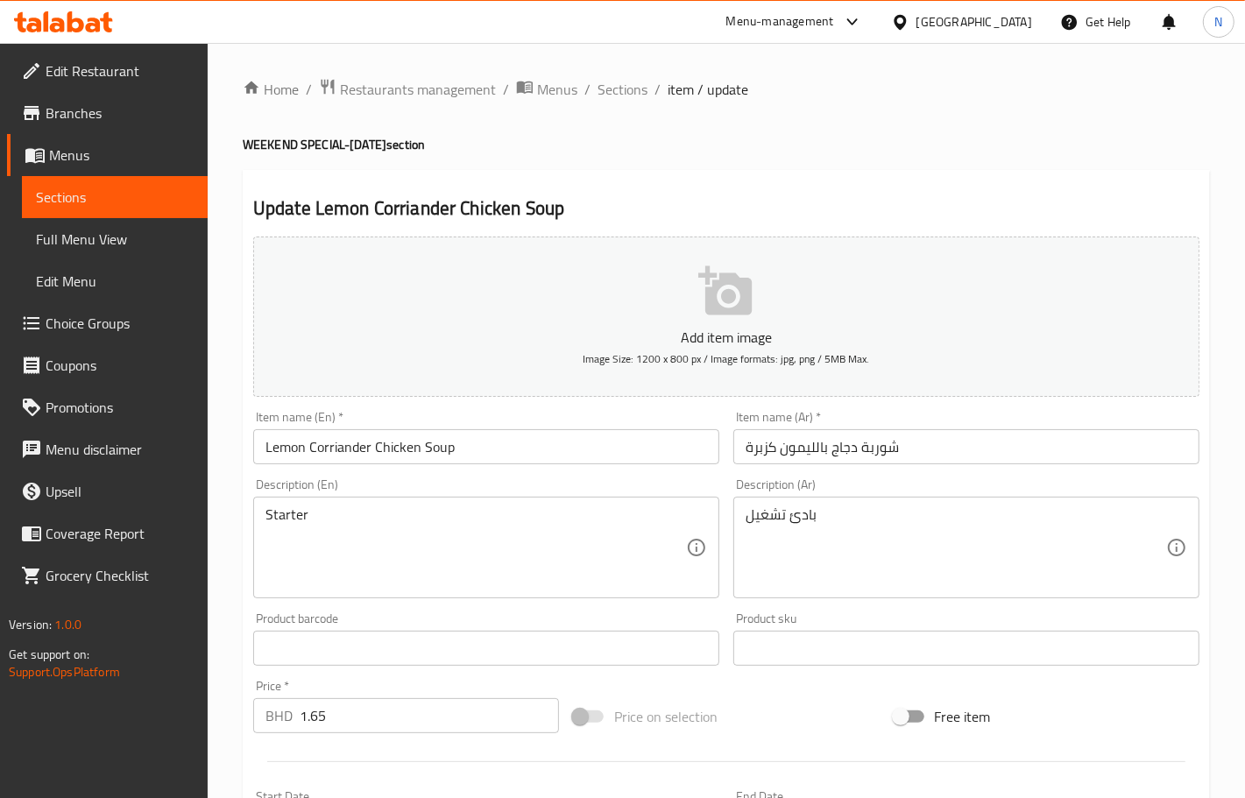
drag, startPoint x: 625, startPoint y: 83, endPoint x: 99, endPoint y: 13, distance: 530.3
click at [625, 83] on span "Sections" at bounding box center [622, 89] width 50 height 21
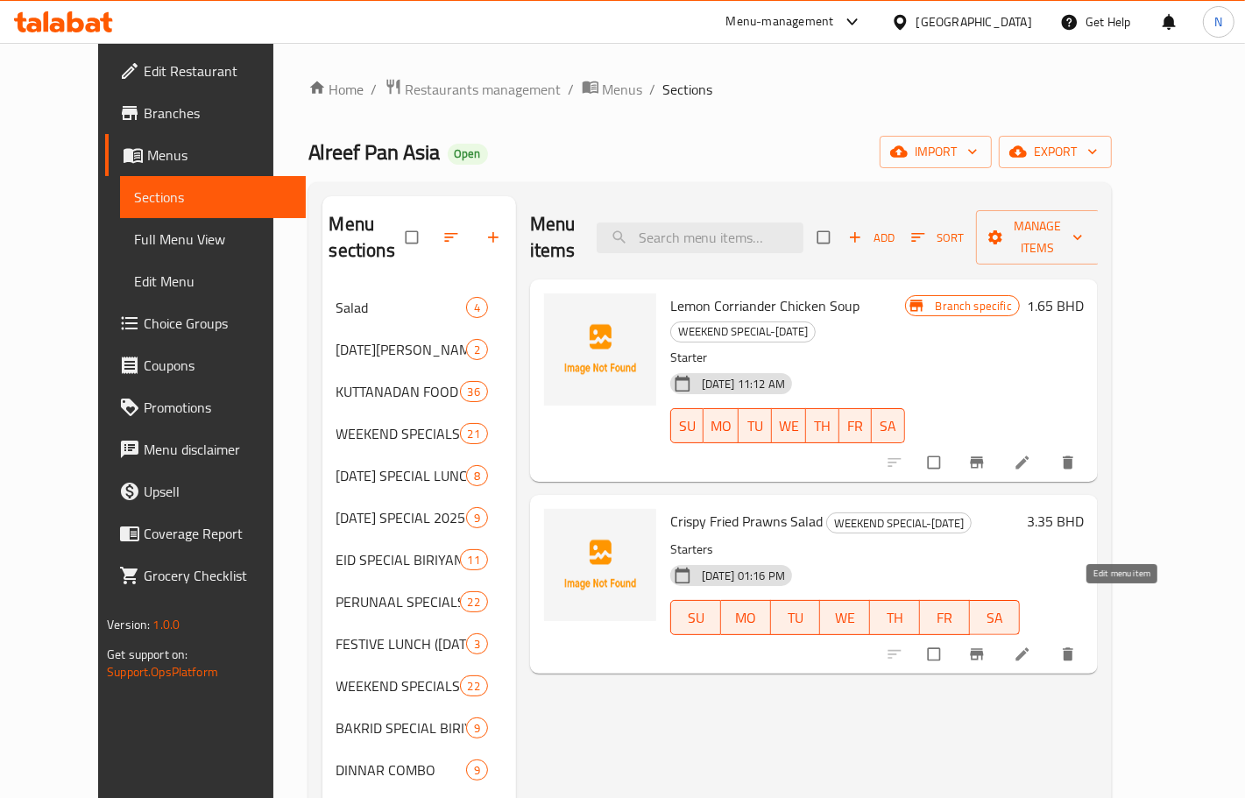
click at [1031, 646] on icon at bounding box center [1023, 655] width 18 height 18
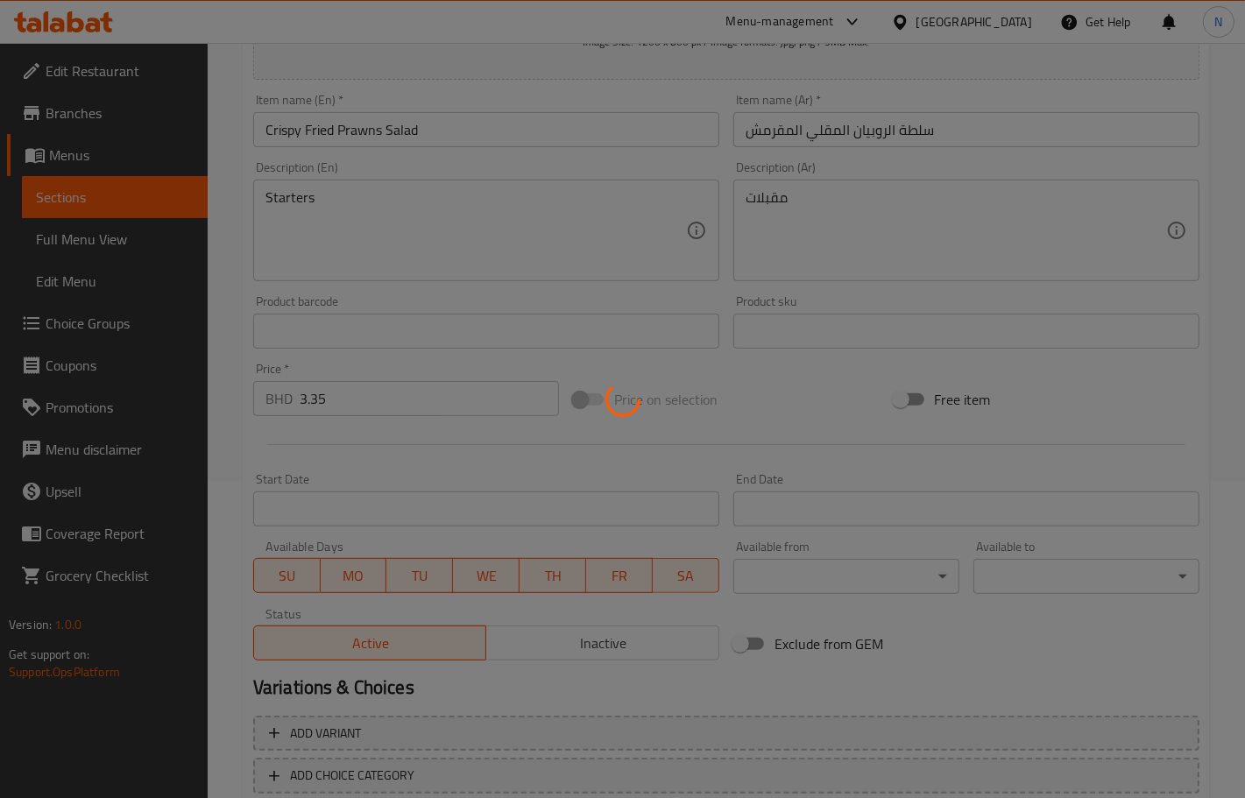
scroll to position [422, 0]
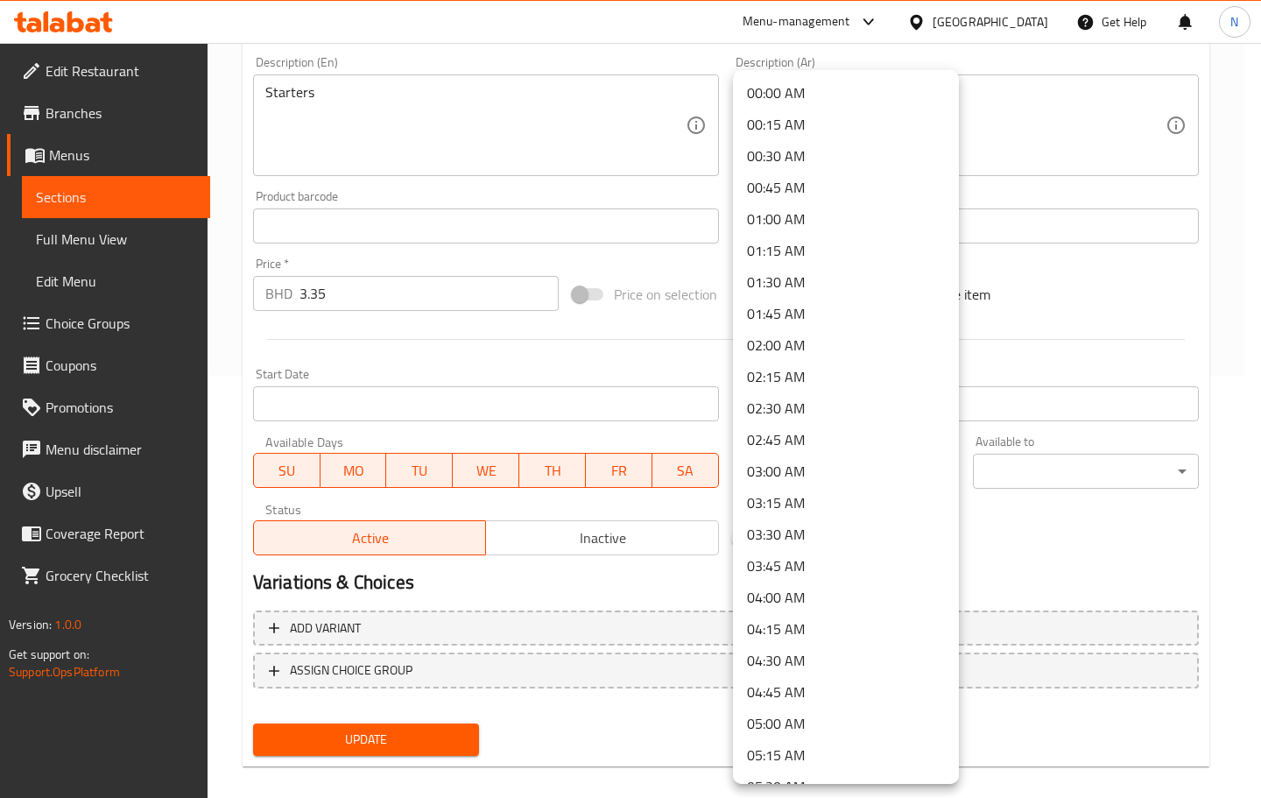
click at [1042, 537] on div at bounding box center [630, 399] width 1261 height 798
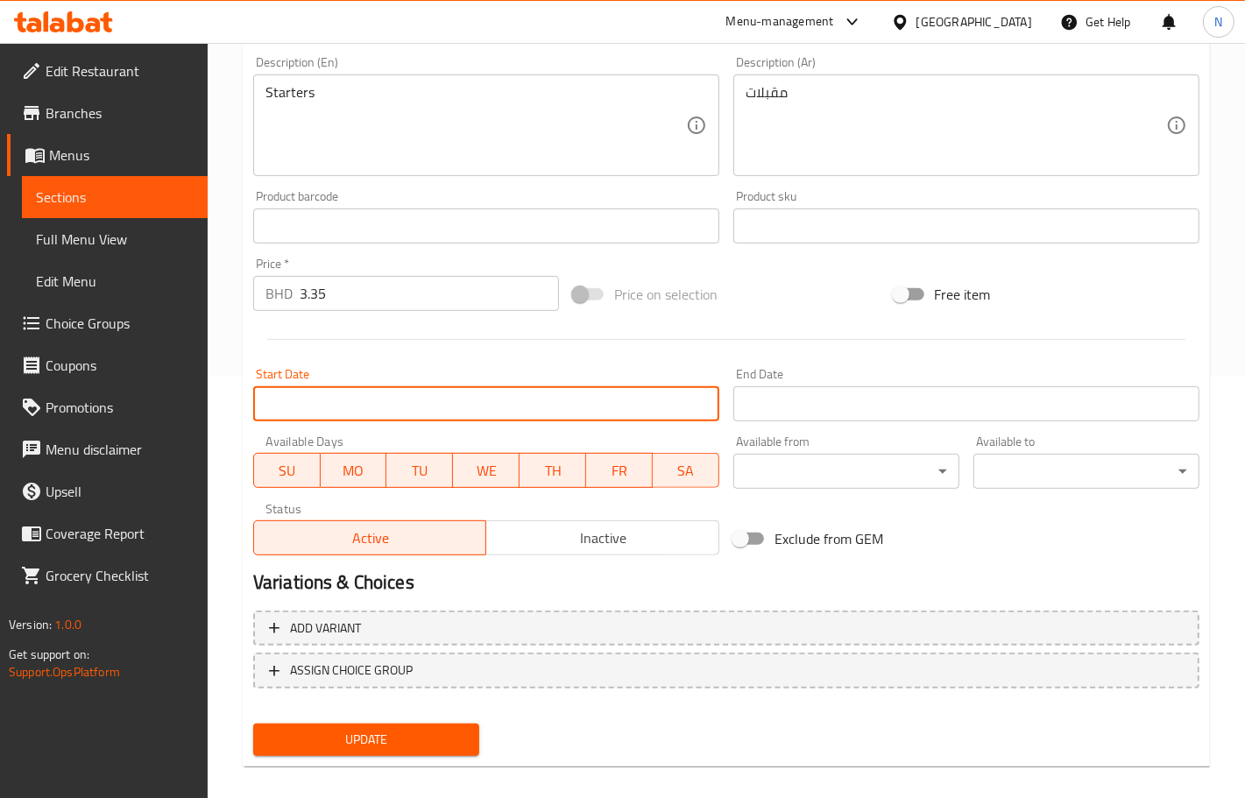
click at [543, 404] on input "Start Date" at bounding box center [486, 403] width 466 height 35
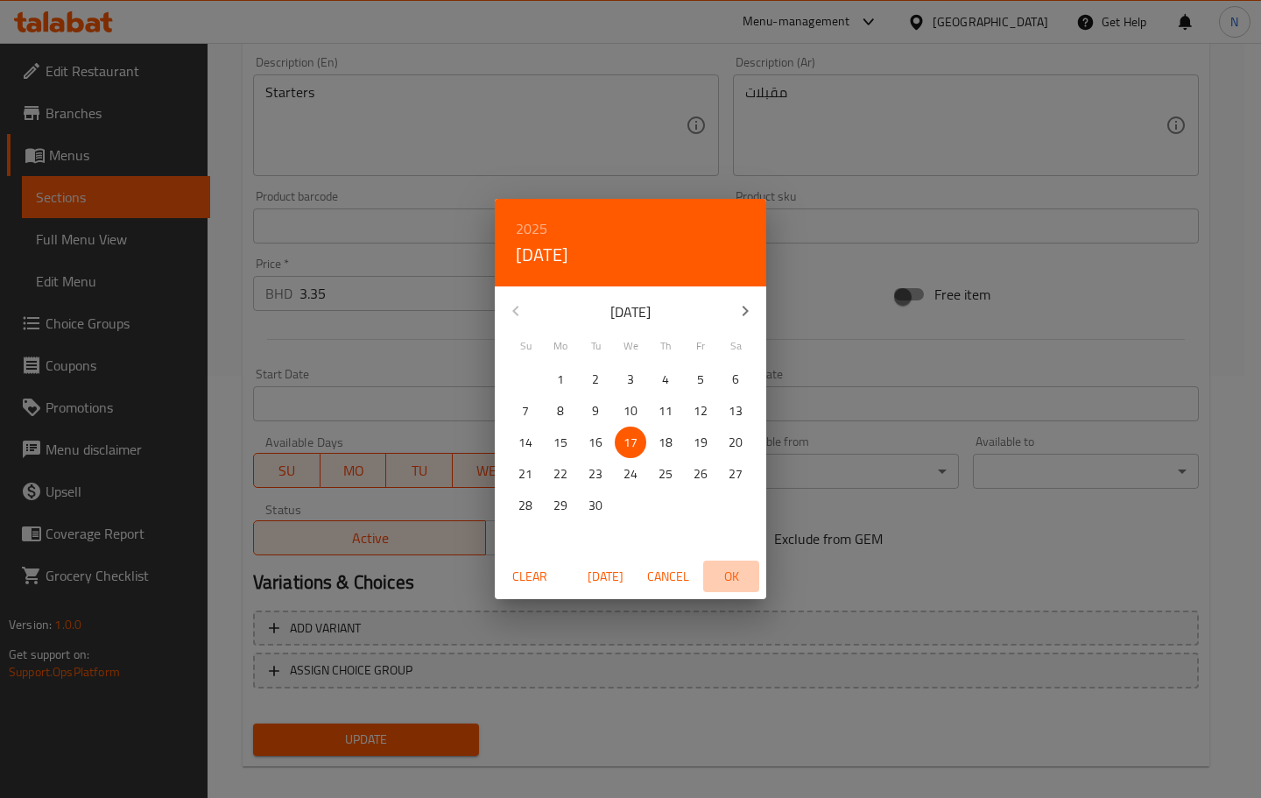
click at [736, 576] on span "OK" at bounding box center [731, 577] width 42 height 22
type input "[DATE]"
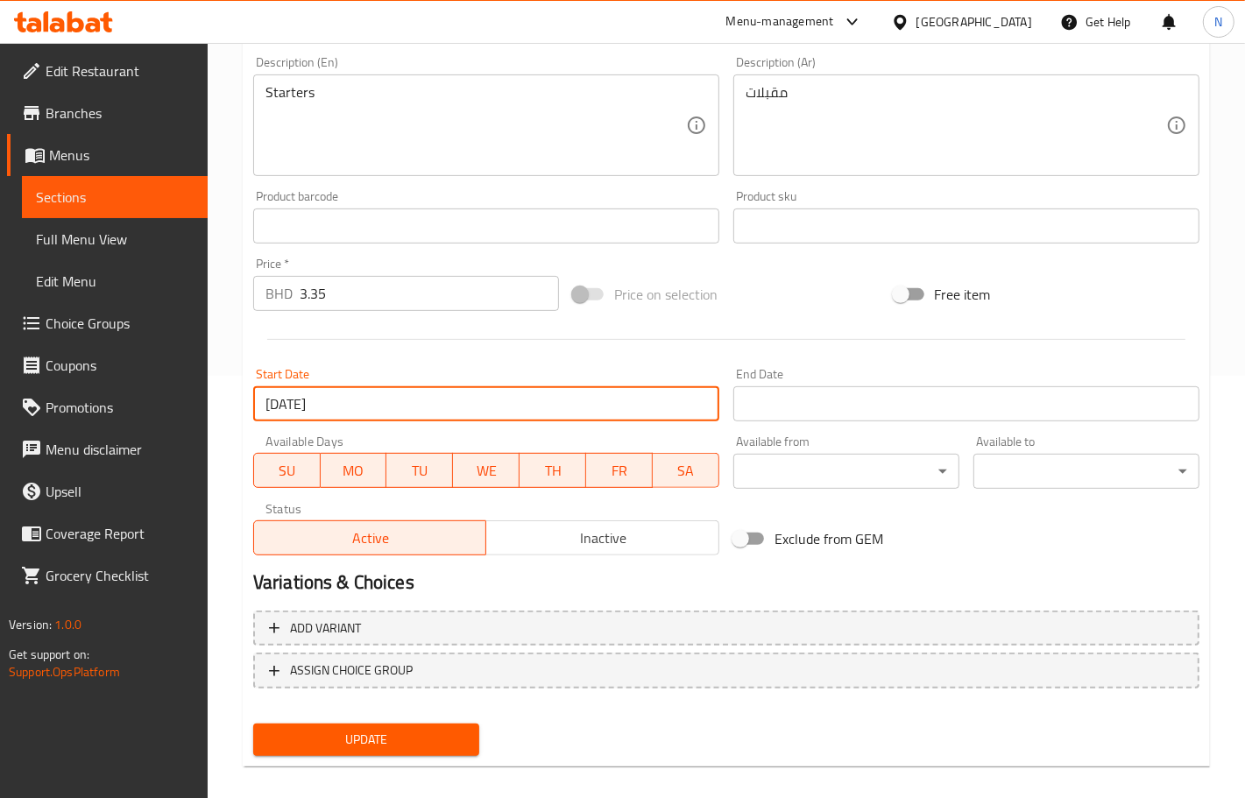
click at [815, 399] on input "Start Date" at bounding box center [966, 403] width 466 height 35
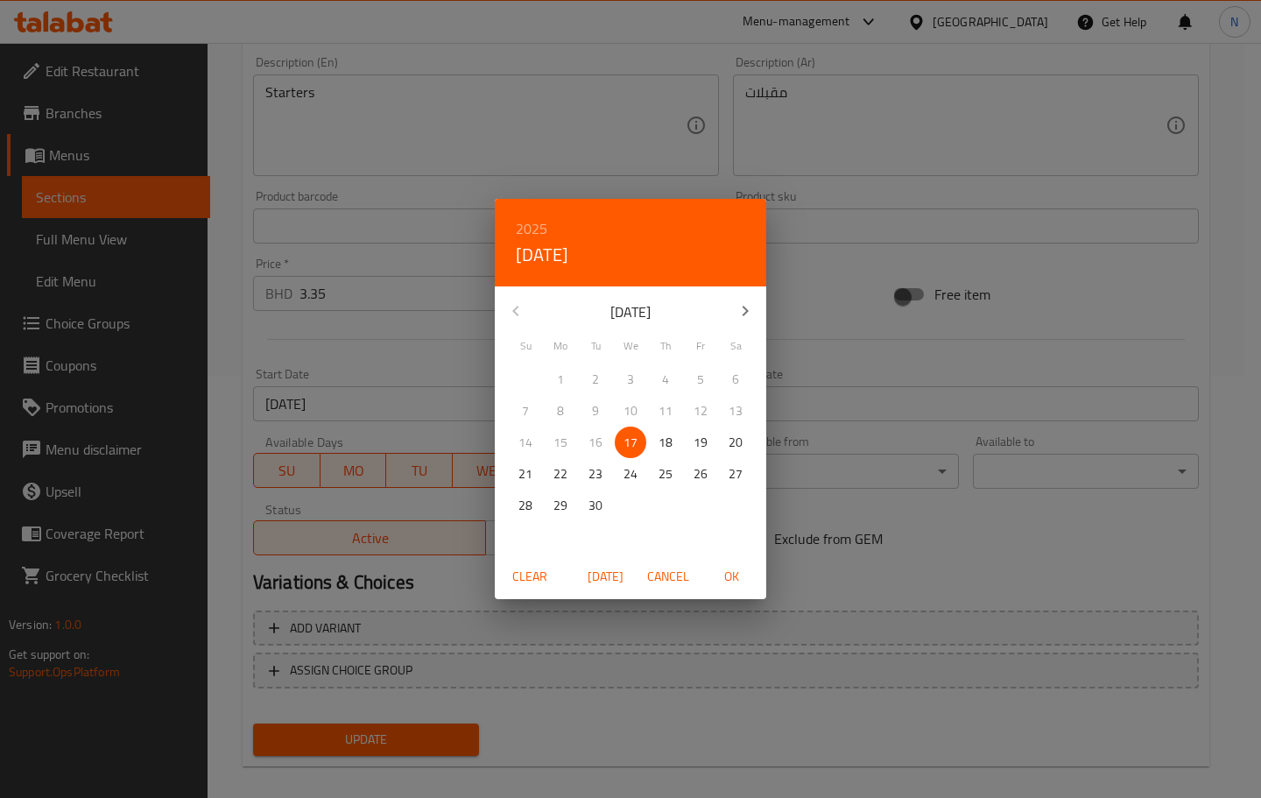
click at [707, 448] on p "19" at bounding box center [701, 443] width 14 height 22
click at [737, 578] on span "OK" at bounding box center [731, 577] width 42 height 22
type input "[DATE]"
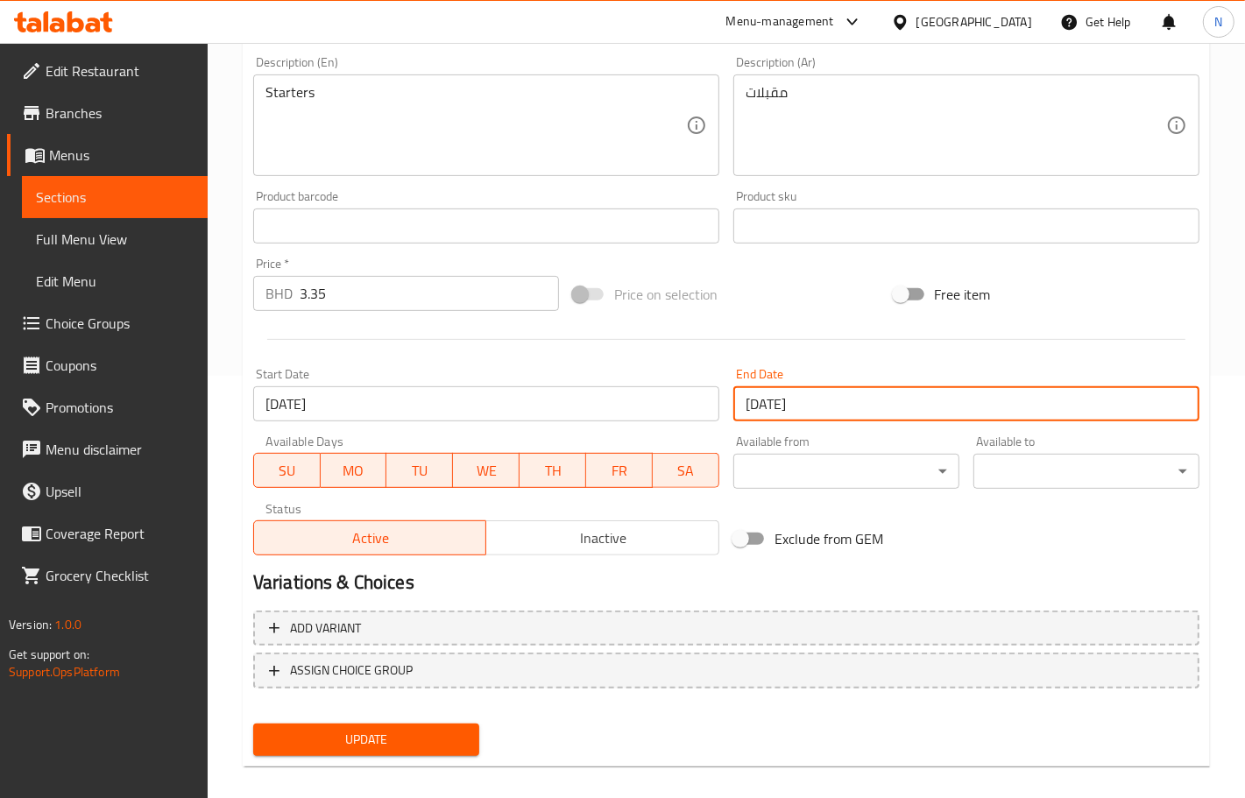
click at [585, 399] on input "[DATE]" at bounding box center [486, 403] width 466 height 35
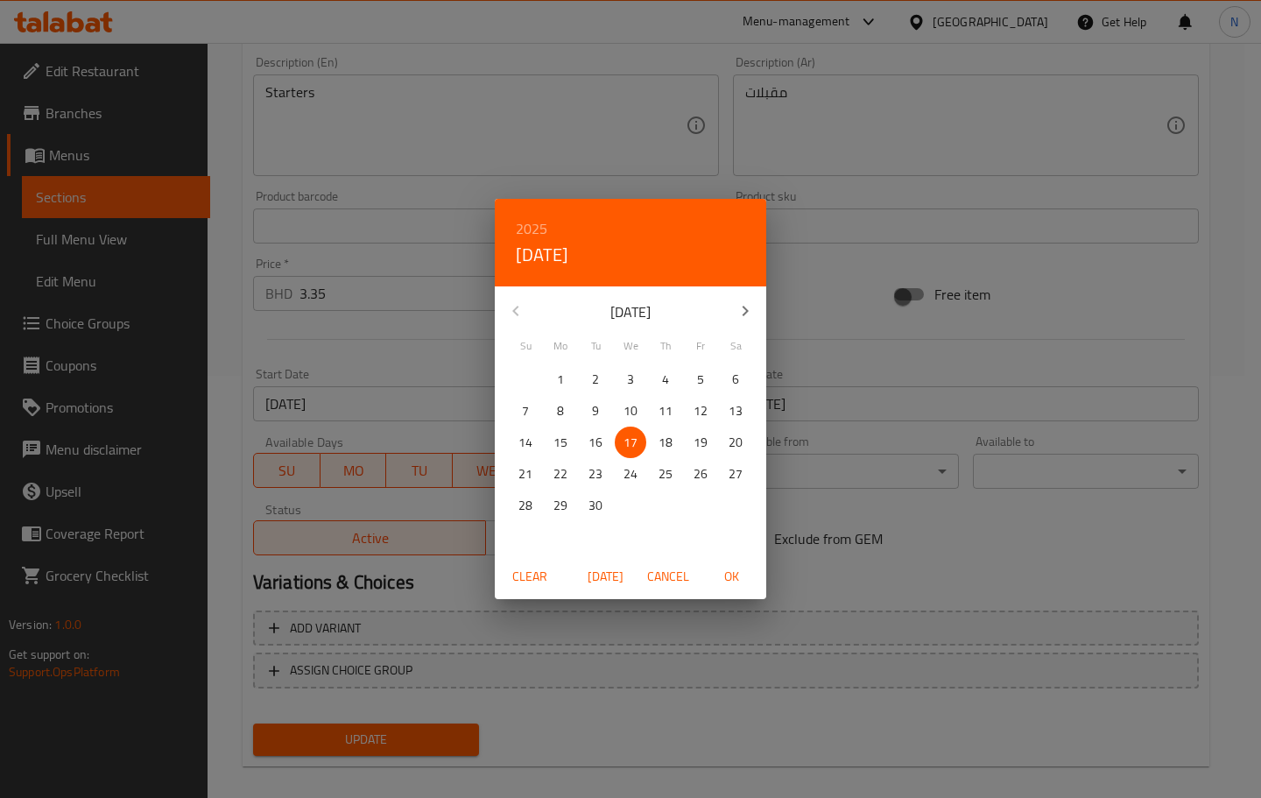
click at [733, 574] on span "OK" at bounding box center [731, 577] width 42 height 22
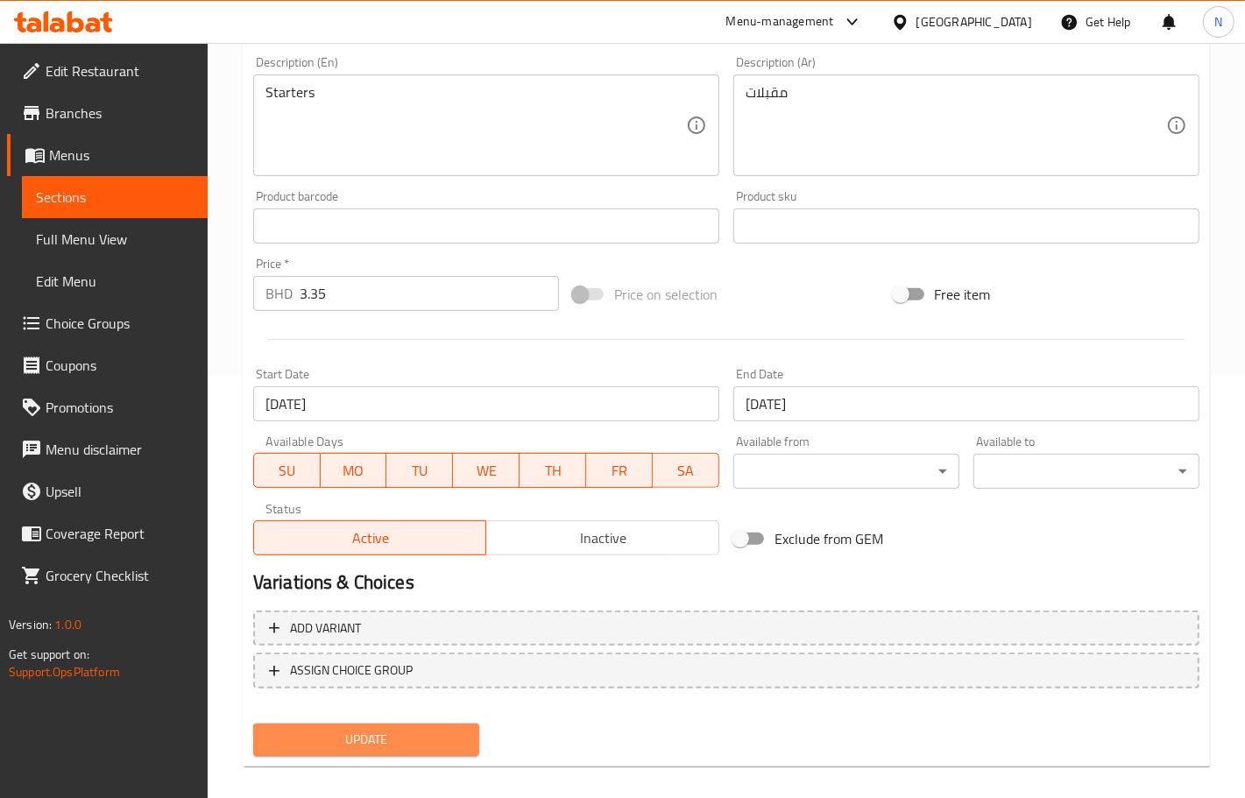
drag, startPoint x: 406, startPoint y: 733, endPoint x: 426, endPoint y: 562, distance: 172.9
click at [407, 733] on span "Update" at bounding box center [366, 740] width 198 height 22
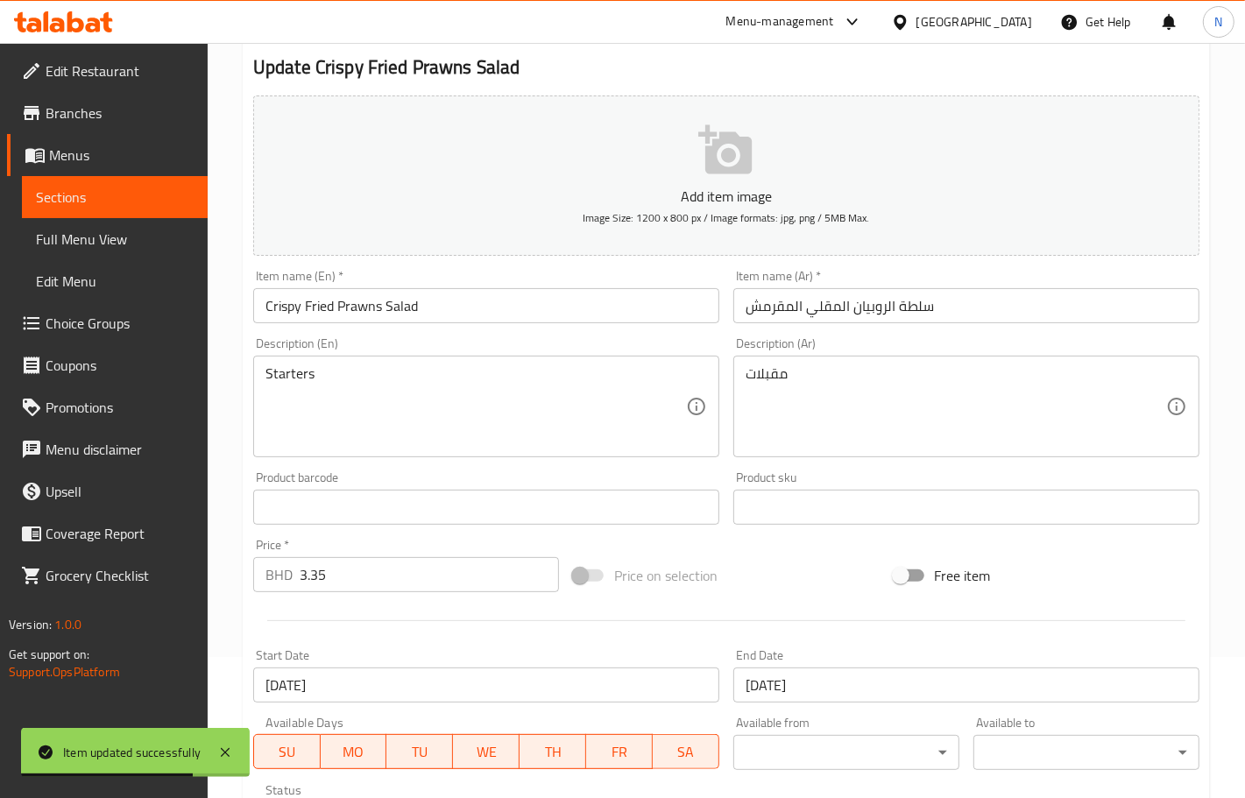
scroll to position [0, 0]
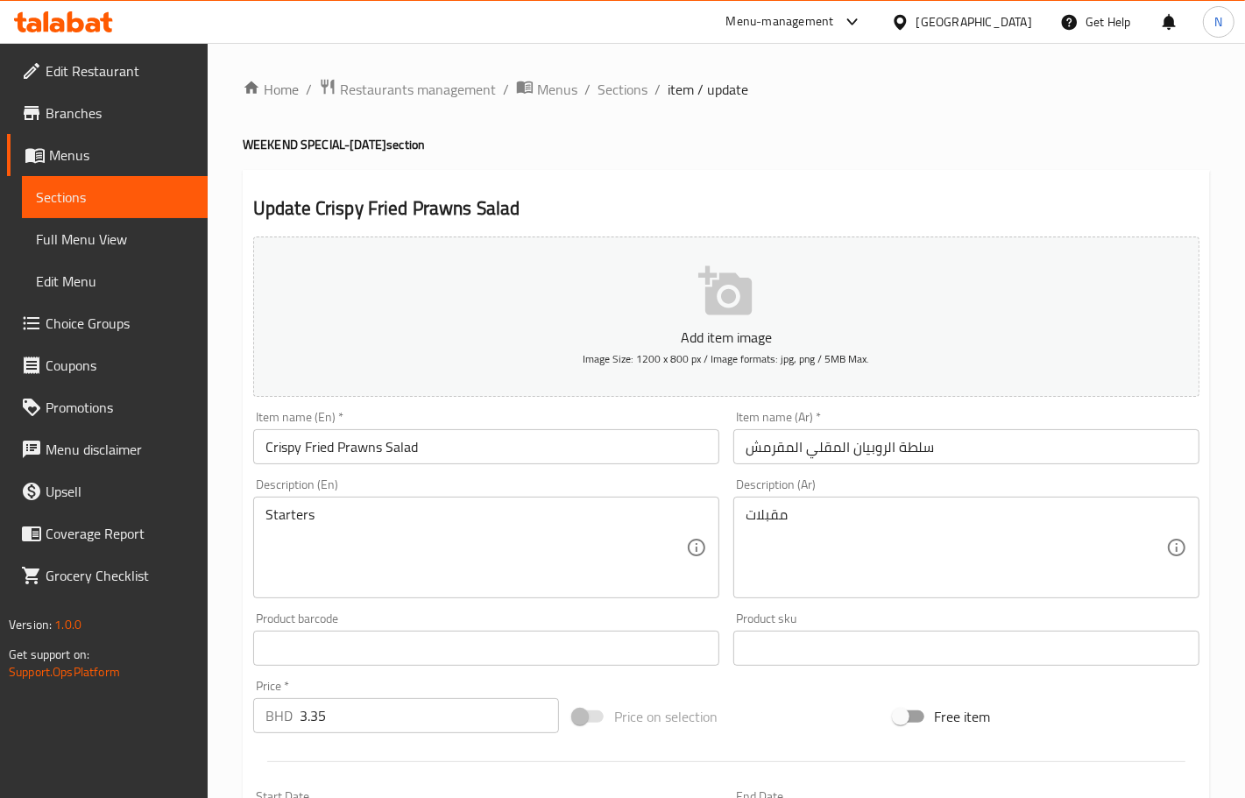
drag, startPoint x: 250, startPoint y: 143, endPoint x: 451, endPoint y: 145, distance: 201.5
click at [451, 145] on h4 "WEEKEND SPECIAL-[DATE] section" at bounding box center [726, 145] width 967 height 18
click at [642, 197] on h2 "Update Crispy Fried Prawns Salad" at bounding box center [726, 208] width 946 height 26
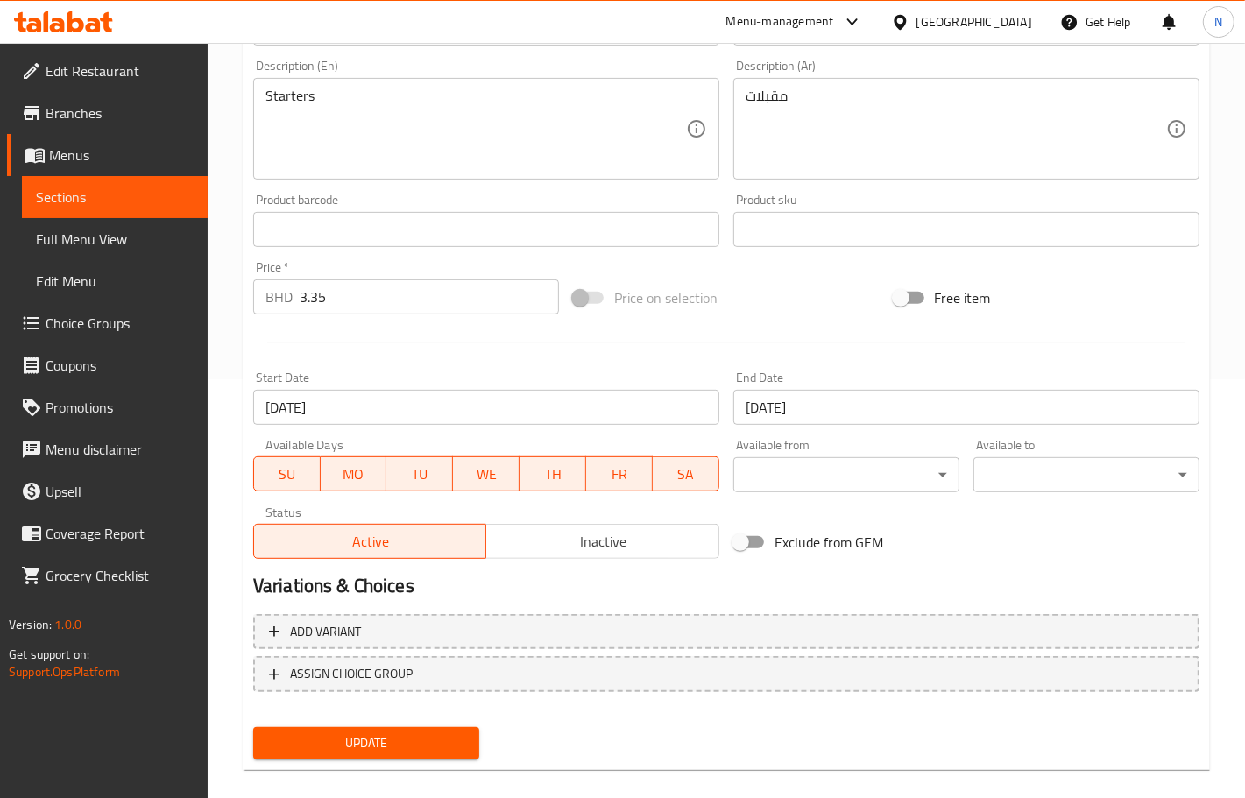
scroll to position [436, 0]
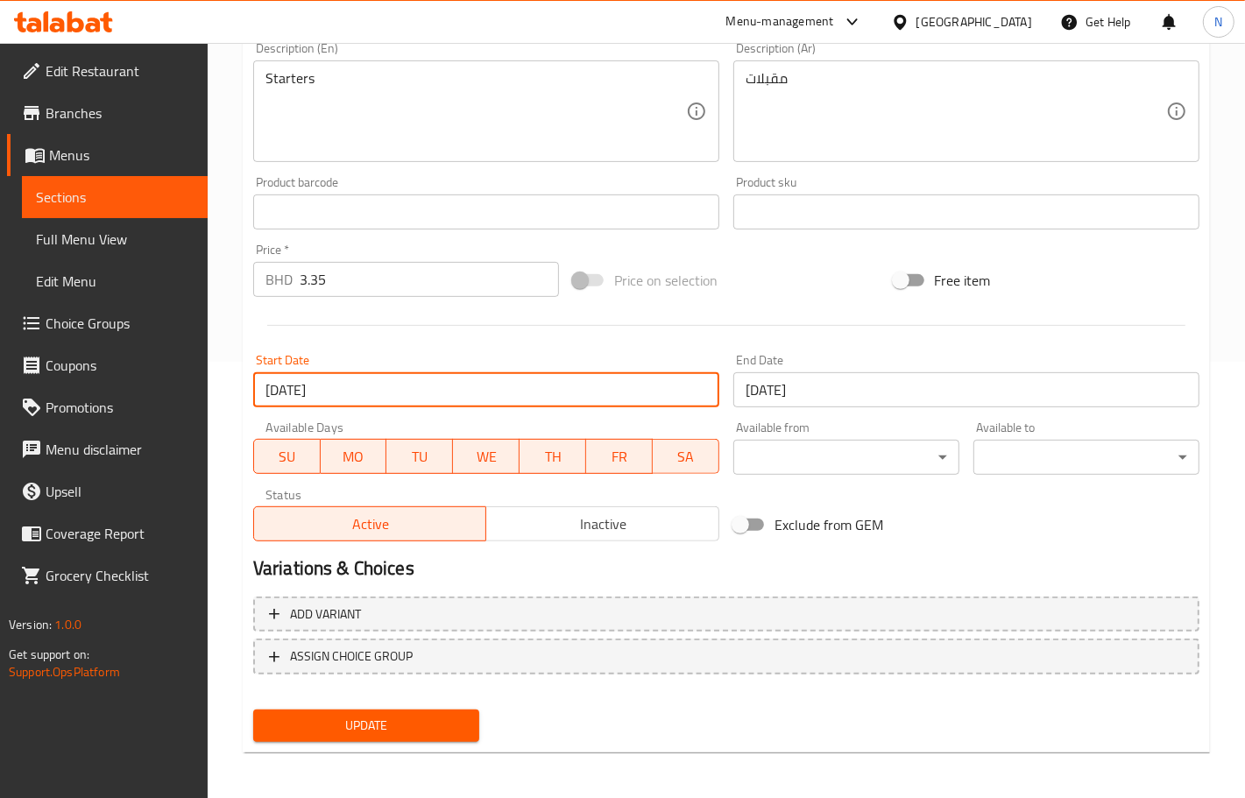
click at [477, 395] on input "[DATE]" at bounding box center [486, 389] width 466 height 35
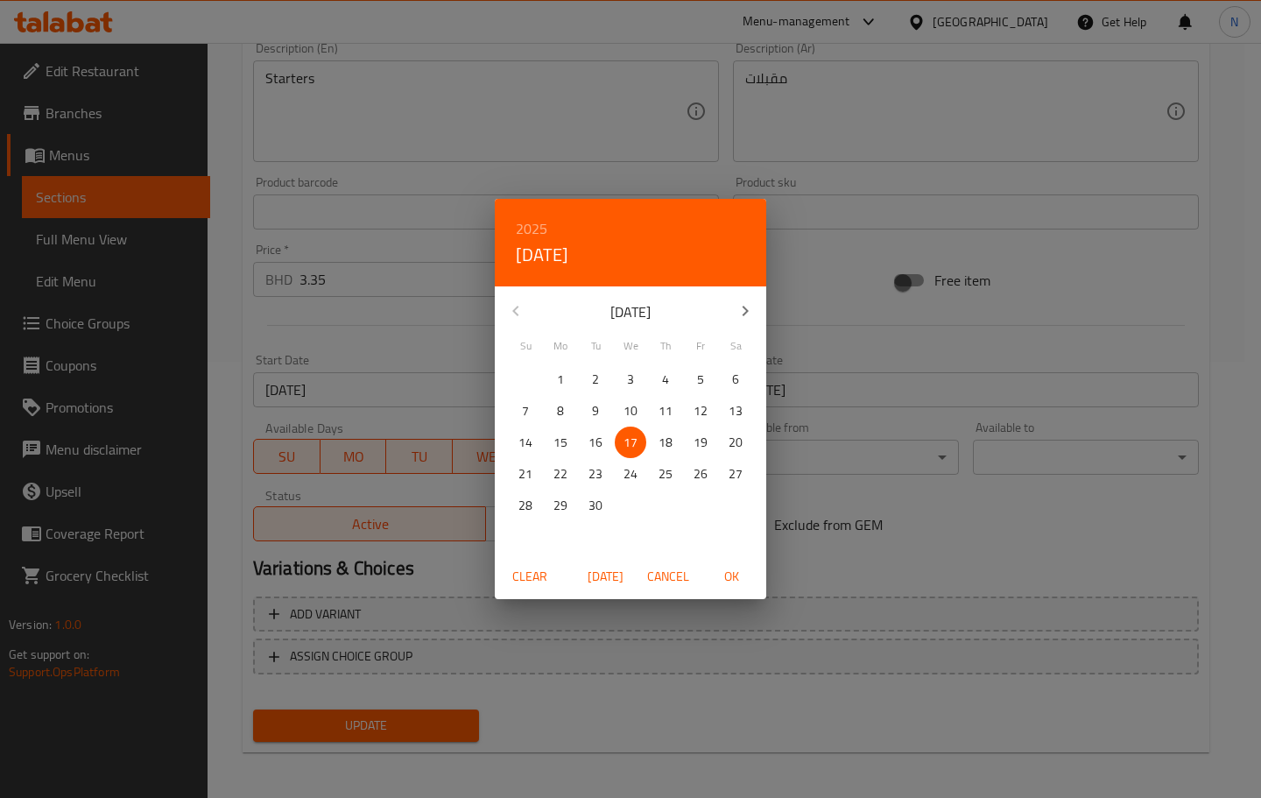
click at [664, 432] on p "18" at bounding box center [666, 443] width 14 height 22
click at [745, 575] on span "OK" at bounding box center [731, 577] width 42 height 22
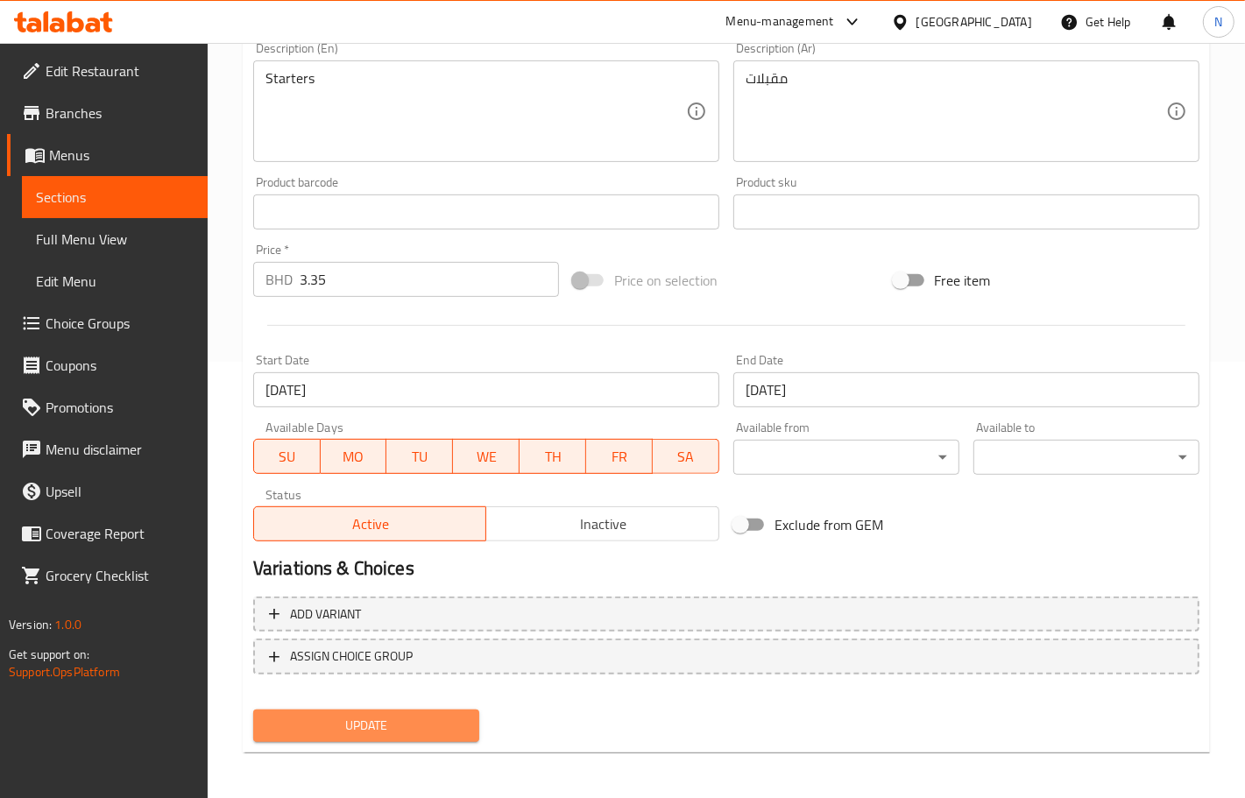
click at [427, 724] on span "Update" at bounding box center [366, 726] width 198 height 22
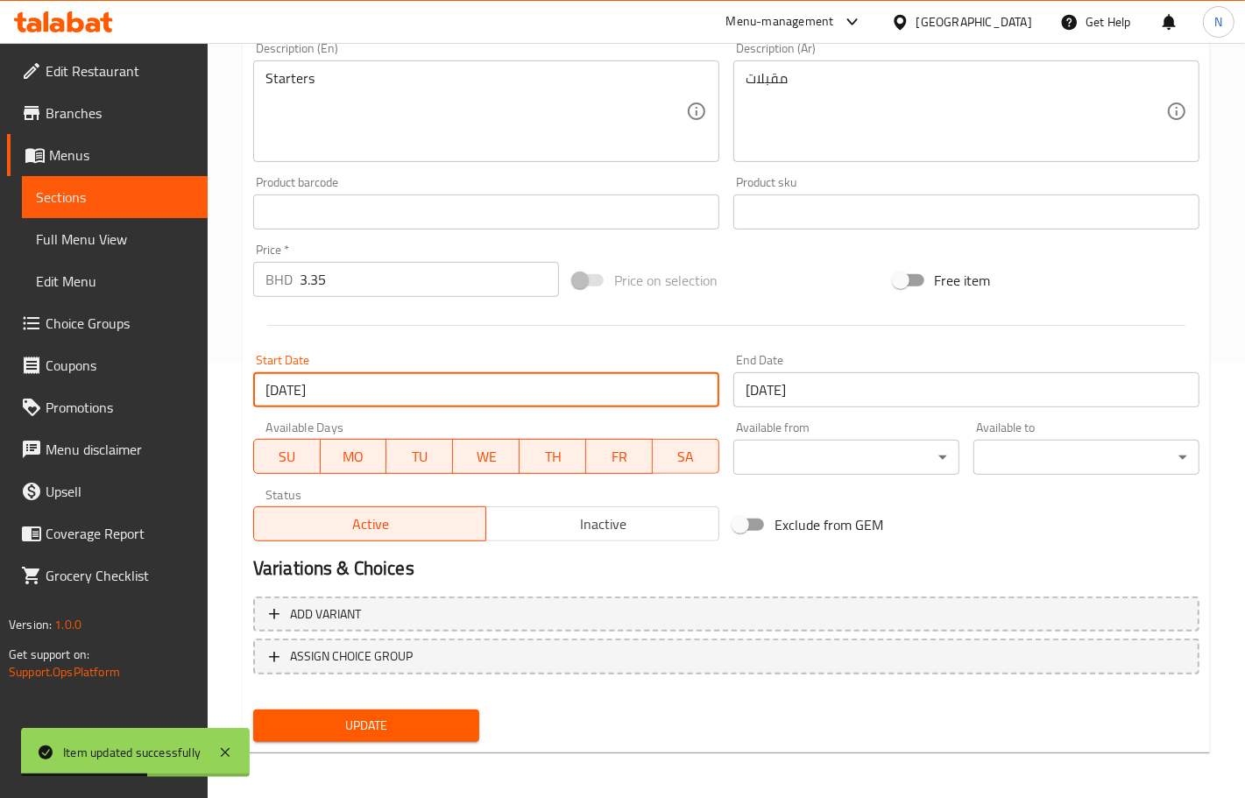
click at [452, 394] on input "[DATE]" at bounding box center [486, 389] width 466 height 35
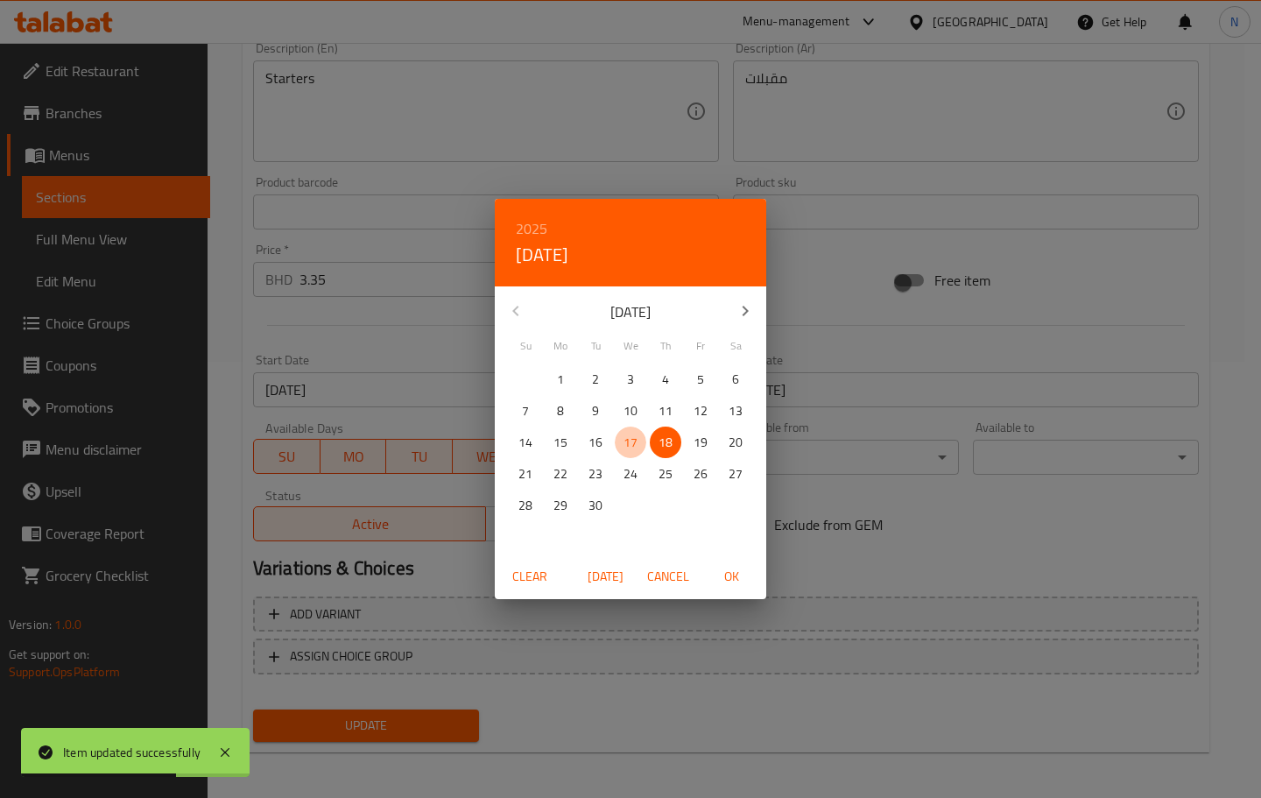
click at [632, 440] on p "17" at bounding box center [631, 443] width 14 height 22
click at [728, 570] on span "OK" at bounding box center [731, 577] width 42 height 22
type input "[DATE]"
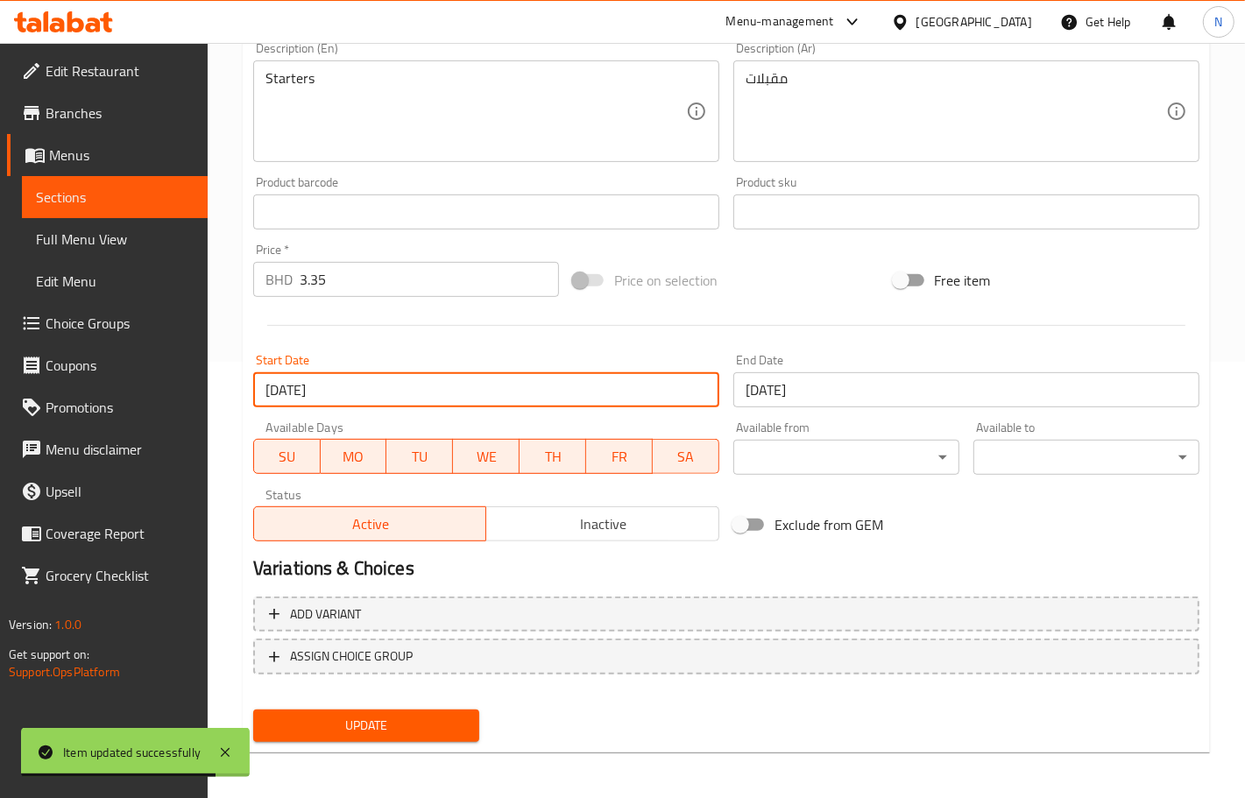
click at [403, 723] on span "Update" at bounding box center [366, 726] width 198 height 22
